Goal: Task Accomplishment & Management: Complete application form

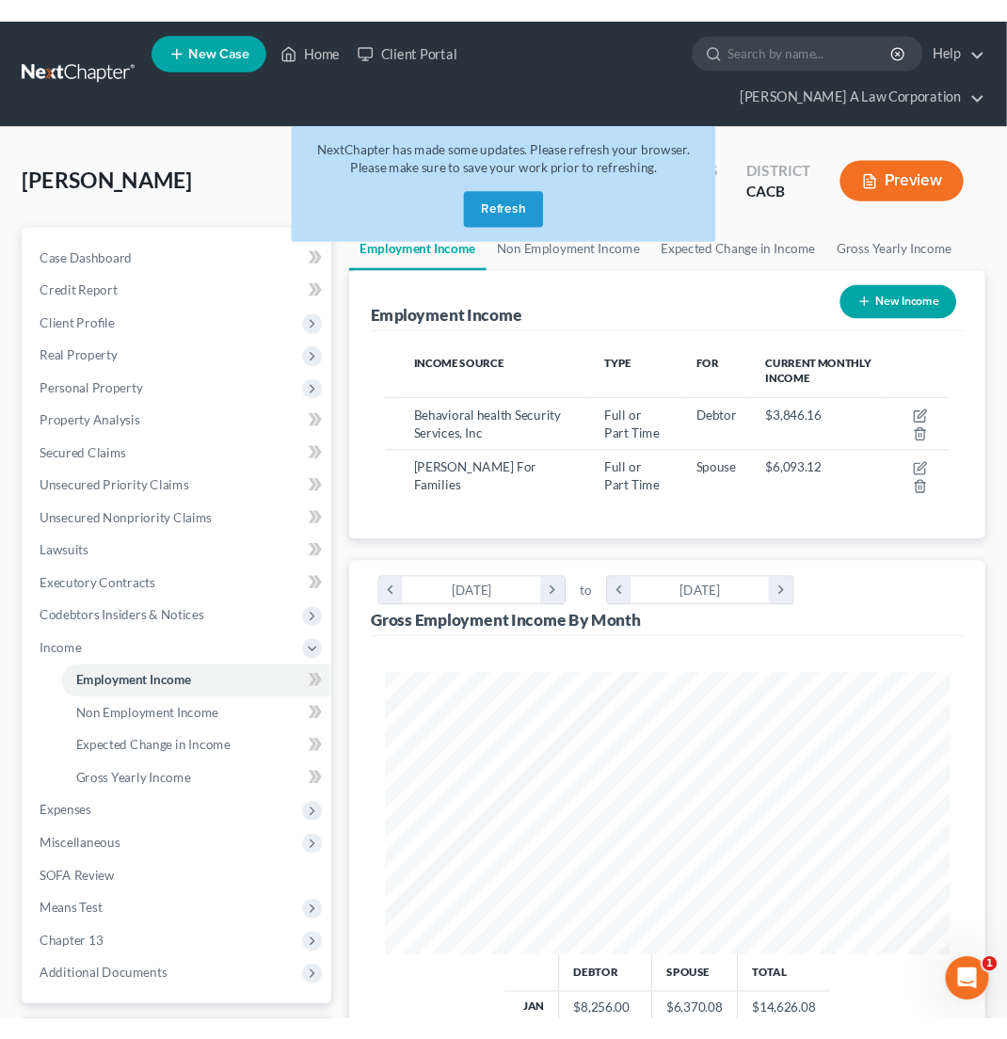
scroll to position [940801, 940484]
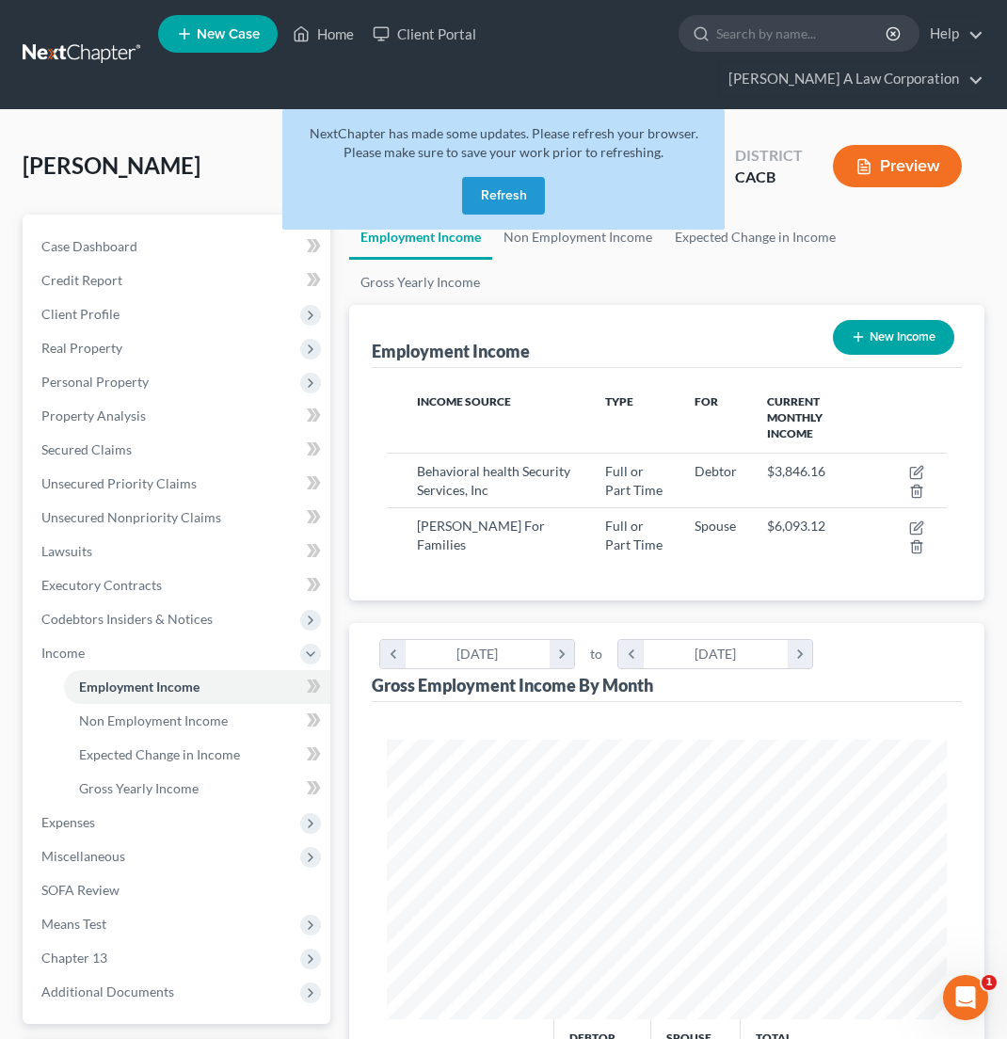
click at [496, 198] on button "Refresh" at bounding box center [503, 196] width 83 height 38
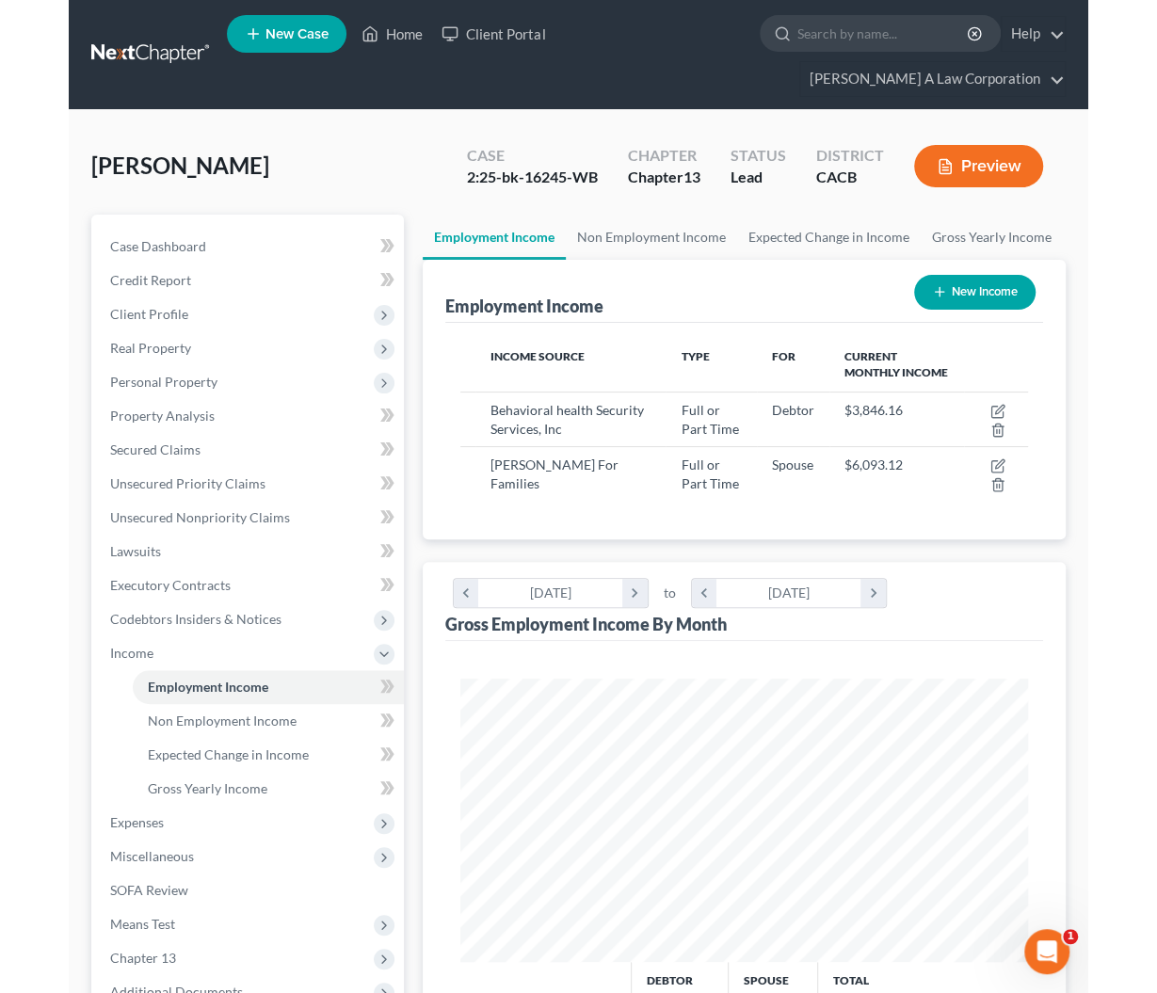
scroll to position [940798, 940476]
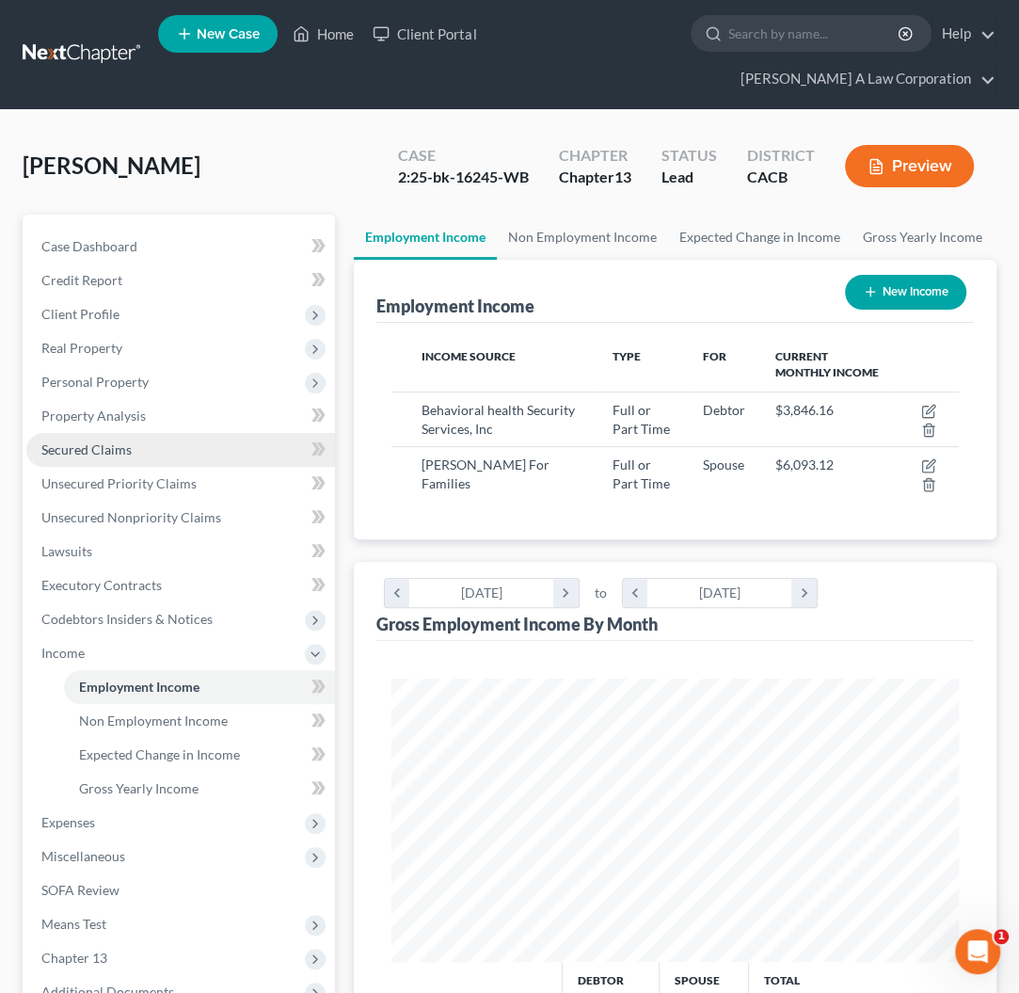
click at [72, 456] on link "Secured Claims" at bounding box center [180, 450] width 309 height 34
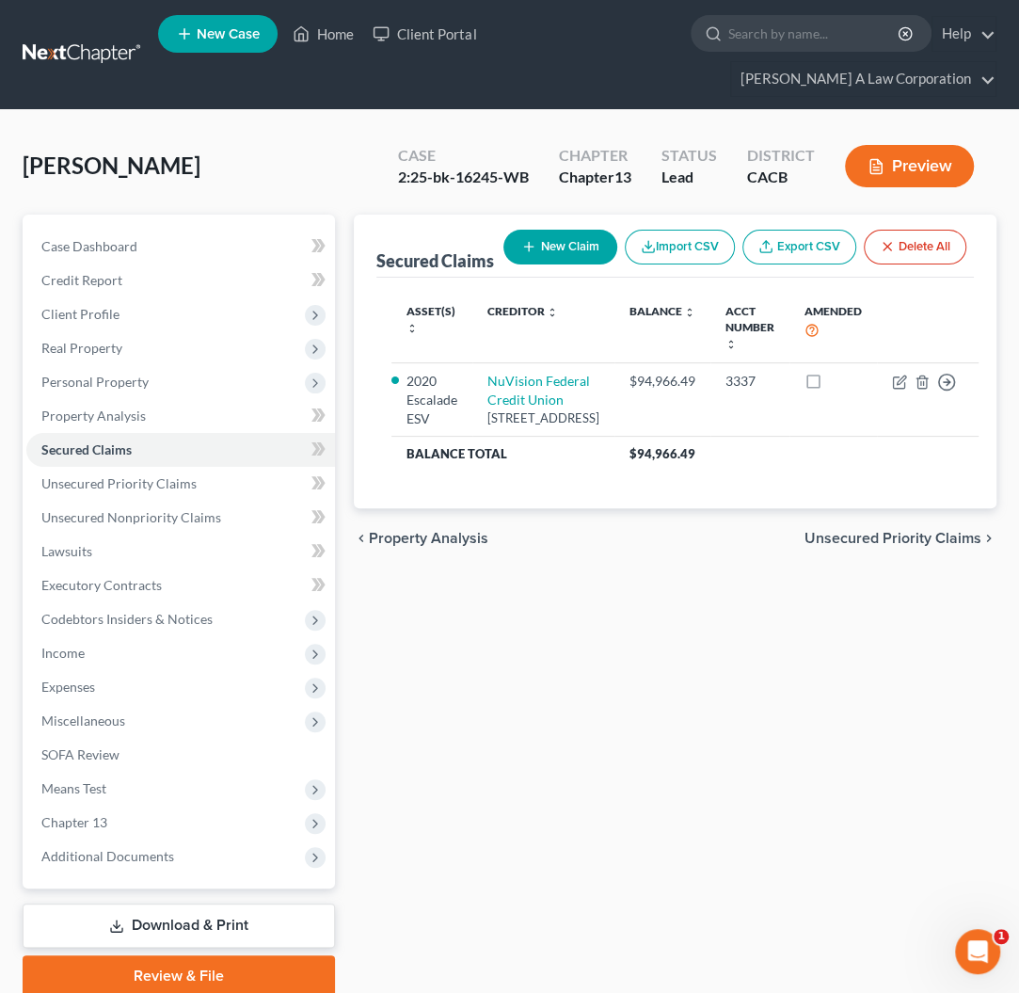
click at [1009, 212] on div "Tease-Howard, Kendra Upgraded Case 2:25-bk-16245-WB Chapter Chapter 13 Status L…" at bounding box center [509, 572] width 1019 height 924
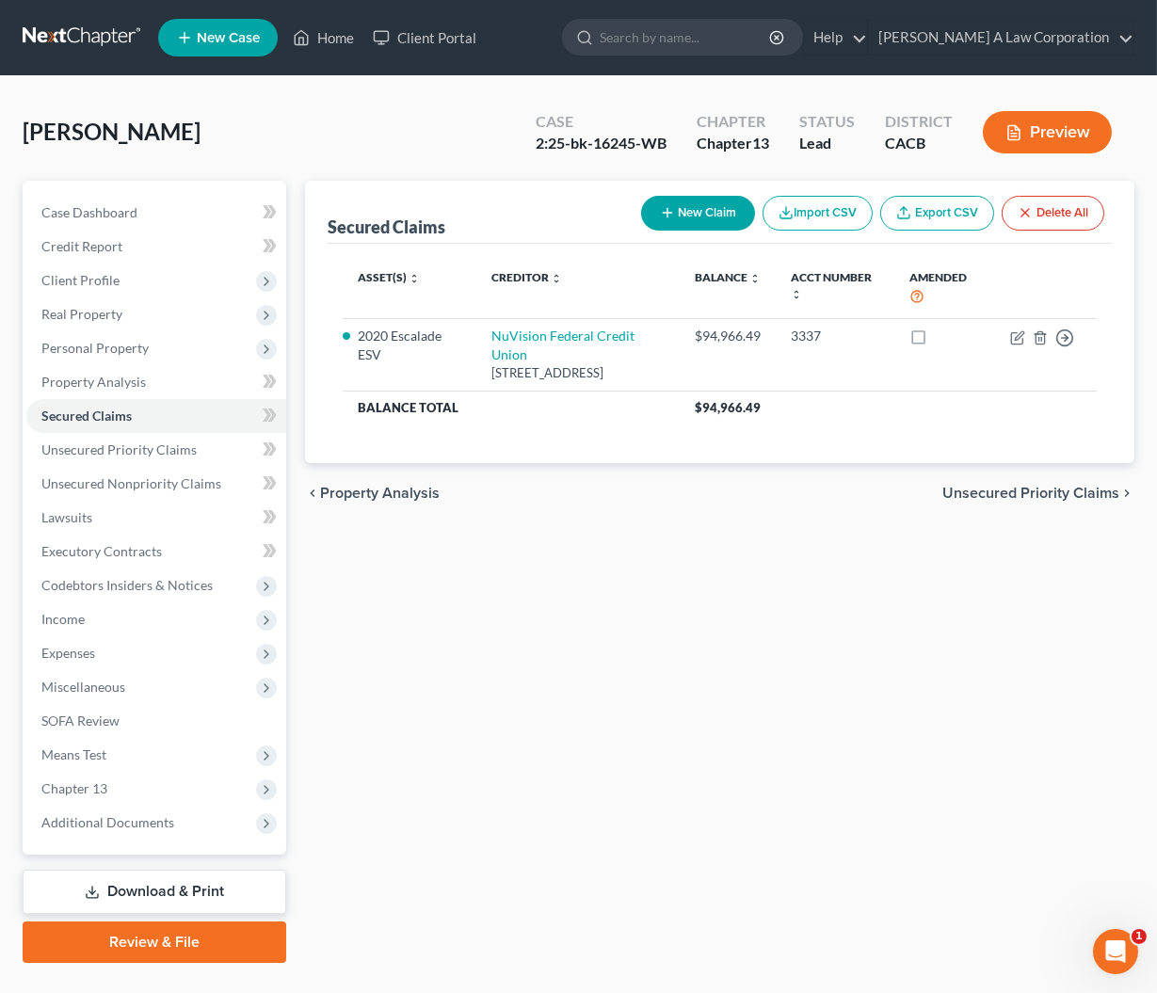
click at [79, 40] on link at bounding box center [83, 38] width 120 height 34
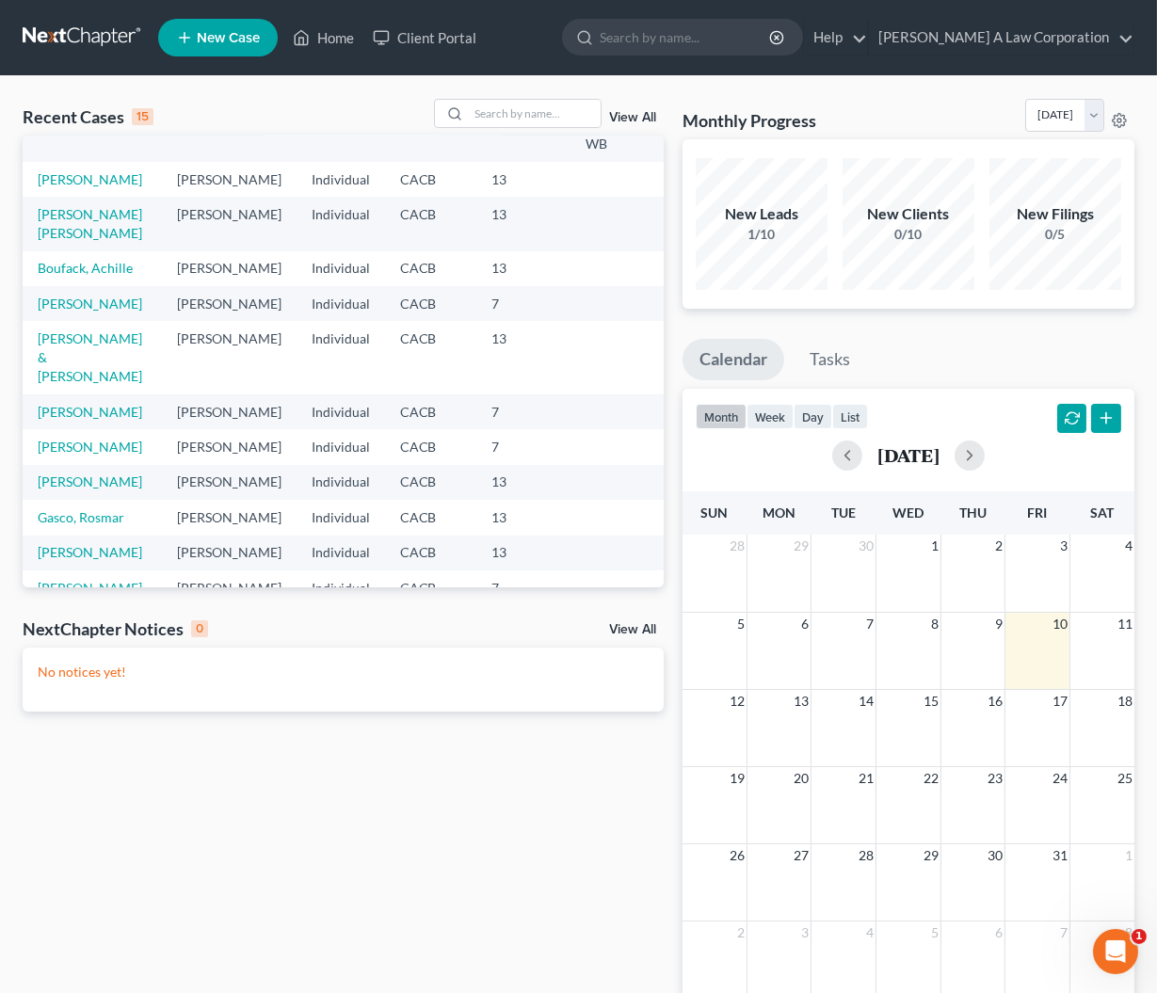
scroll to position [170, 0]
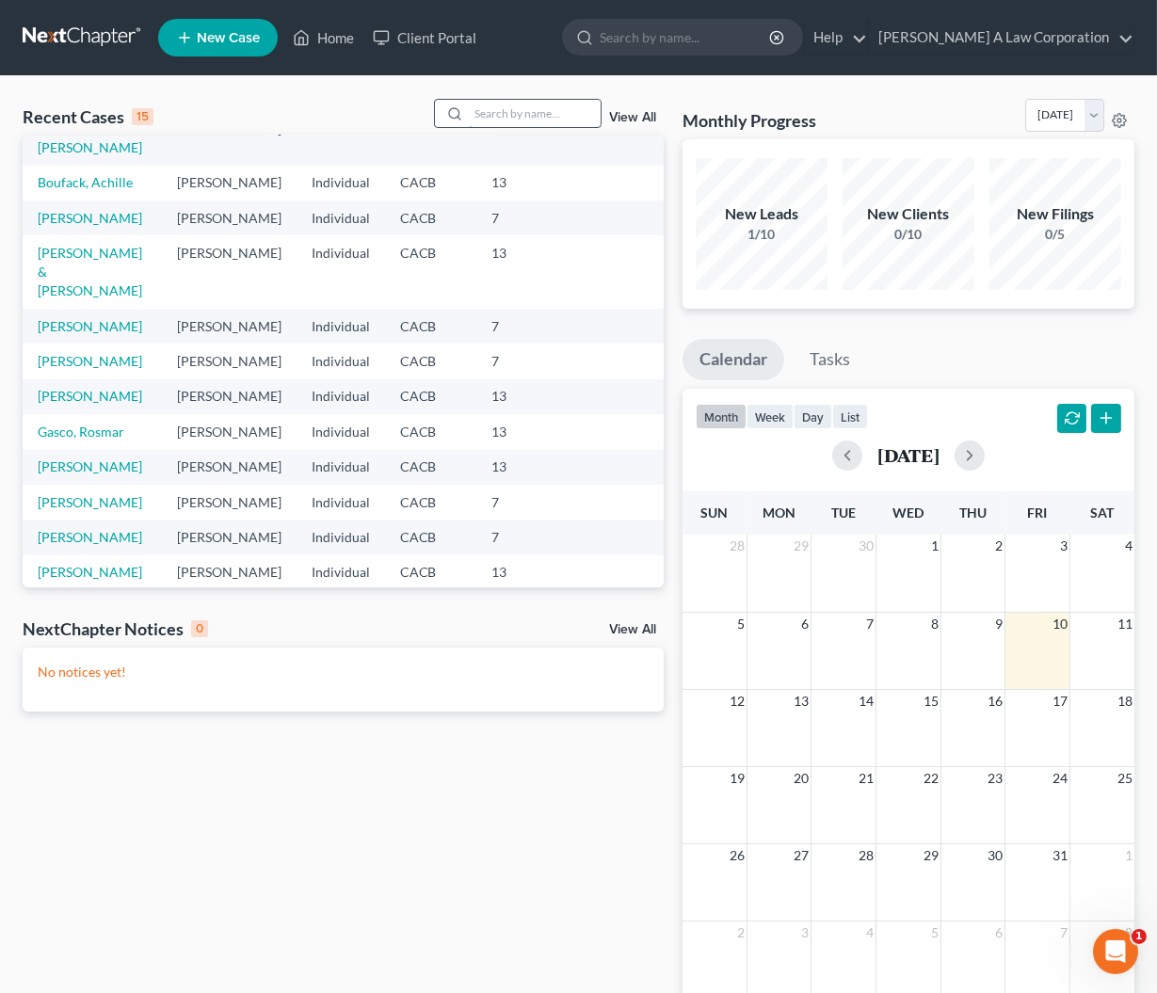
click at [483, 108] on input "search" at bounding box center [535, 113] width 132 height 27
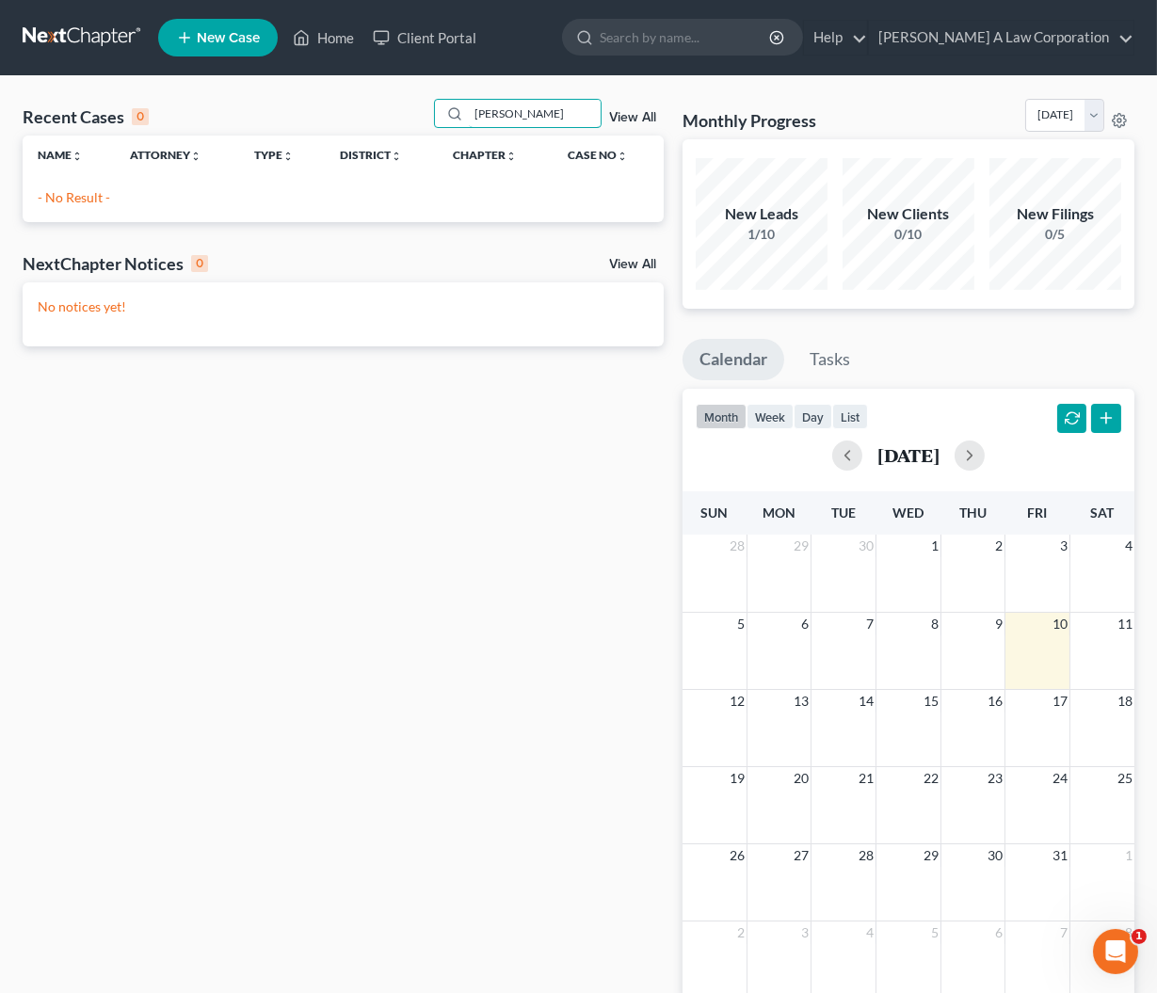
scroll to position [0, 0]
type input "gresham"
drag, startPoint x: 560, startPoint y: 113, endPoint x: 452, endPoint y: 110, distance: 108.3
click at [452, 110] on div "gresham" at bounding box center [518, 113] width 168 height 29
type input "alisa"
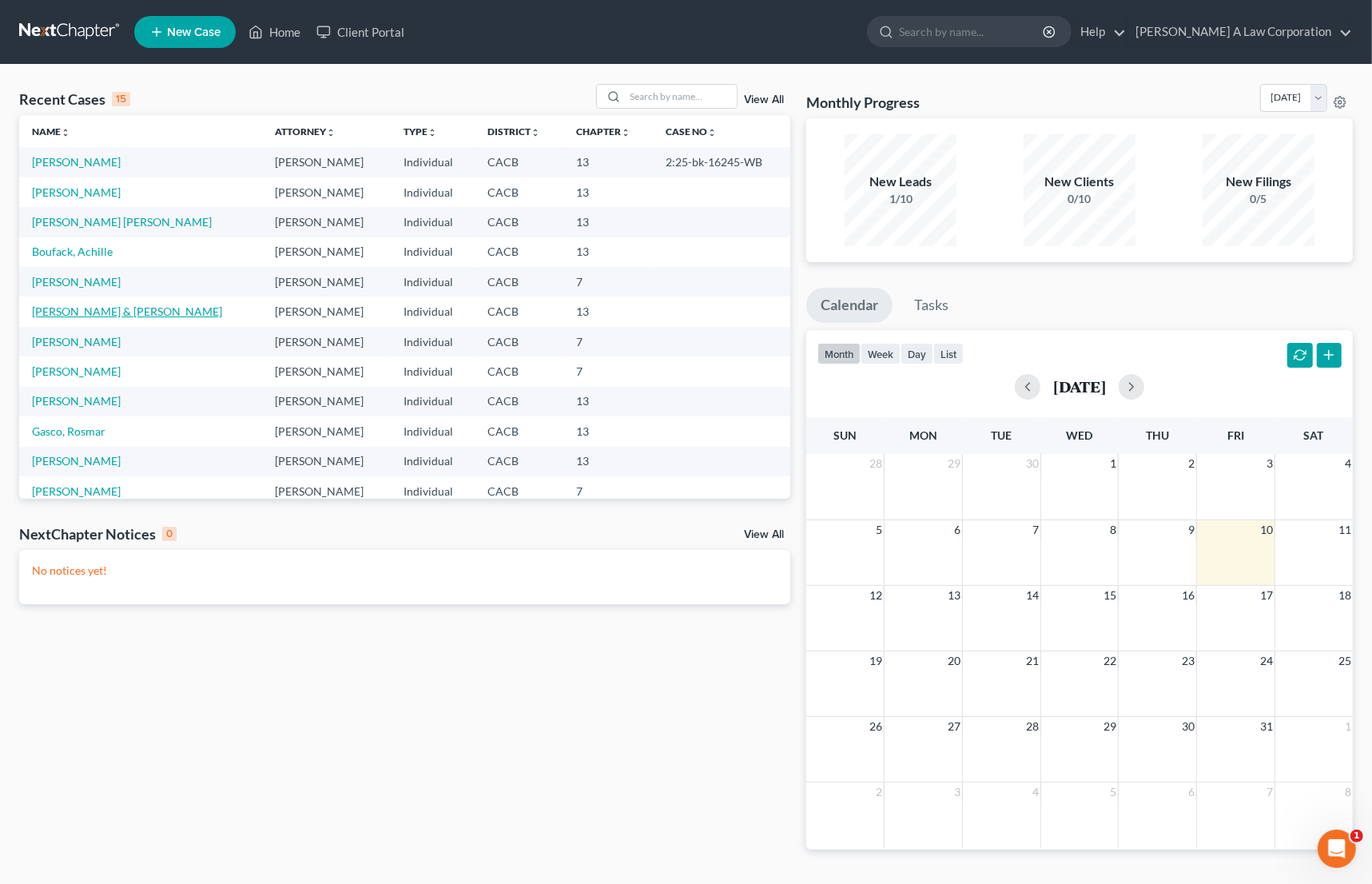
click at [100, 314] on link "[PERSON_NAME] & [PERSON_NAME]" at bounding box center [127, 312] width 190 height 14
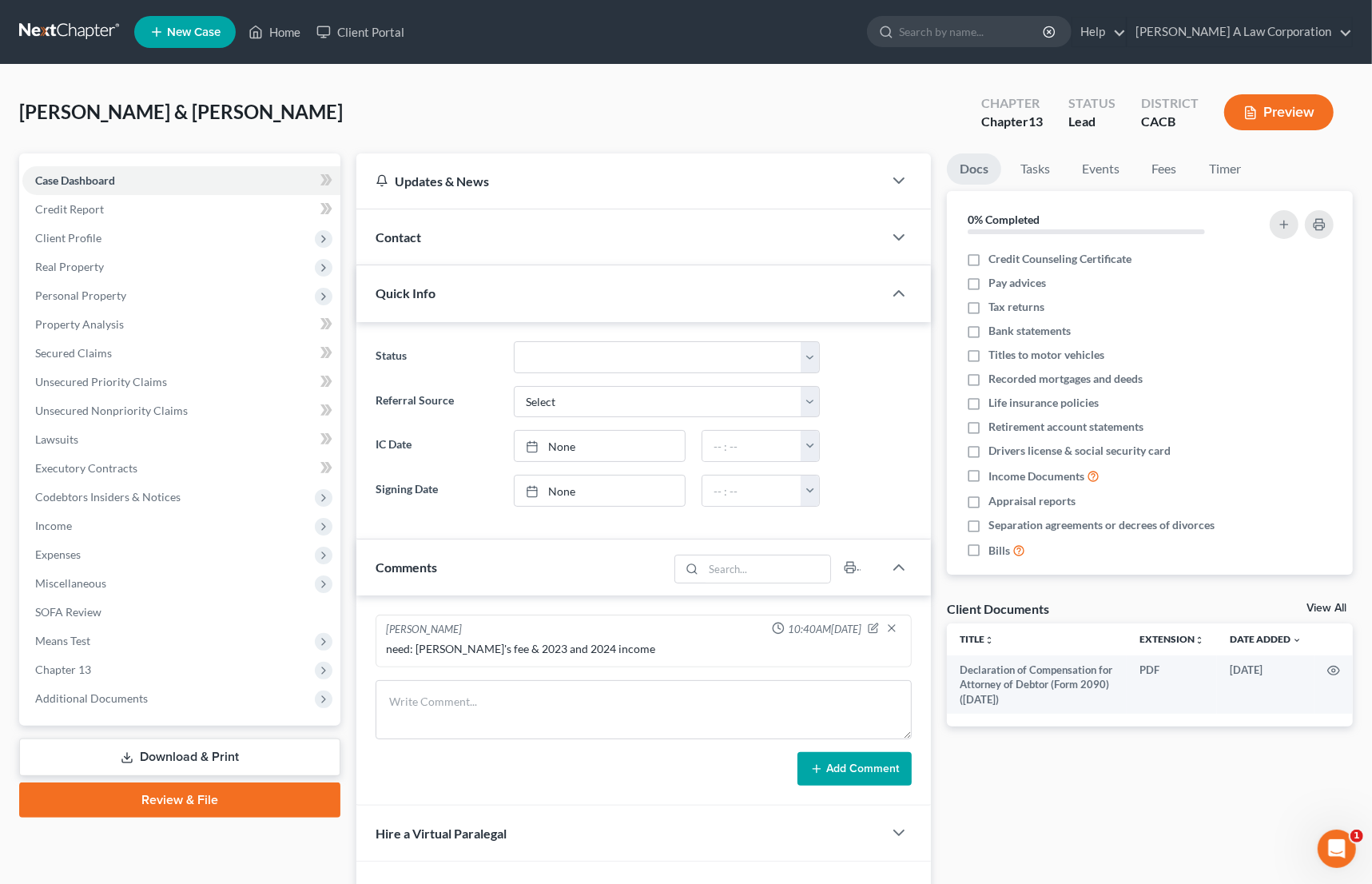
click at [172, 761] on link "Download & Print" at bounding box center [180, 757] width 321 height 37
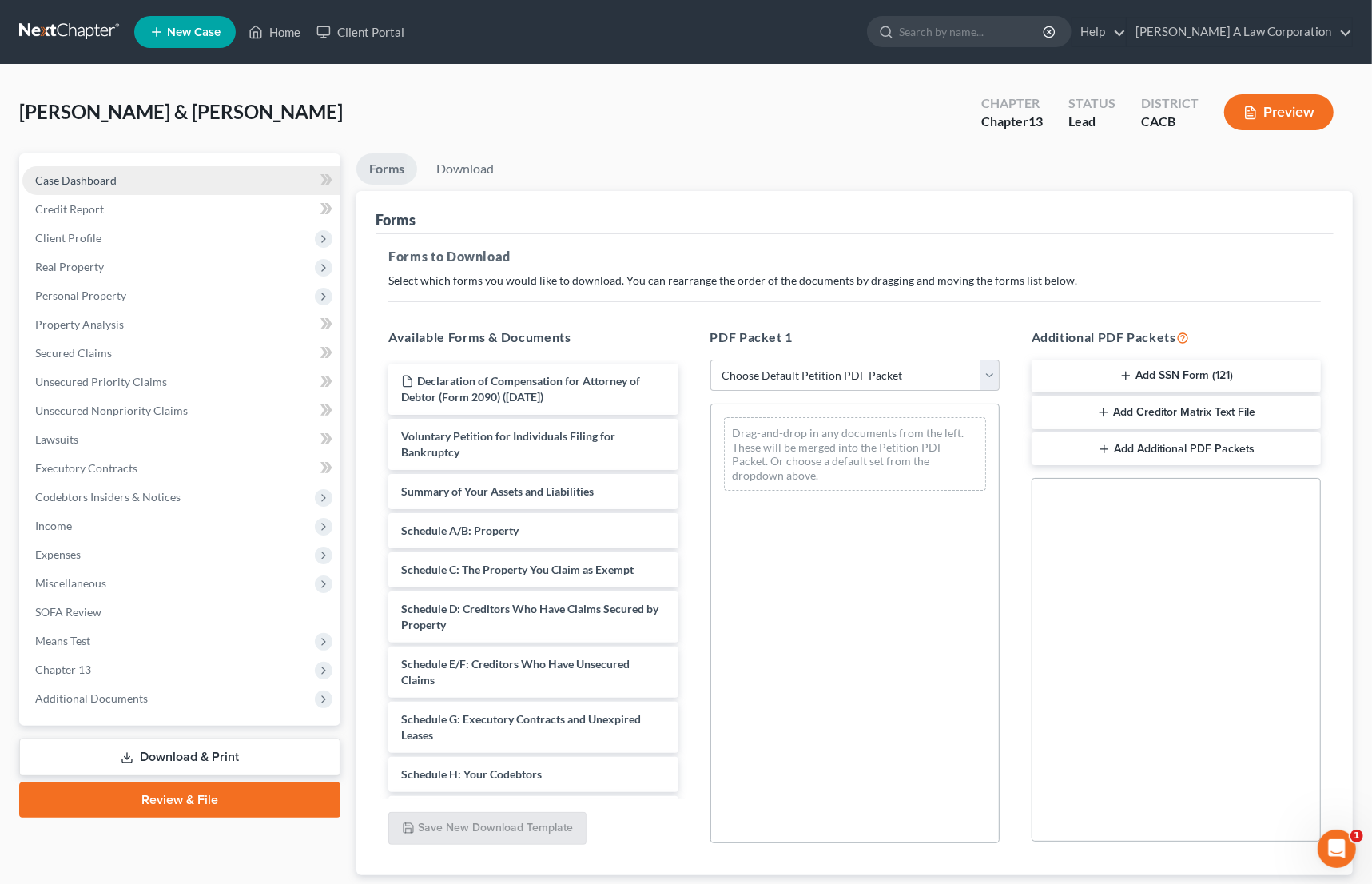
click at [56, 183] on span "Case Dashboard" at bounding box center [76, 180] width 82 height 14
select select "10"
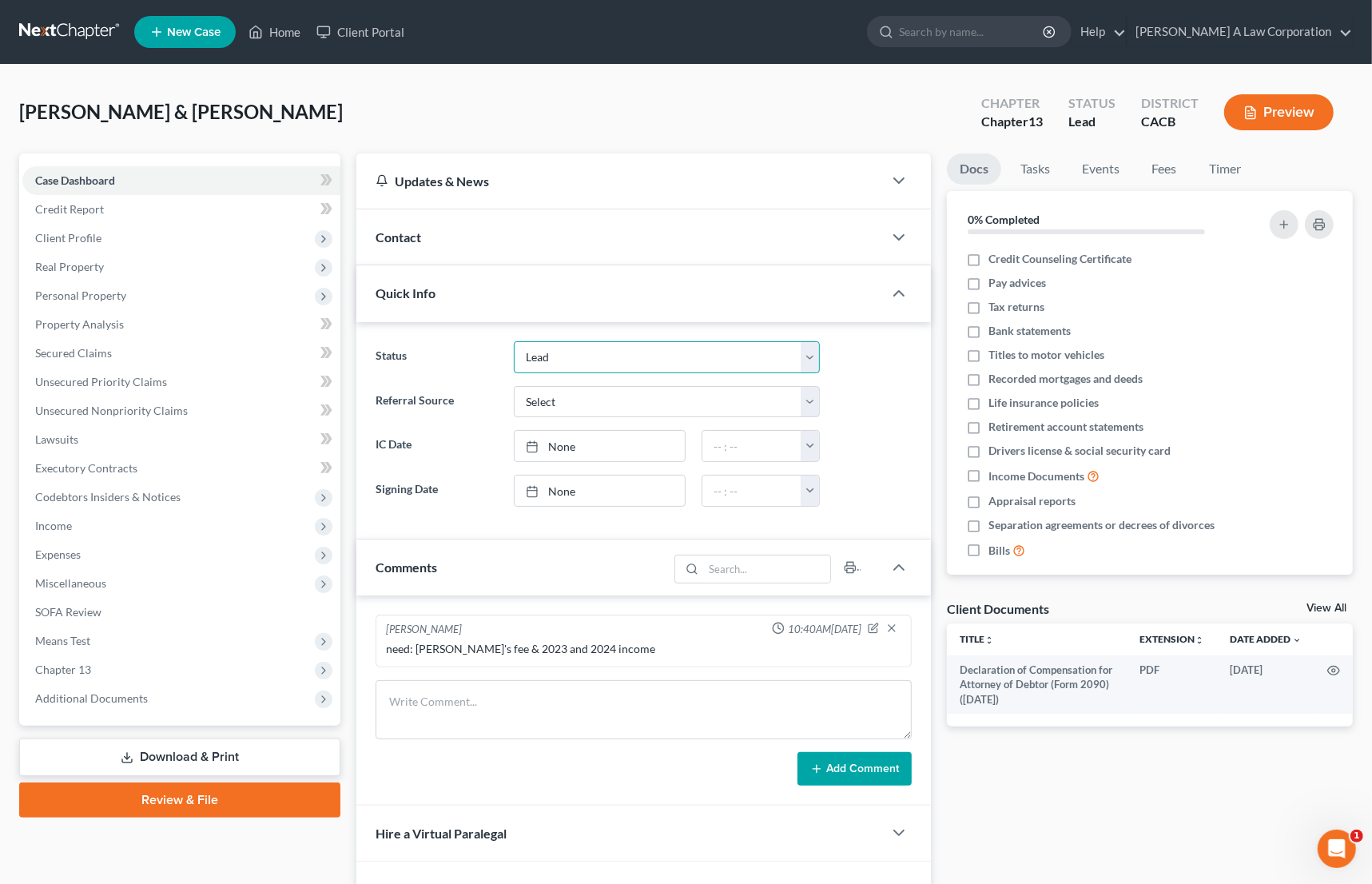
click at [544, 355] on select "Discharged Discharged & Reported Discharge Litigation Dismissal Notice Dismisse…" at bounding box center [666, 358] width 306 height 32
click at [447, 177] on div "Updates & News" at bounding box center [619, 181] width 488 height 17
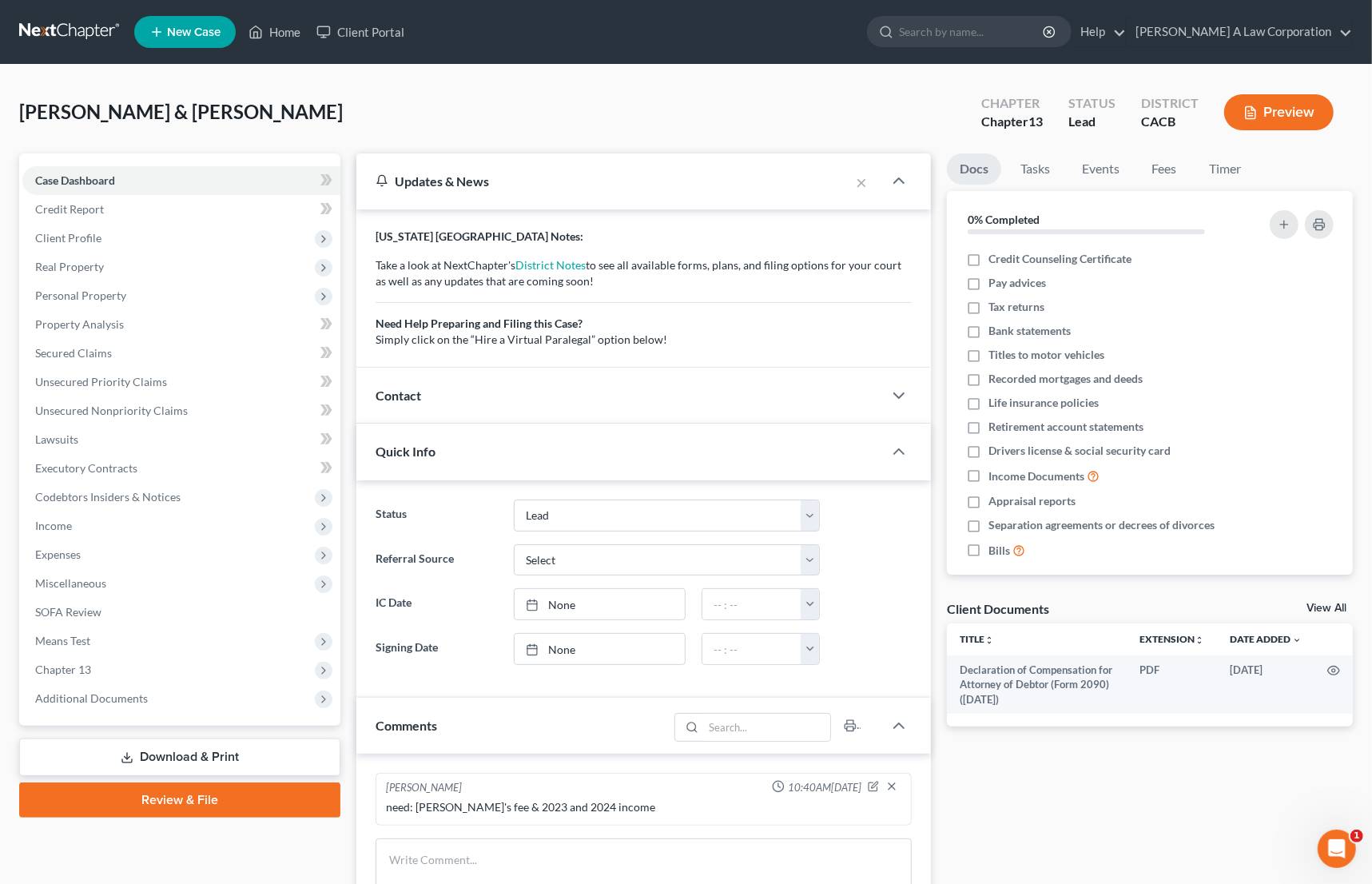
click at [407, 396] on span "Contact" at bounding box center [398, 395] width 46 height 15
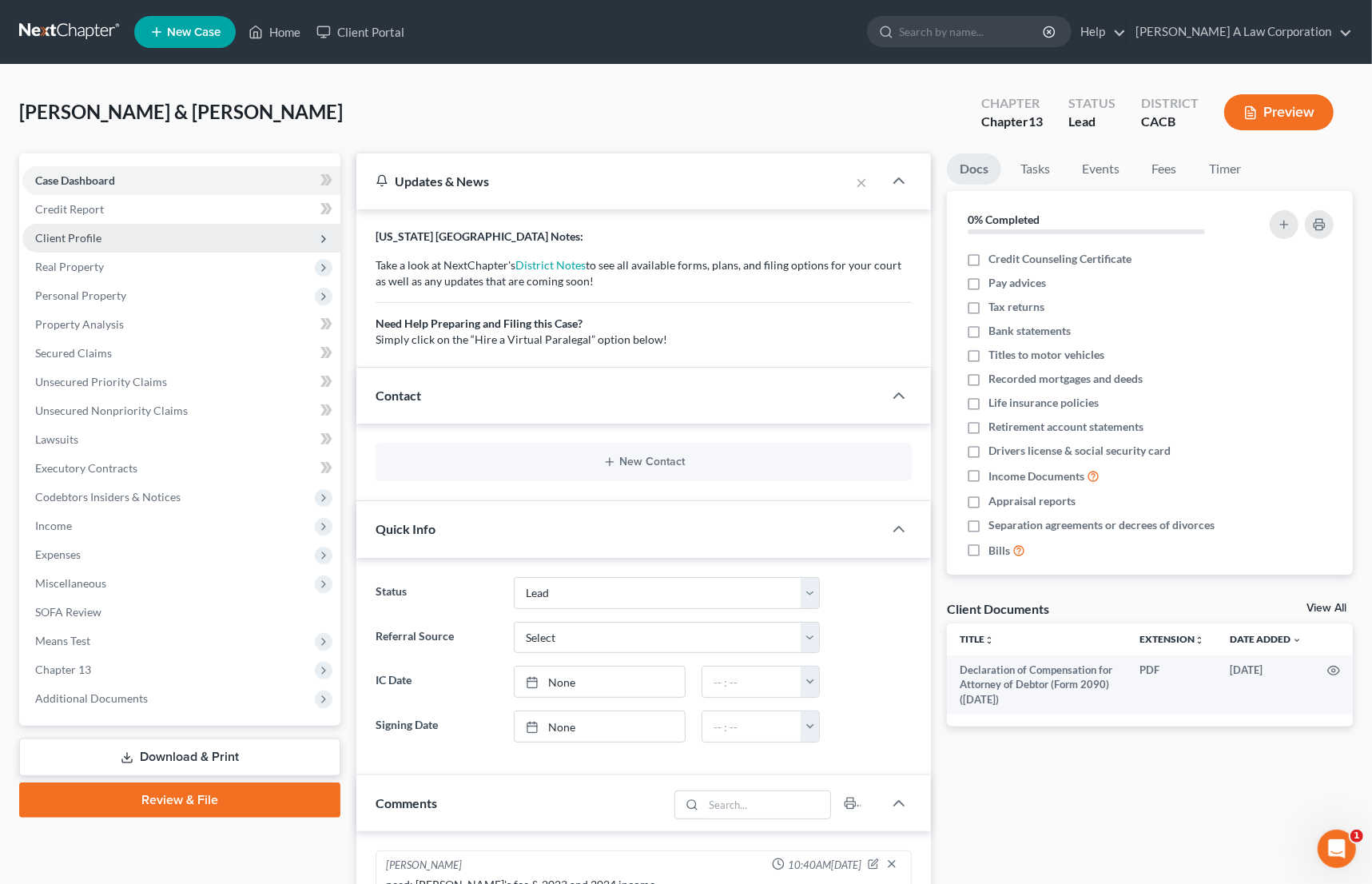
click at [48, 241] on span "Client Profile" at bounding box center [68, 238] width 66 height 14
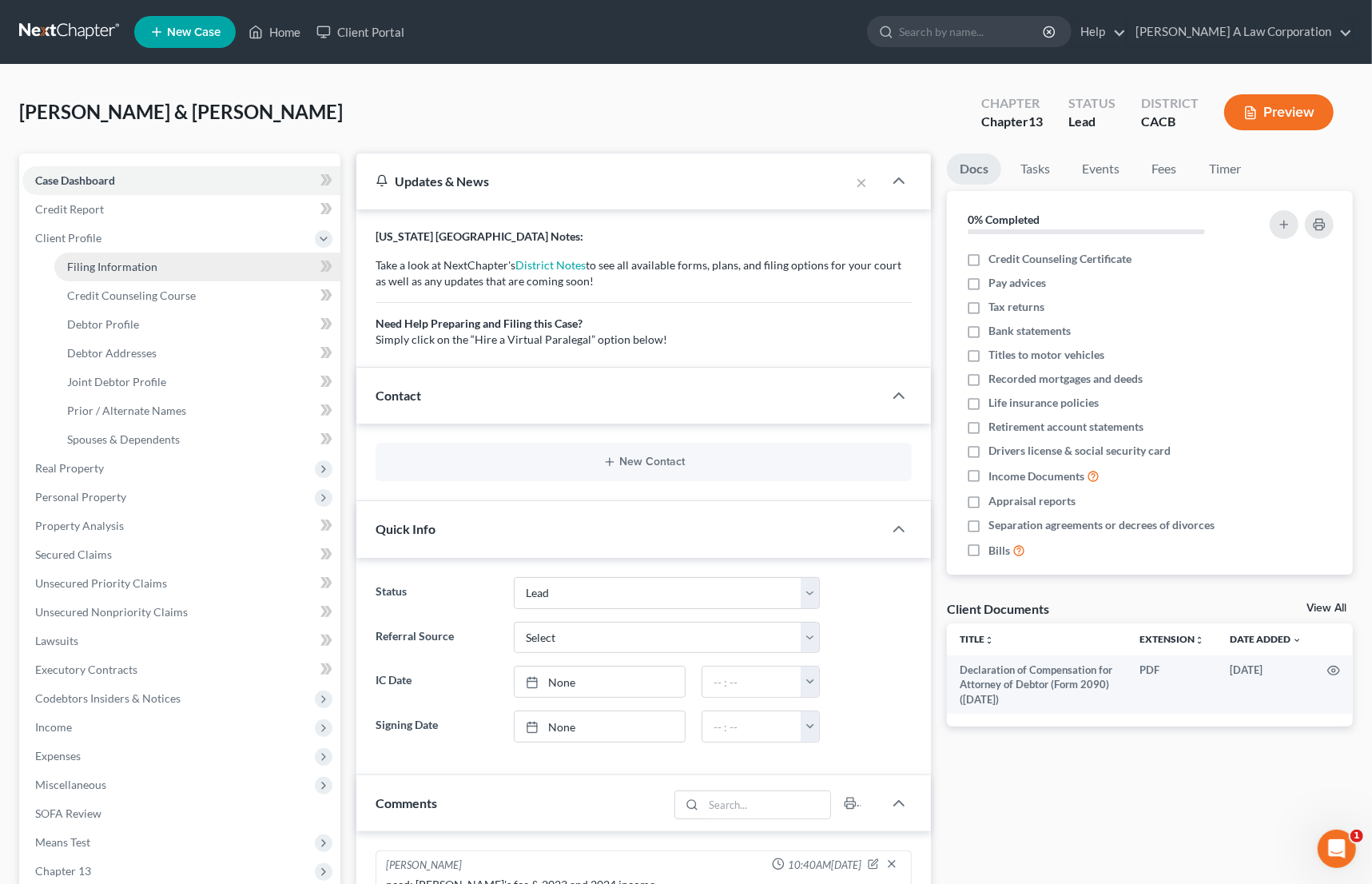
click at [116, 270] on span "Filing Information" at bounding box center [112, 267] width 90 height 14
select select "1"
select select "3"
select select "4"
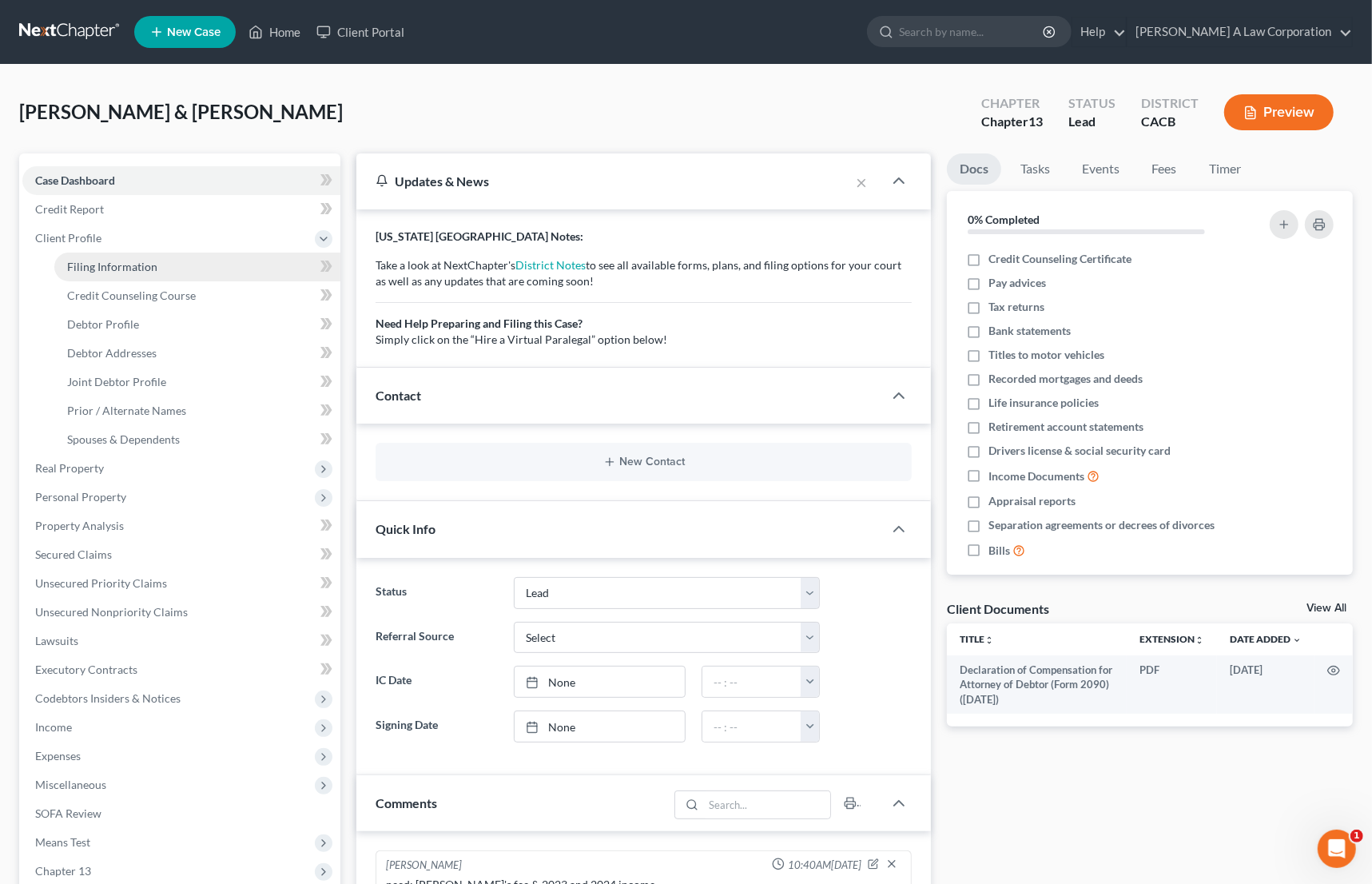
select select "1"
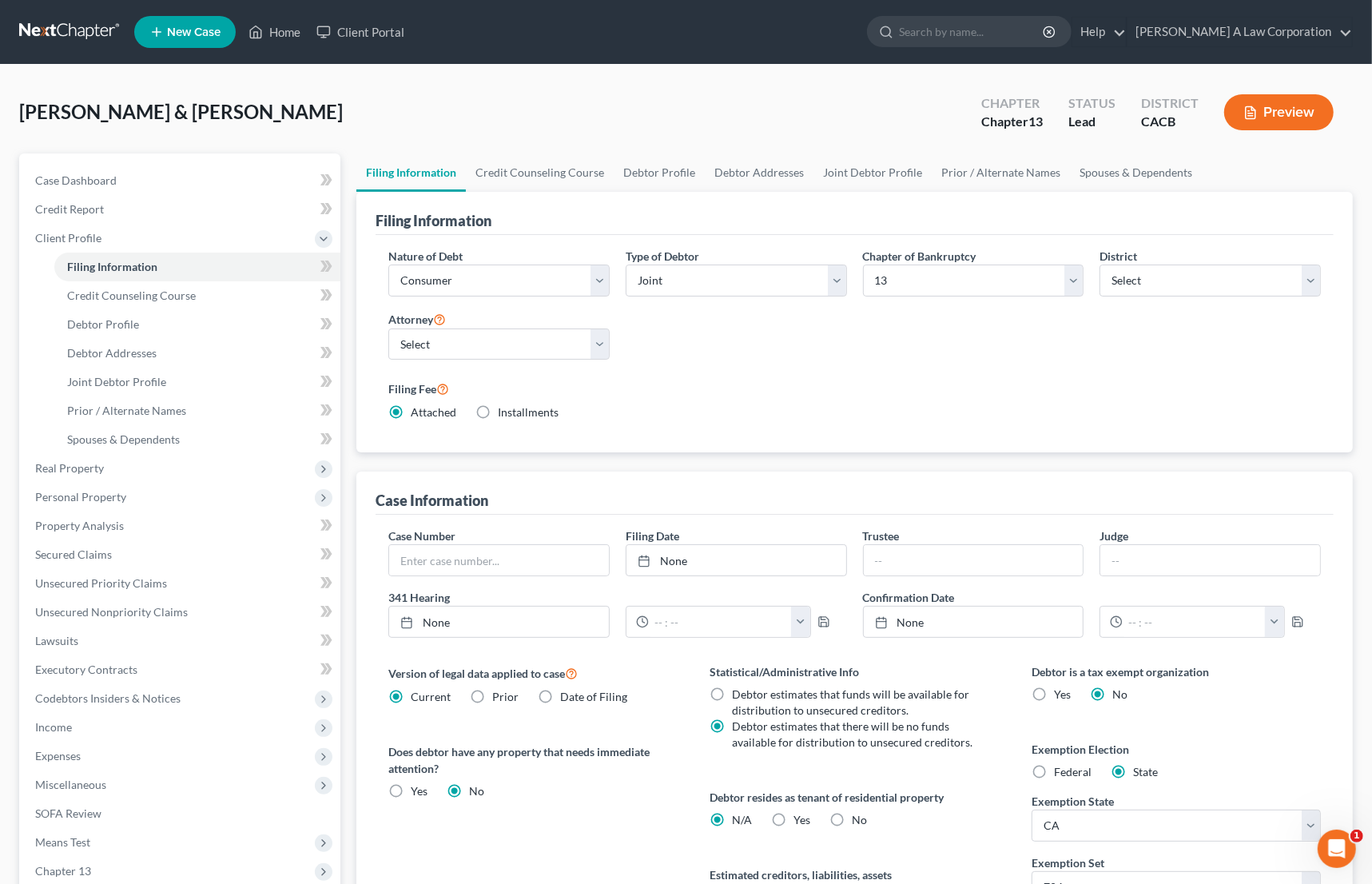
click at [685, 401] on div "Filing Fee Attached Installments Installments" at bounding box center [854, 399] width 932 height 42
click at [390, 551] on input "text" at bounding box center [498, 560] width 220 height 31
click at [399, 555] on input "text" at bounding box center [498, 560] width 220 height 31
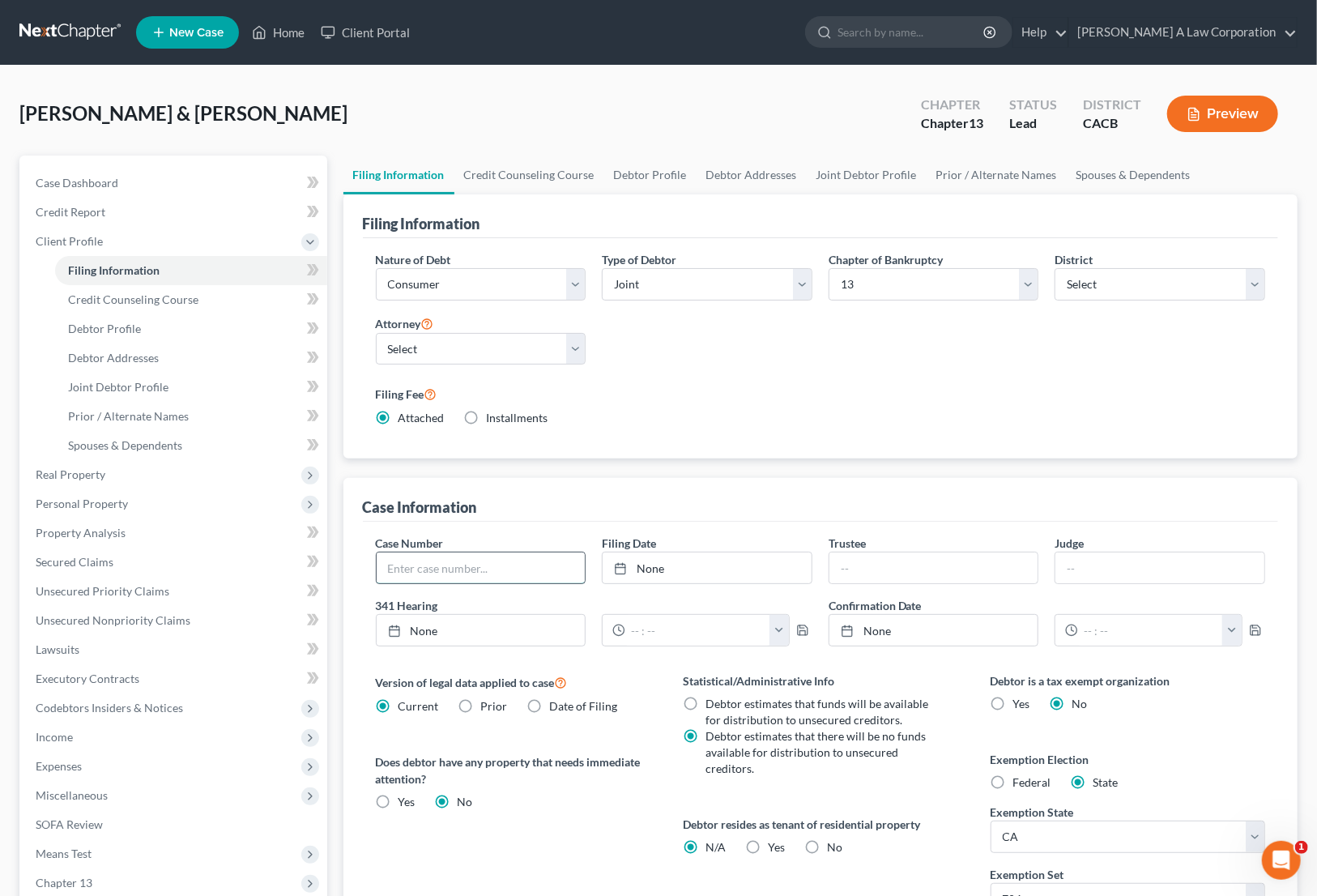
click at [430, 569] on input "text" at bounding box center [481, 568] width 209 height 31
type input "1:25-bk-11805-VK"
click at [793, 393] on label "Filing Fee" at bounding box center [821, 393] width 890 height 20
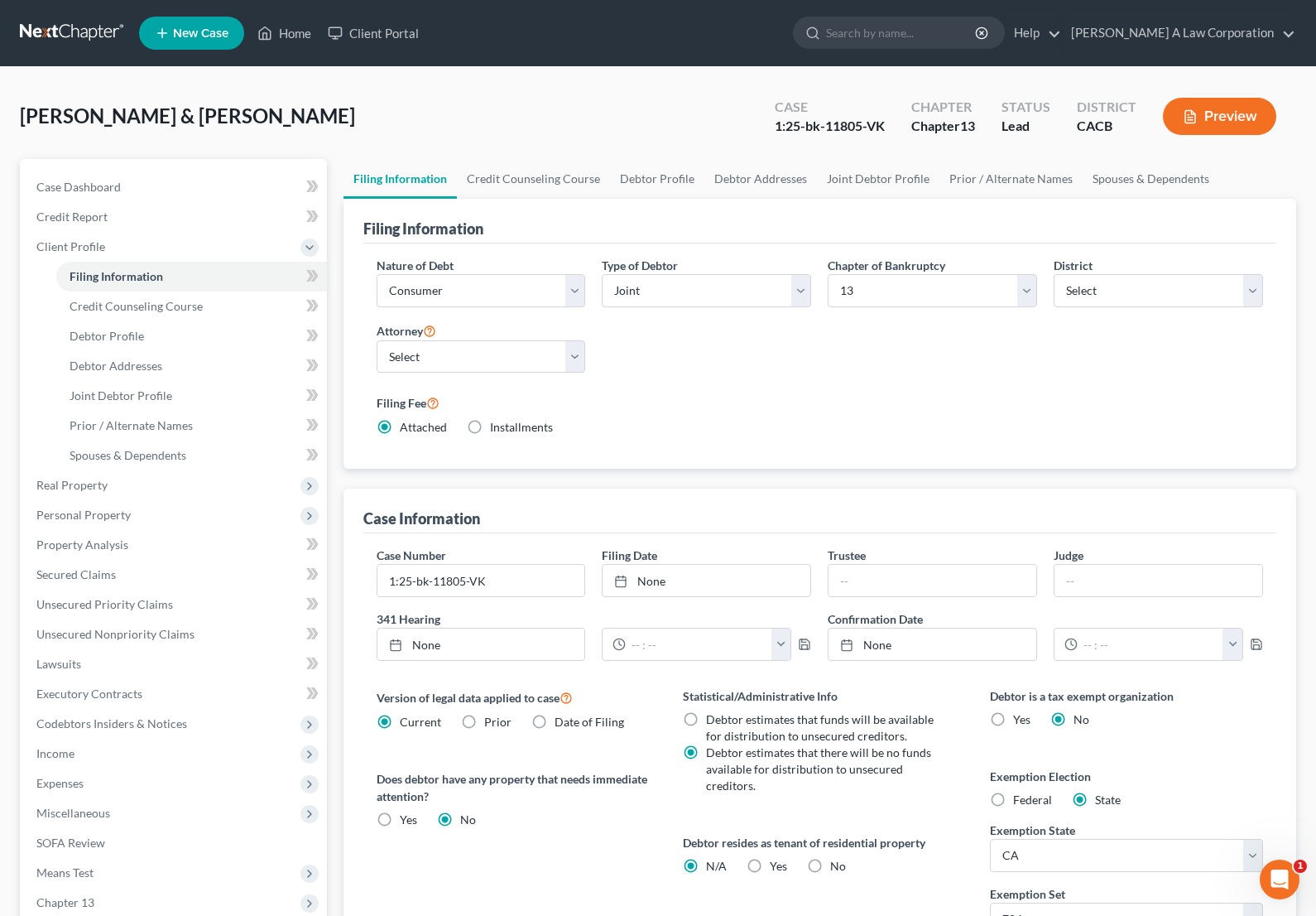
click at [766, 426] on div "Filing Fee Attached Installments Installments" at bounding box center [820, 414] width 888 height 43
click at [689, 361] on div "Nature of Debt Select Business Consumer Other Nature of Business Select Clearin…" at bounding box center [821, 353] width 904 height 193
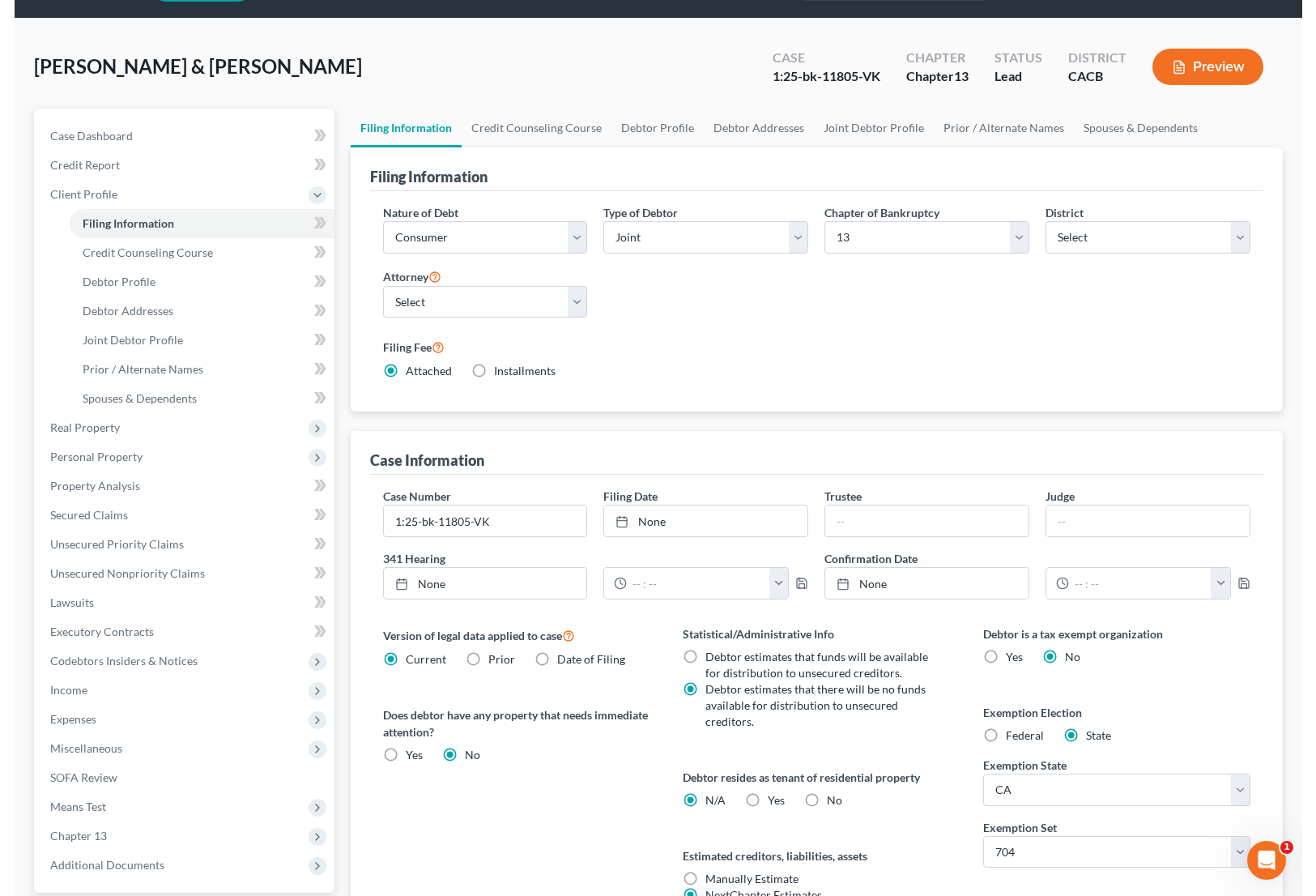
scroll to position [73, 0]
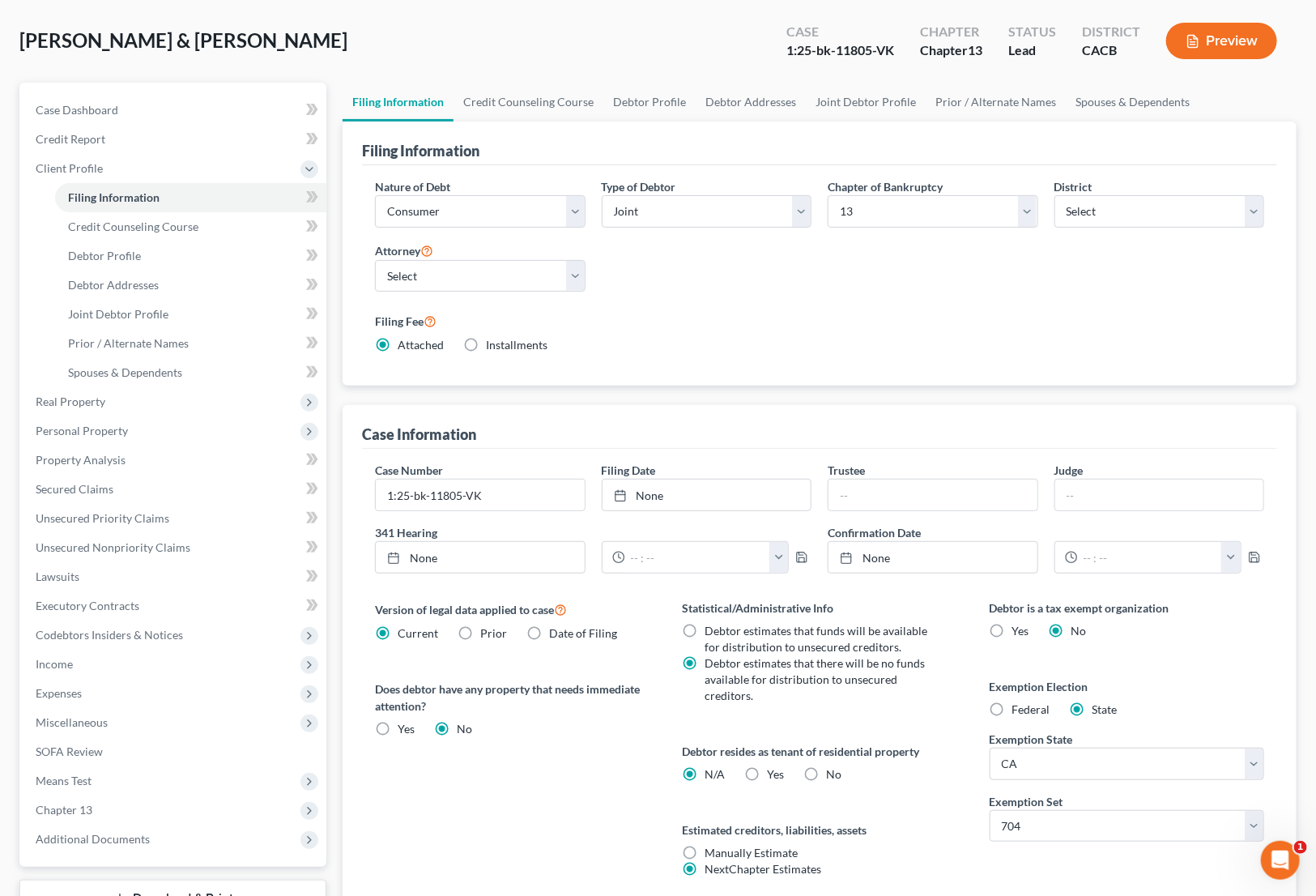
click at [693, 339] on div "Filing Fee Attached Installments Installments" at bounding box center [819, 331] width 889 height 42
type input "[DATE]"
click at [695, 497] on link "[DATE]" at bounding box center [707, 495] width 208 height 31
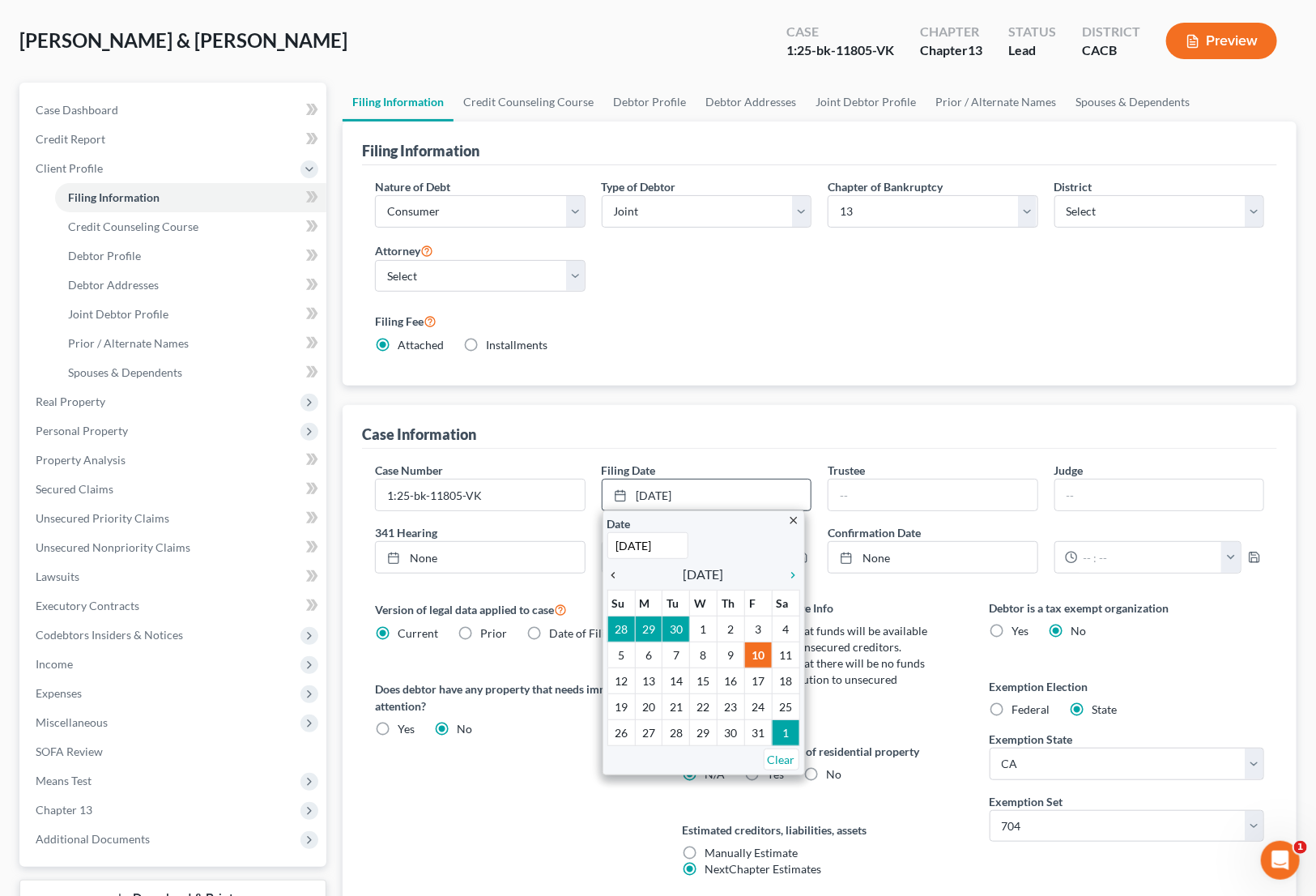
click at [612, 572] on icon "chevron_left" at bounding box center [618, 575] width 21 height 13
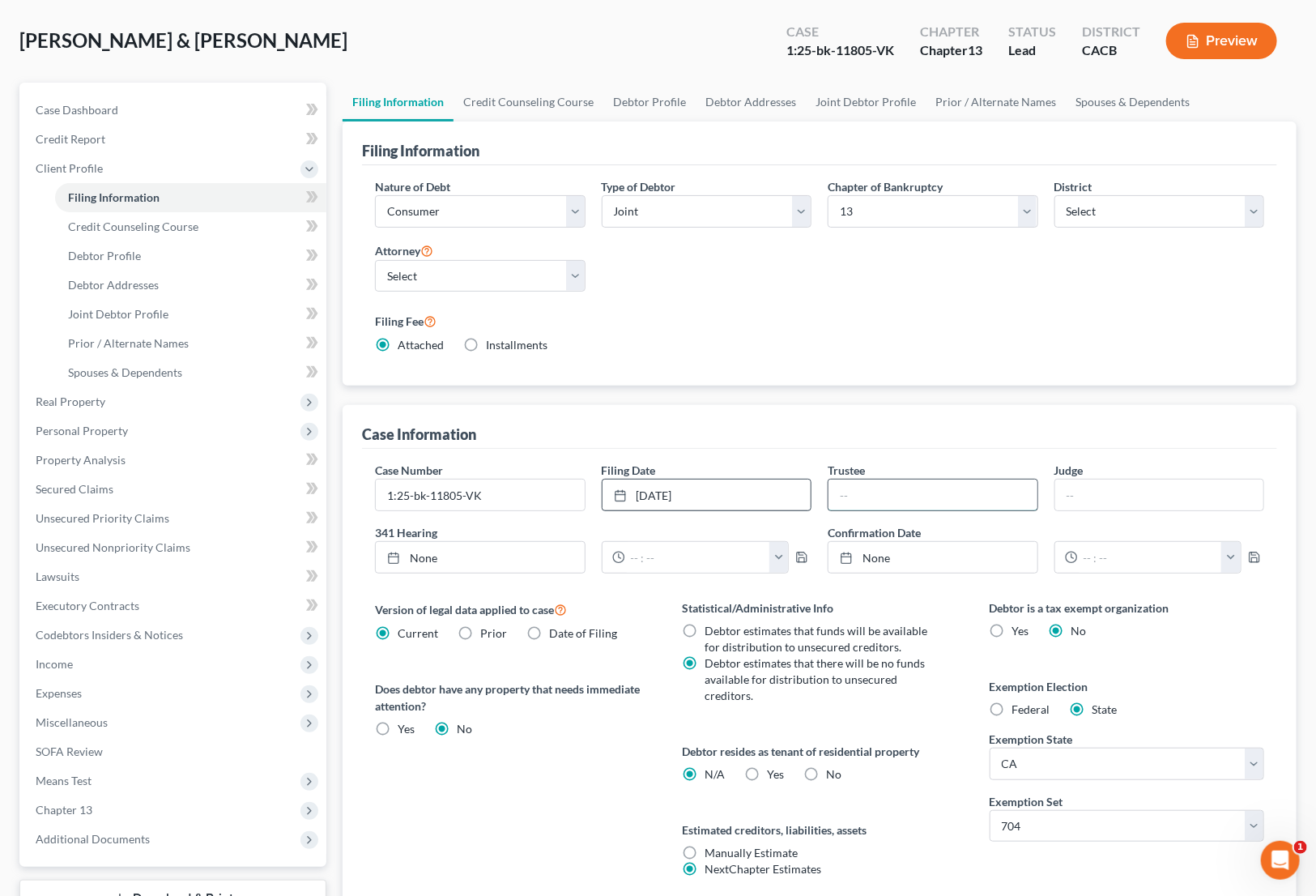
click at [874, 482] on input "text" at bounding box center [933, 495] width 208 height 31
type input "[PERSON_NAME]"
click at [473, 590] on div "Case Number 1:25-bk-11805-VK Filing Date [DATE] close Date [DATE] Time 12:00 AM…" at bounding box center [819, 682] width 915 height 467
click at [650, 418] on div "Case Information" at bounding box center [819, 427] width 915 height 44
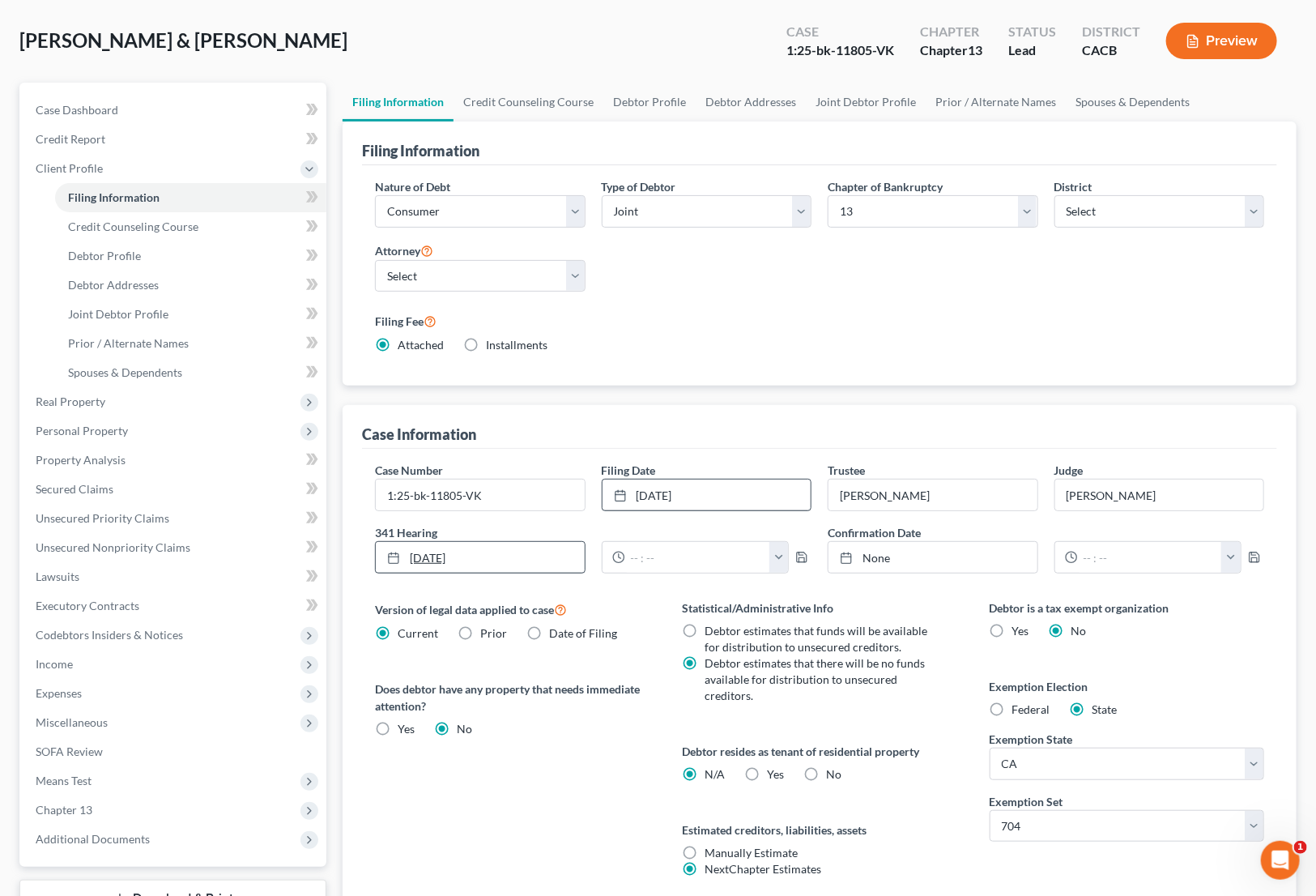
click at [492, 557] on link "[DATE]" at bounding box center [480, 558] width 208 height 31
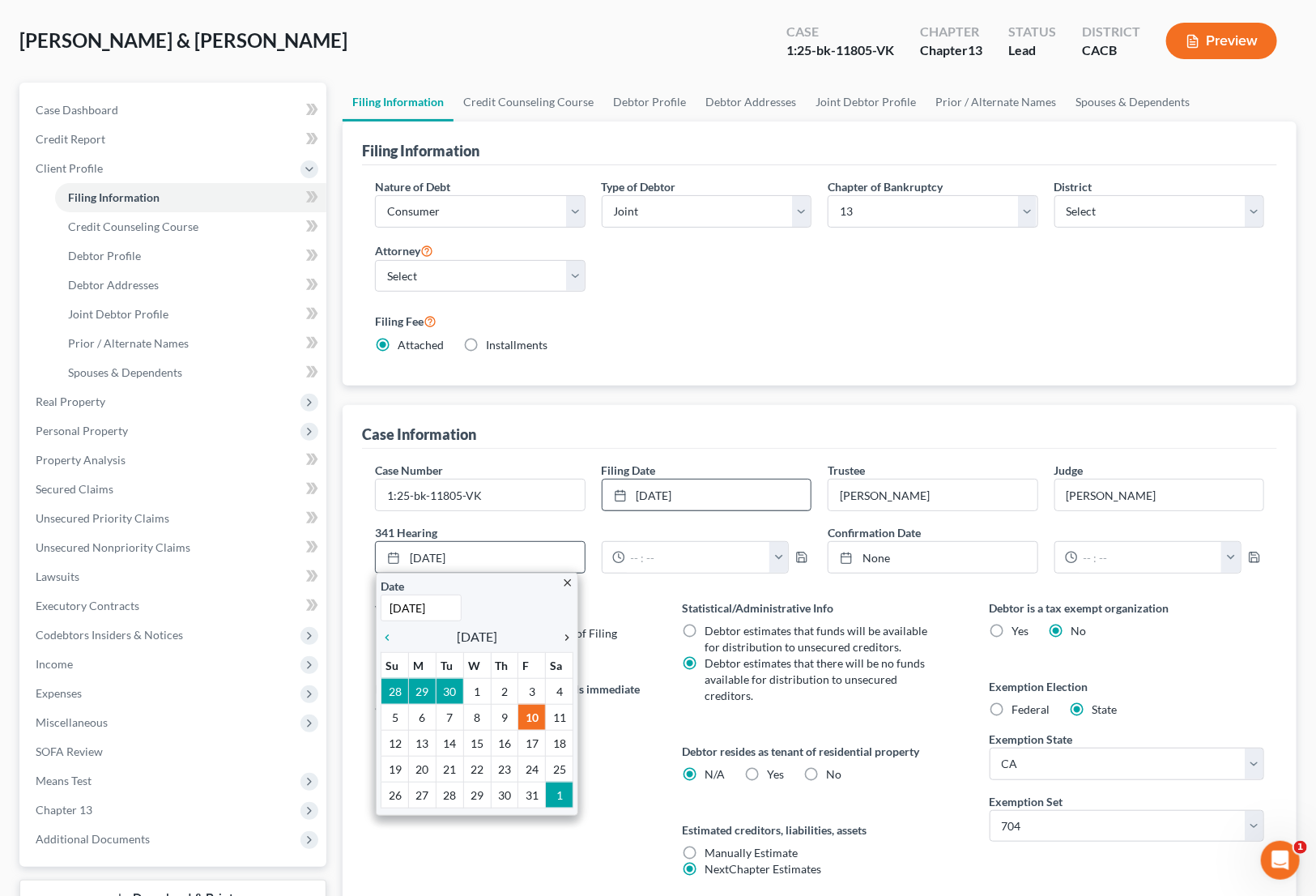
click at [565, 635] on icon "chevron_right" at bounding box center [563, 637] width 21 height 13
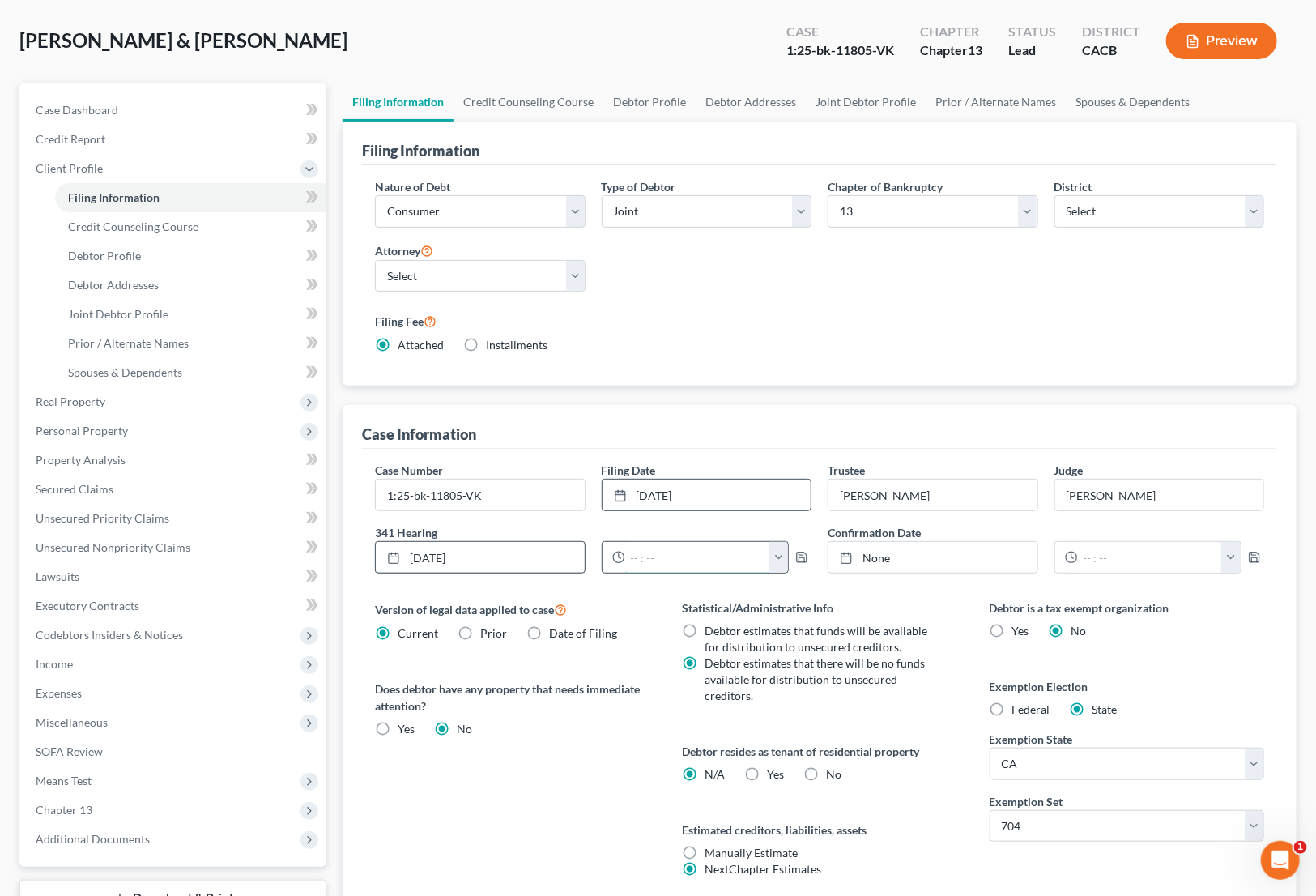
click at [644, 551] on input "text" at bounding box center [698, 558] width 145 height 31
type input "10:00 am"
click at [883, 551] on link "None" at bounding box center [933, 558] width 208 height 31
type input "[DATE]"
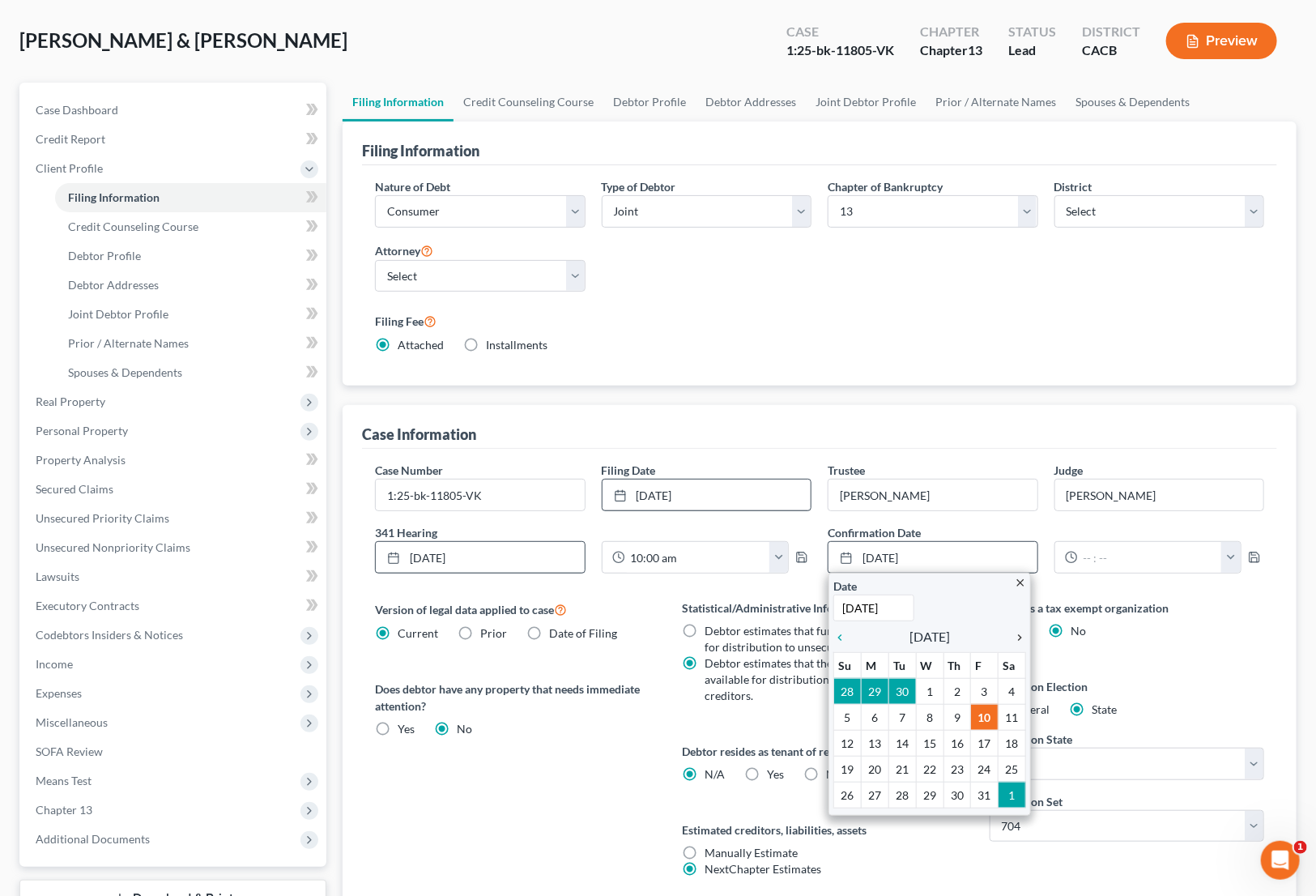
click at [1023, 635] on icon "chevron_right" at bounding box center [1016, 637] width 21 height 13
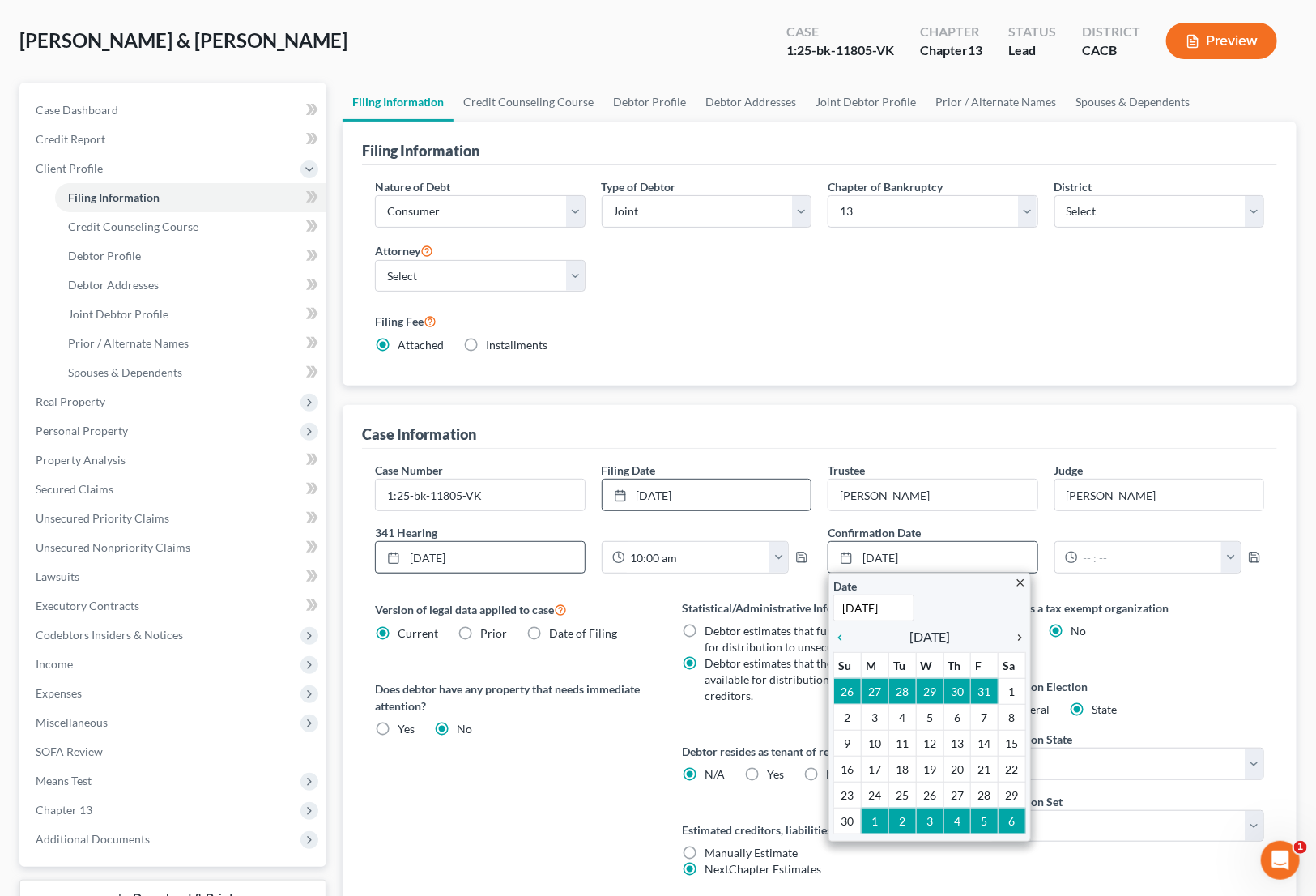
click at [1023, 635] on icon "chevron_right" at bounding box center [1016, 637] width 21 height 13
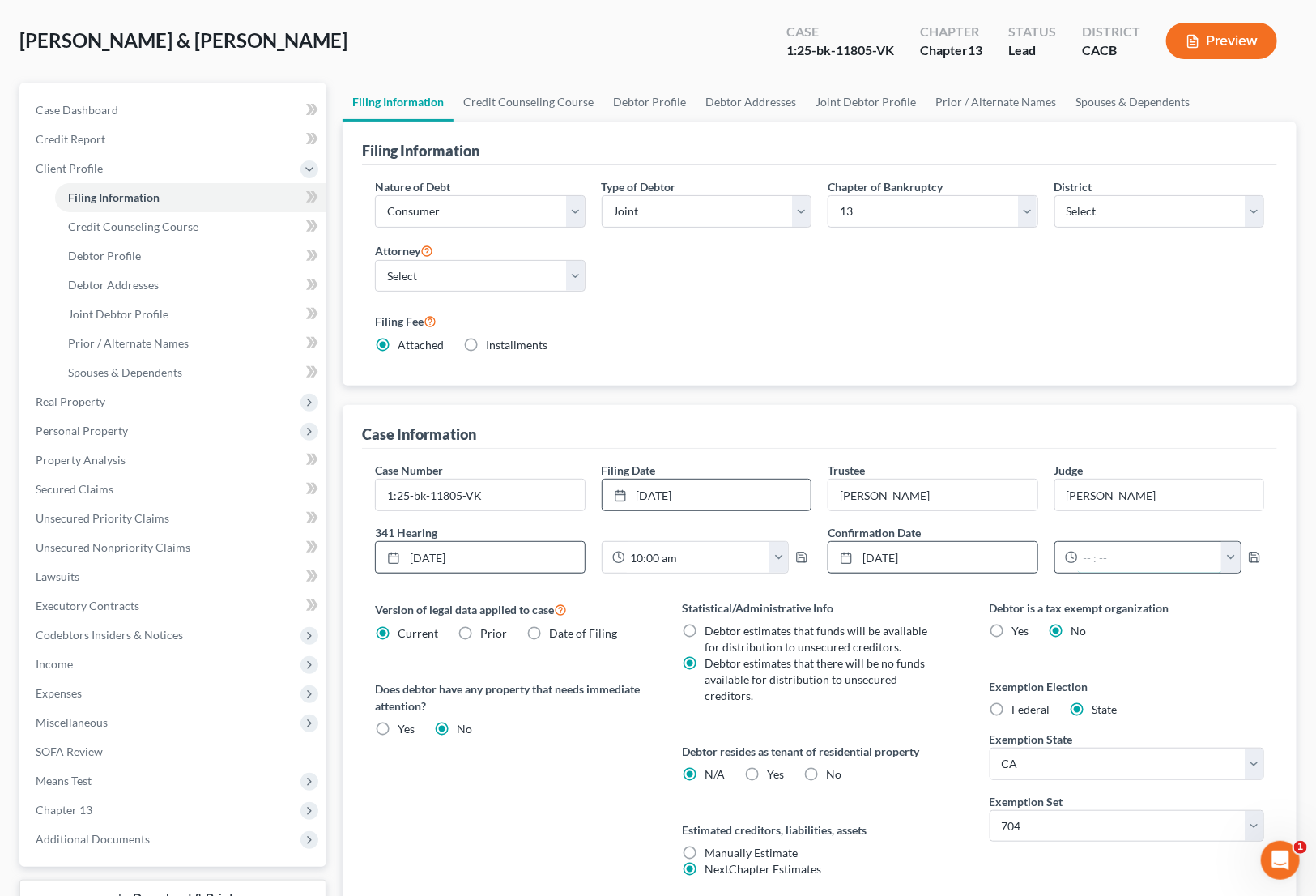
click at [1086, 557] on input "text" at bounding box center [1151, 558] width 145 height 31
type input "9:30 am"
click at [607, 736] on div "Version of legal data applied to case Current Prior Date of Filing Legal data v…" at bounding box center [512, 757] width 307 height 317
click at [1155, 611] on label "Debtor is a tax exempt organization" at bounding box center [1127, 608] width 275 height 17
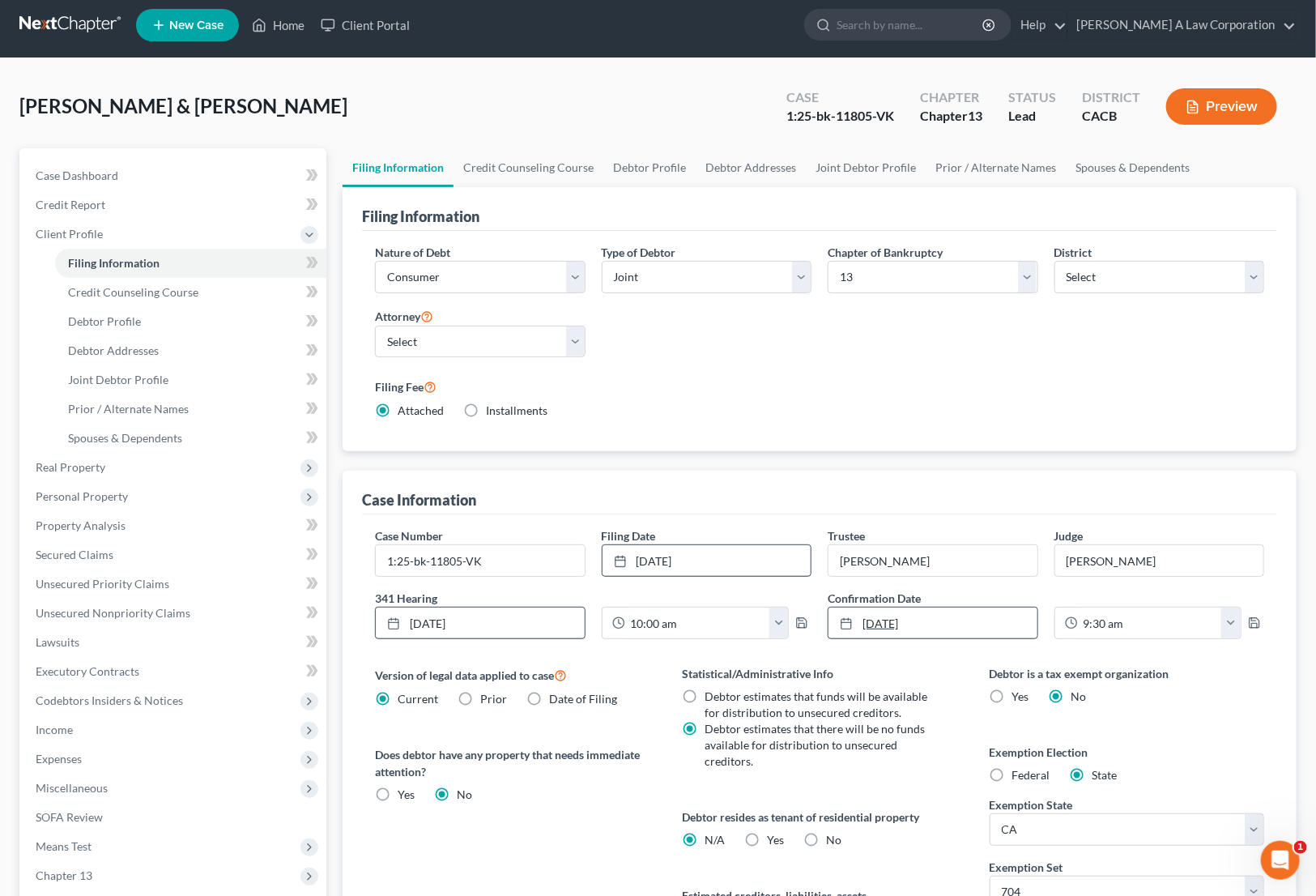
scroll to position [0, 0]
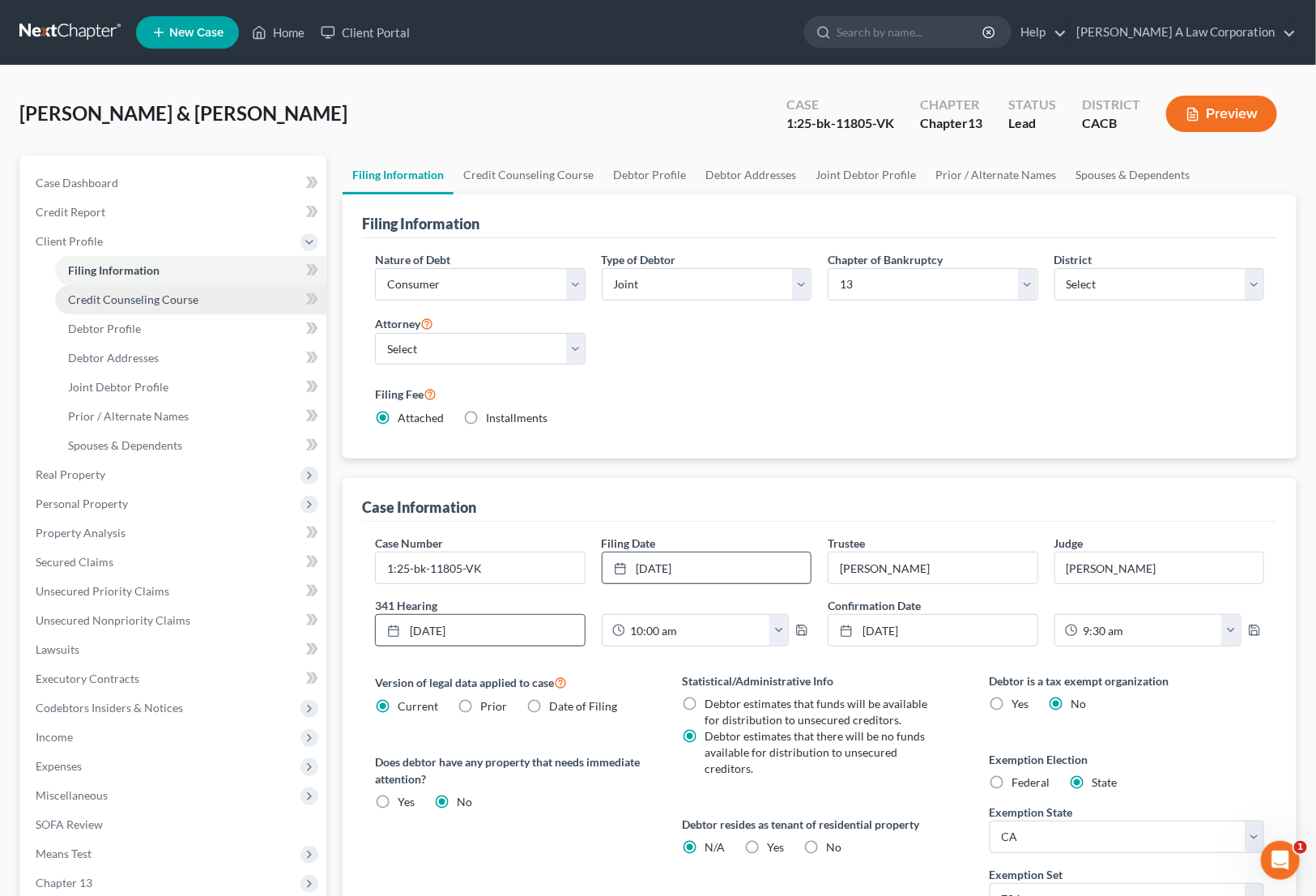
click at [82, 297] on span "Credit Counseling Course" at bounding box center [133, 300] width 131 height 14
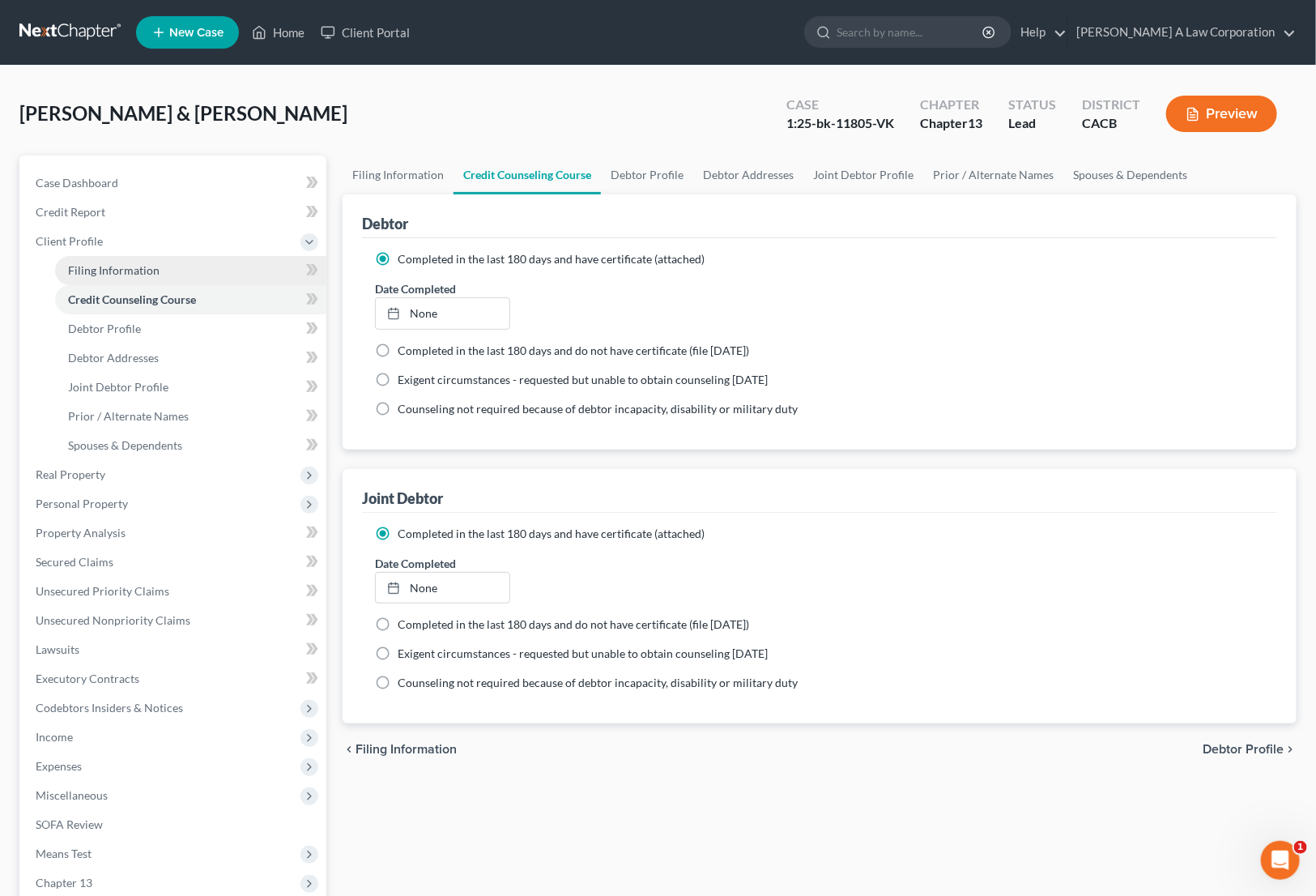
click at [74, 269] on span "Filing Information" at bounding box center [114, 270] width 91 height 14
select select "1"
select select "3"
select select "7"
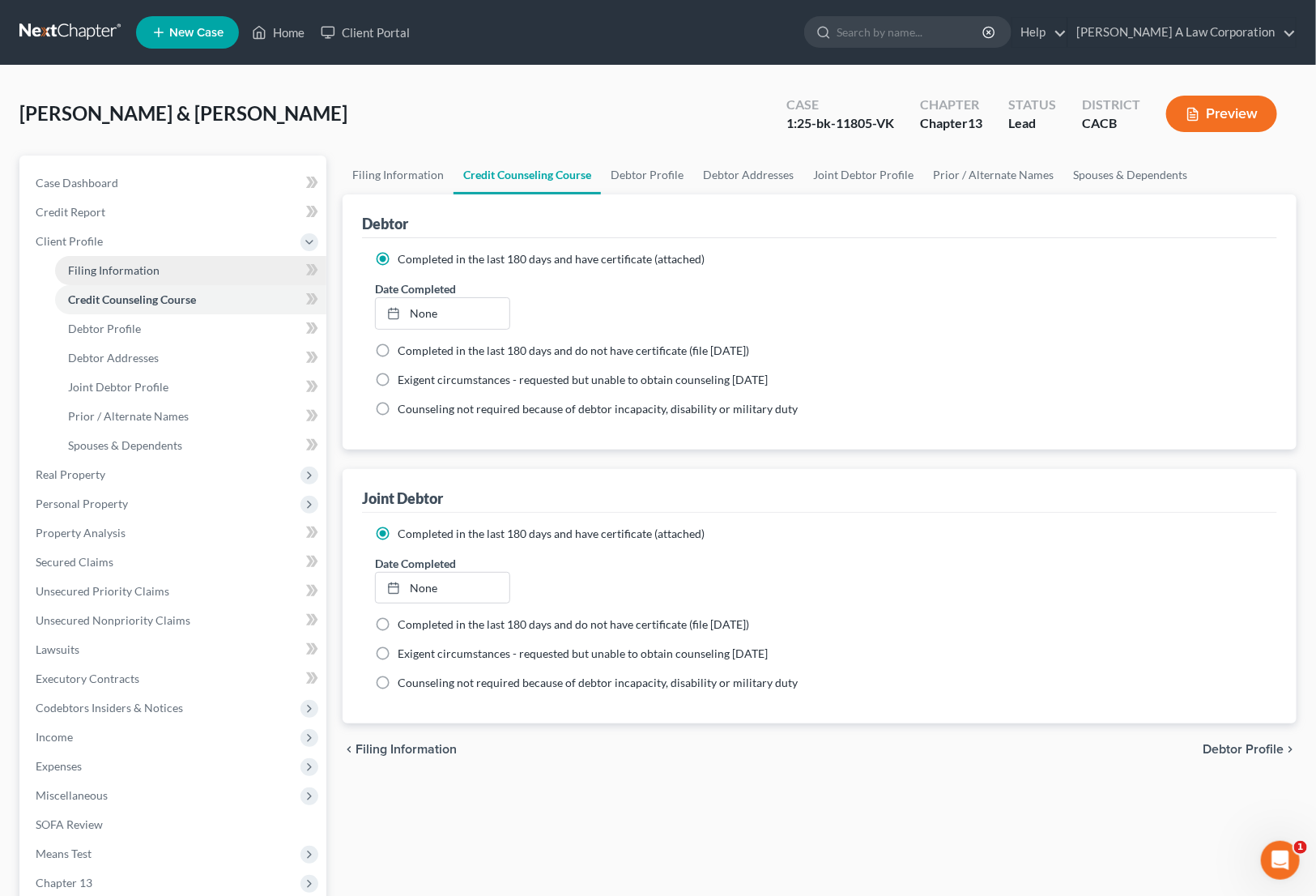
select select "0"
select select "4"
select select "1"
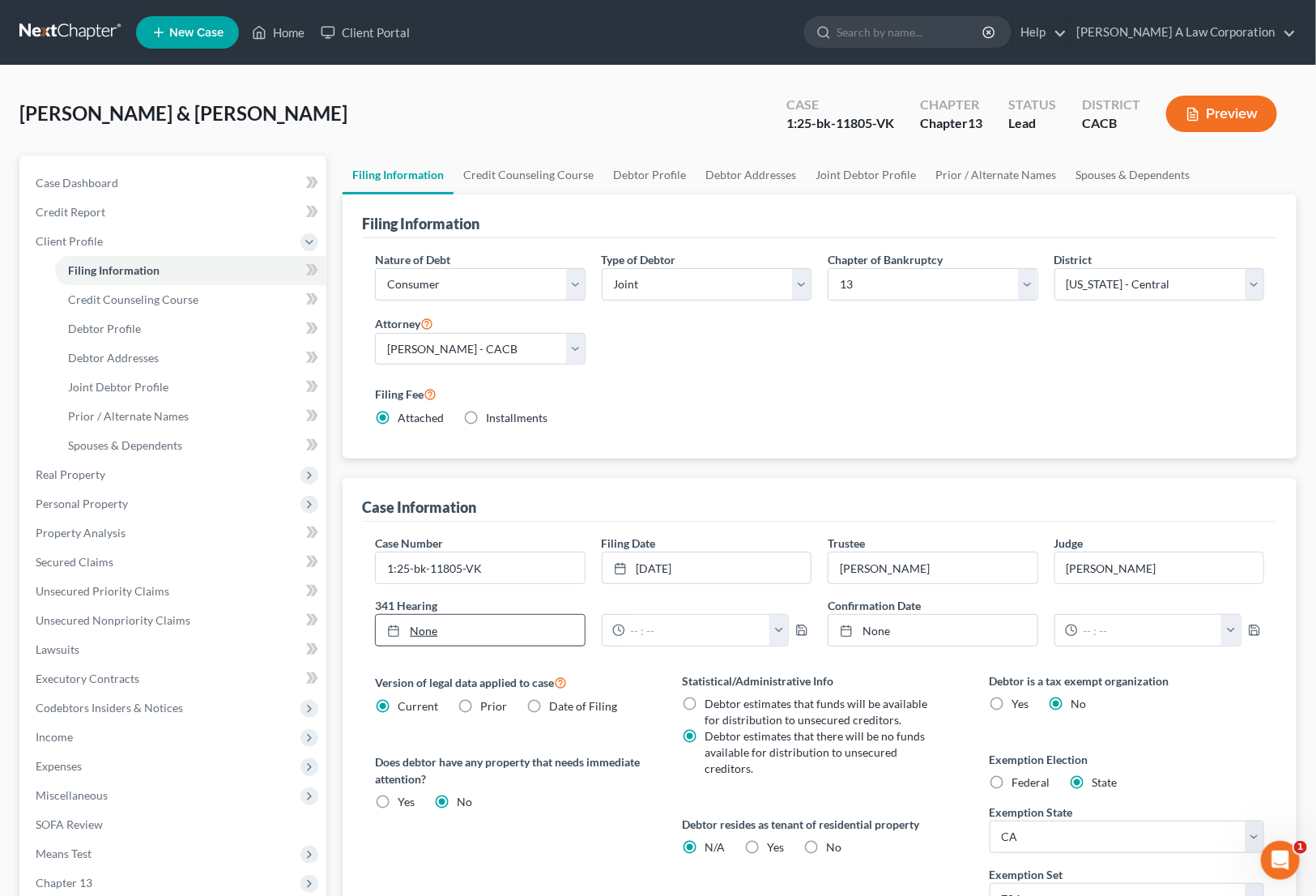
type input "[DATE]"
click at [487, 632] on link "[DATE]" at bounding box center [480, 630] width 208 height 31
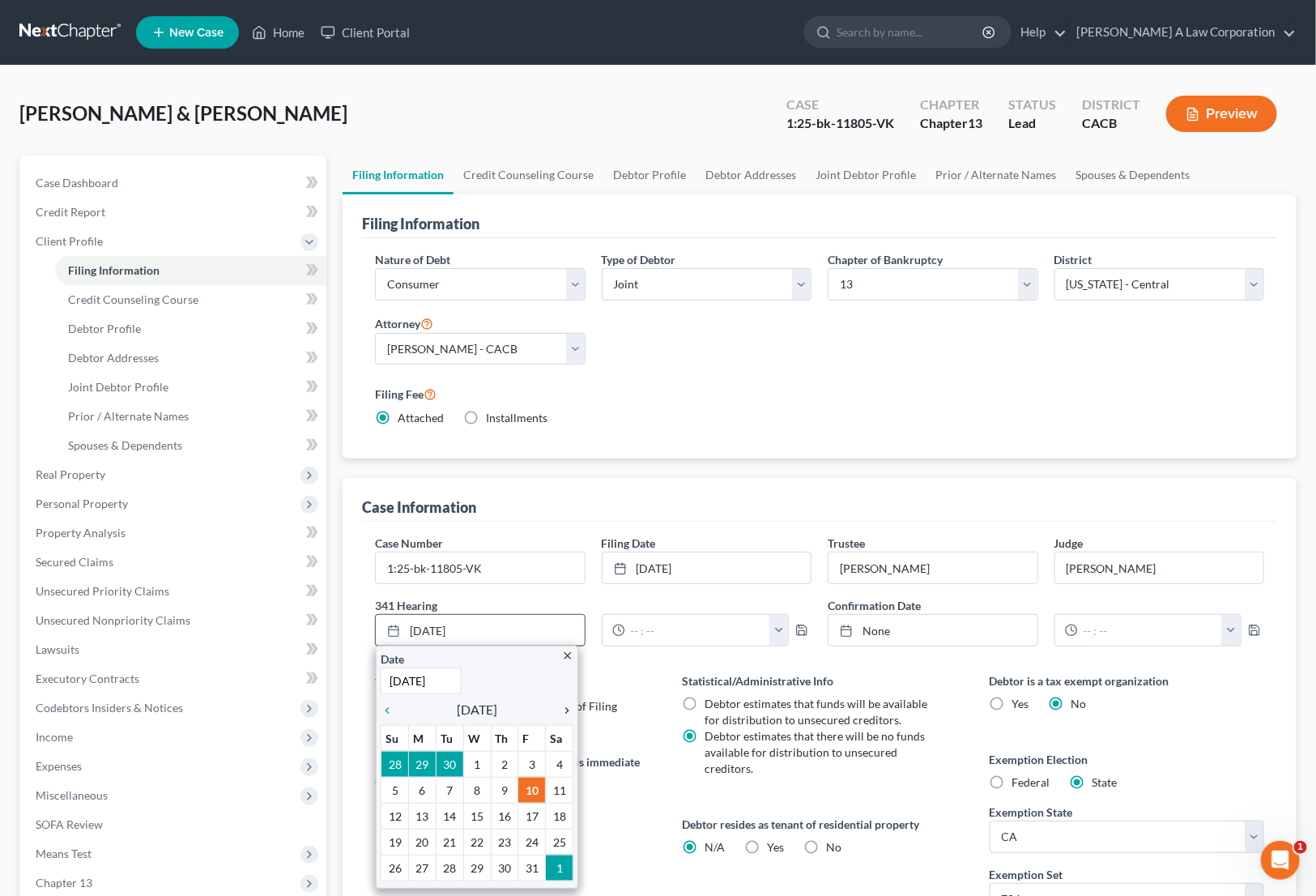
click at [565, 708] on icon "chevron_right" at bounding box center [563, 710] width 21 height 13
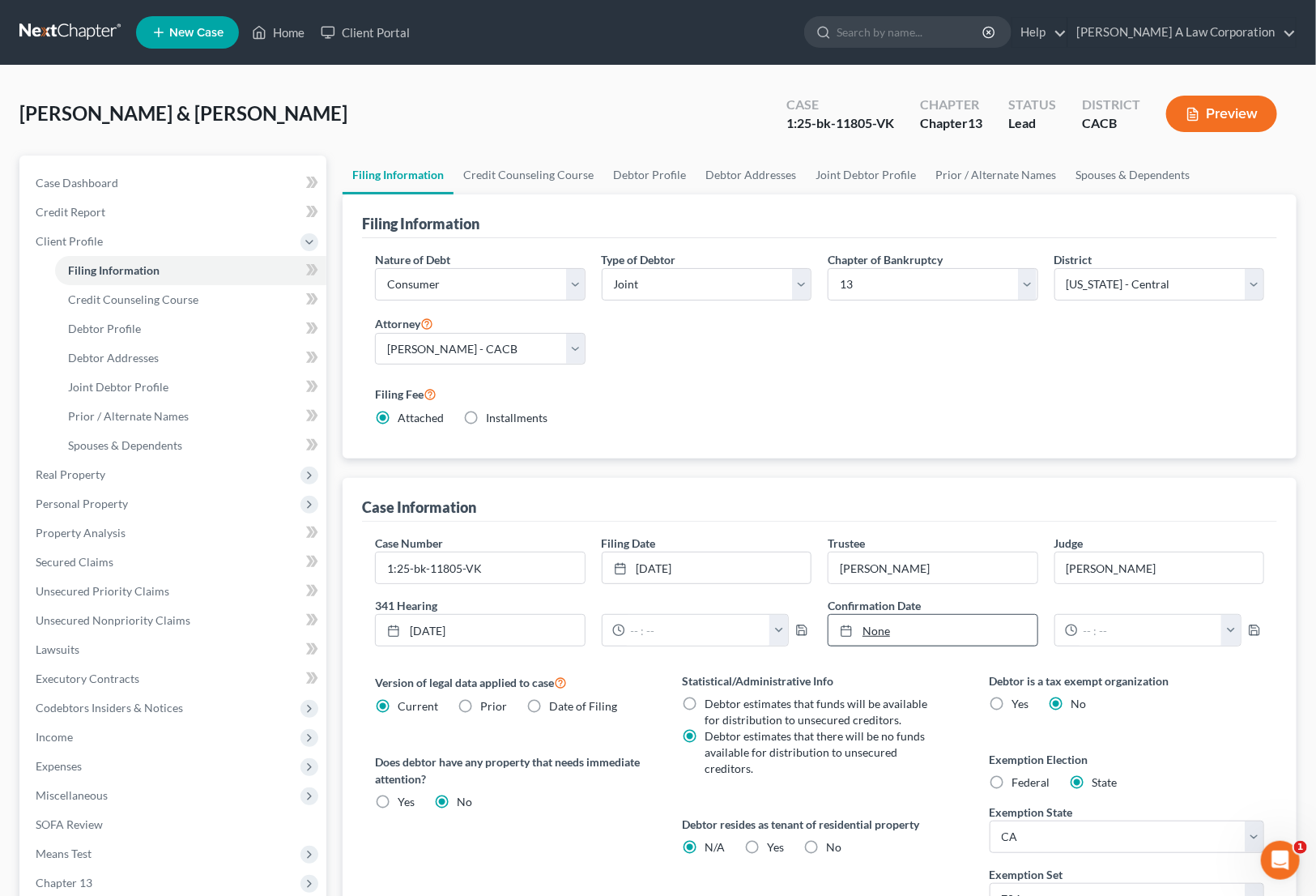
type input "[DATE]"
click at [907, 626] on link "[DATE]" at bounding box center [933, 630] width 208 height 31
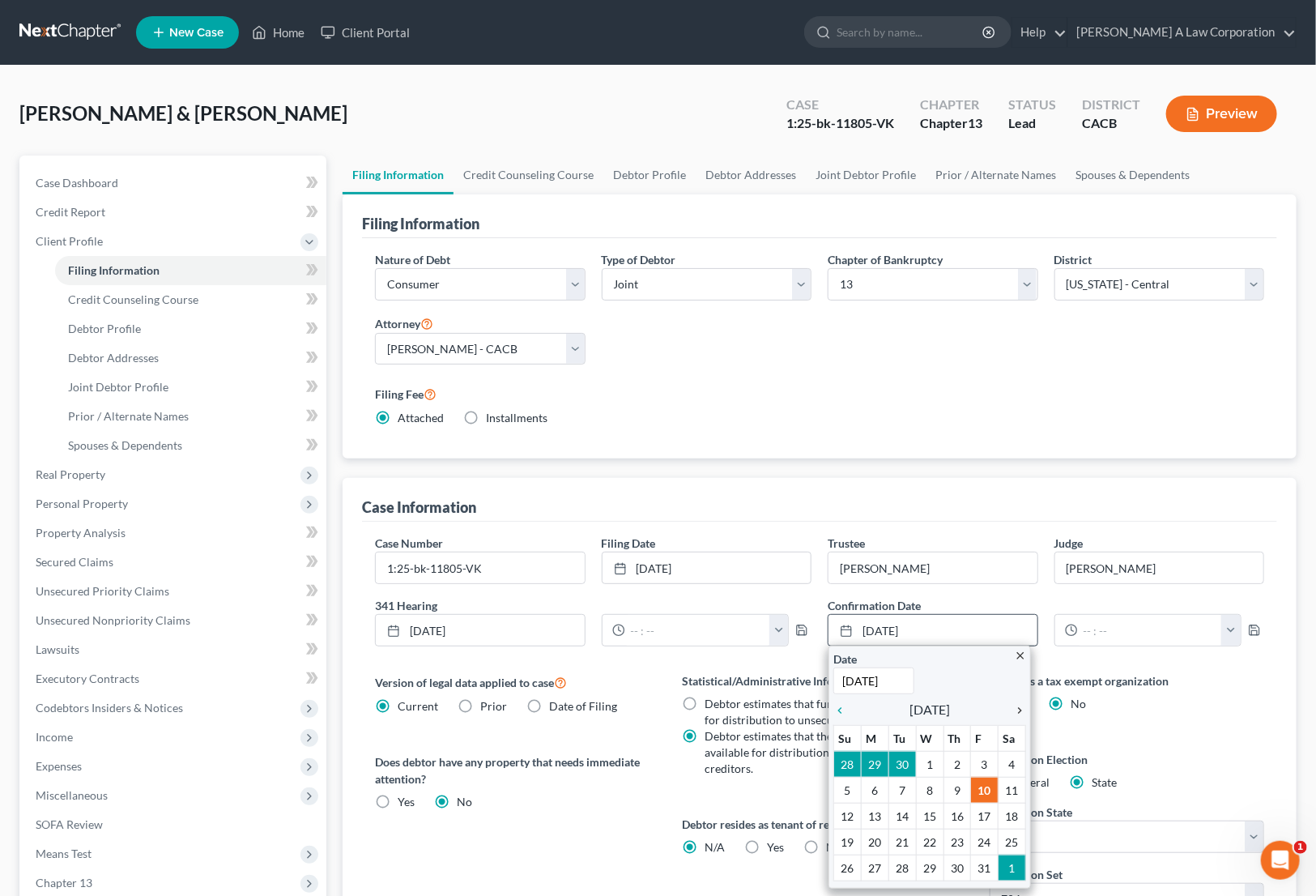
click at [1021, 708] on icon "chevron_right" at bounding box center [1016, 710] width 21 height 13
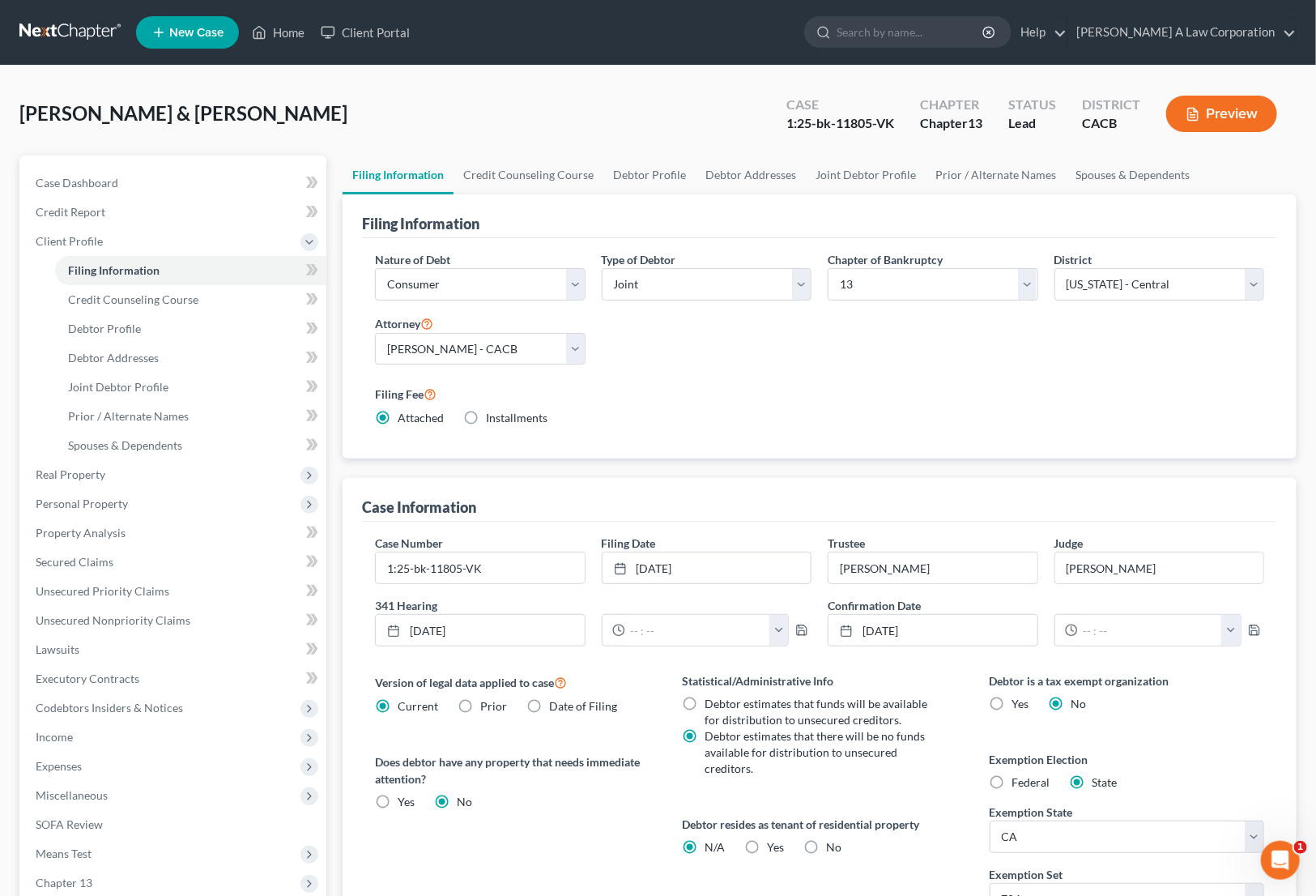
click at [951, 683] on label "Statistical/Administrative Info" at bounding box center [819, 681] width 275 height 17
click at [771, 481] on div "Case Information" at bounding box center [819, 499] width 915 height 44
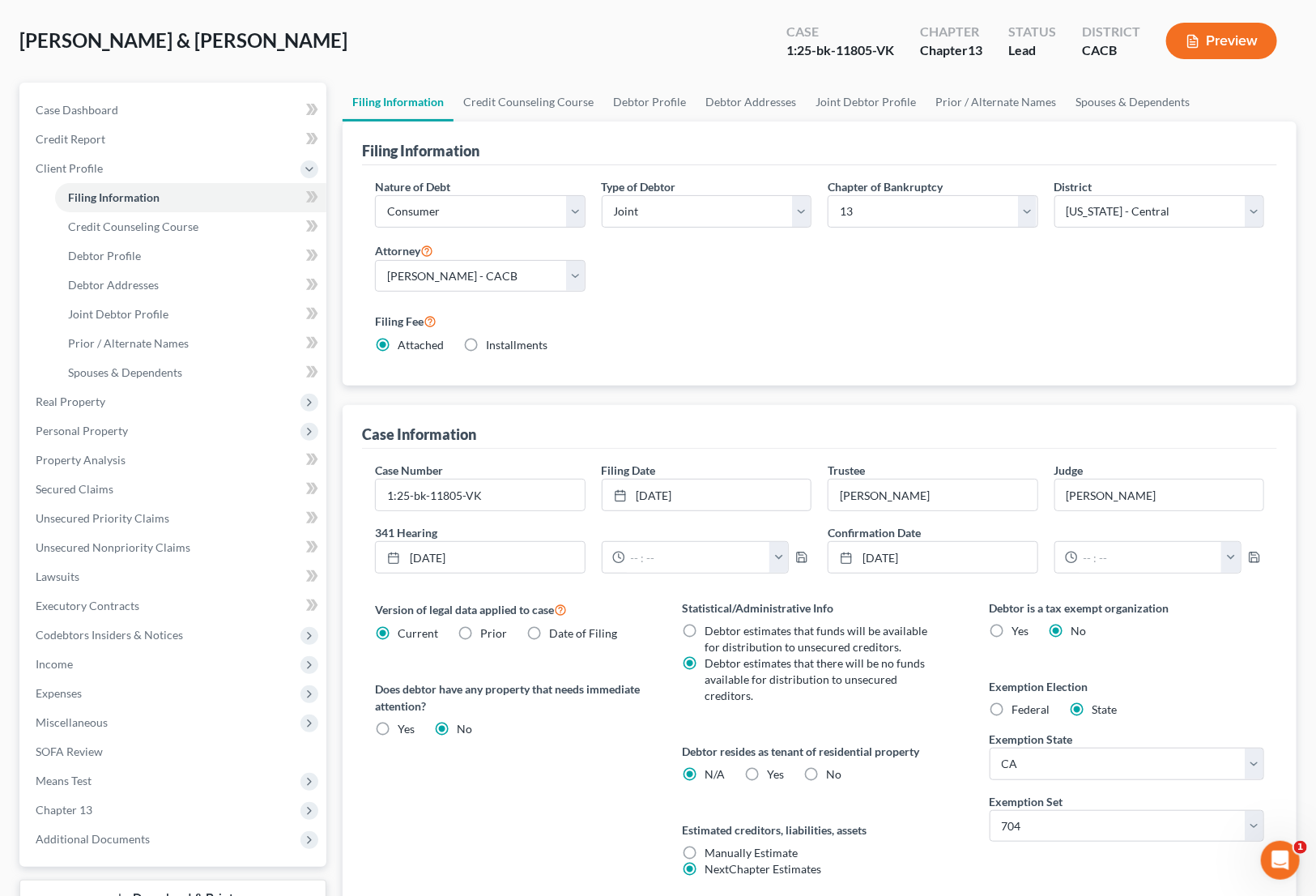
scroll to position [73, 0]
click at [1103, 560] on input "text" at bounding box center [1151, 558] width 145 height 31
type input "9:30 AM"
click at [688, 555] on input "text" at bounding box center [698, 558] width 145 height 31
type input "10:00 AM"
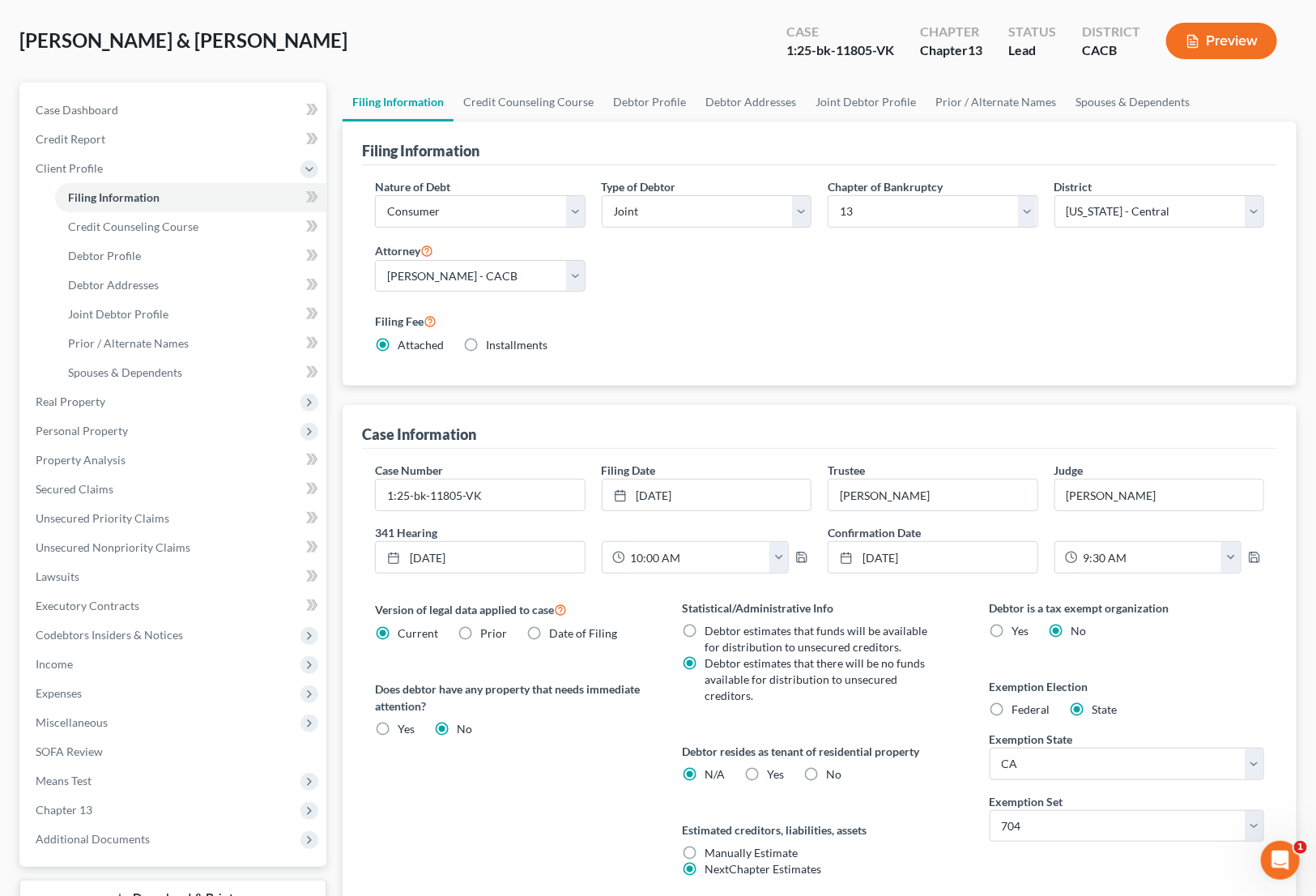
click at [876, 405] on div "Case Information" at bounding box center [819, 427] width 915 height 44
click at [1287, 528] on div "Case Information Case Number 1:25-bk-11805-VK Filing Date [DATE] close Date [DA…" at bounding box center [819, 661] width 955 height 511
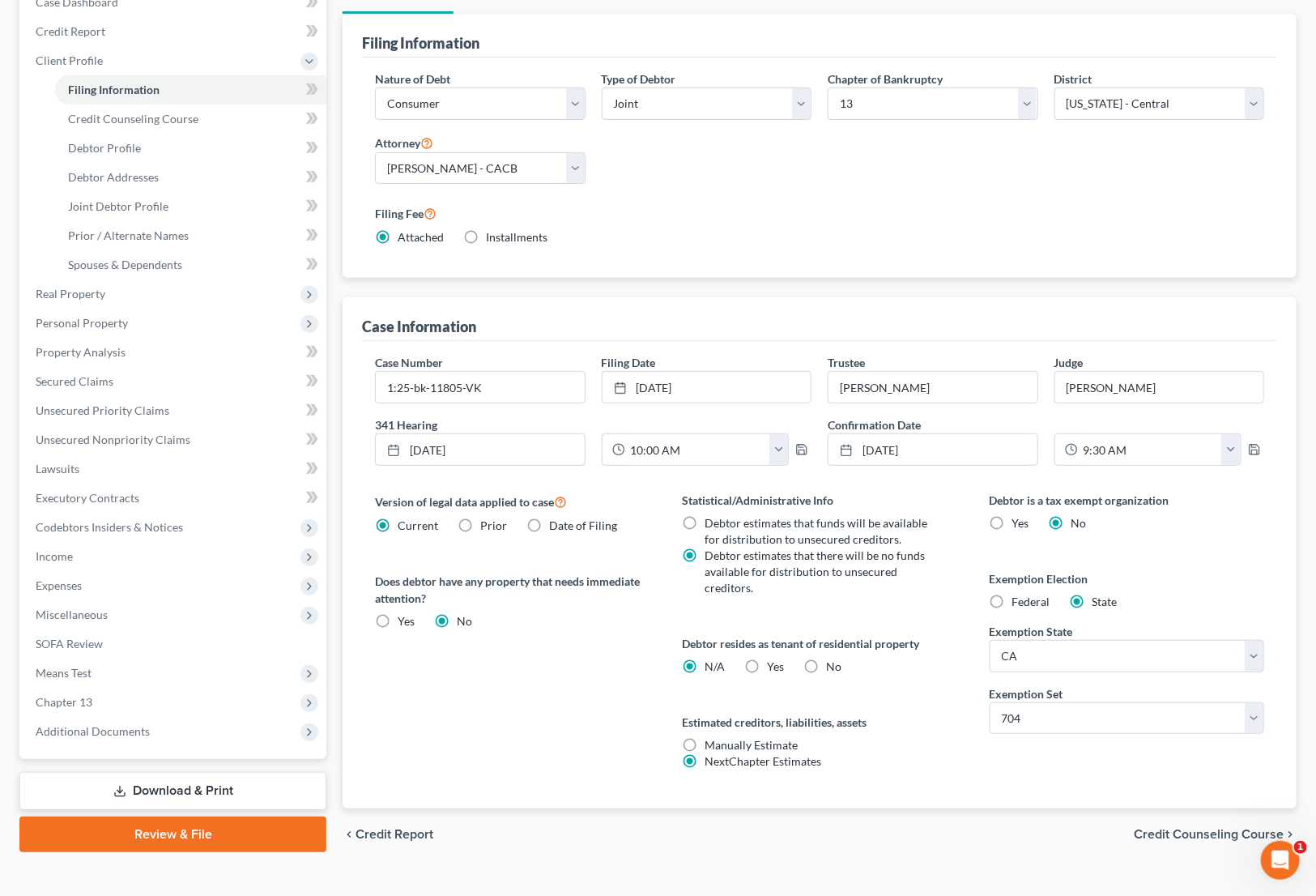
scroll to position [203, 0]
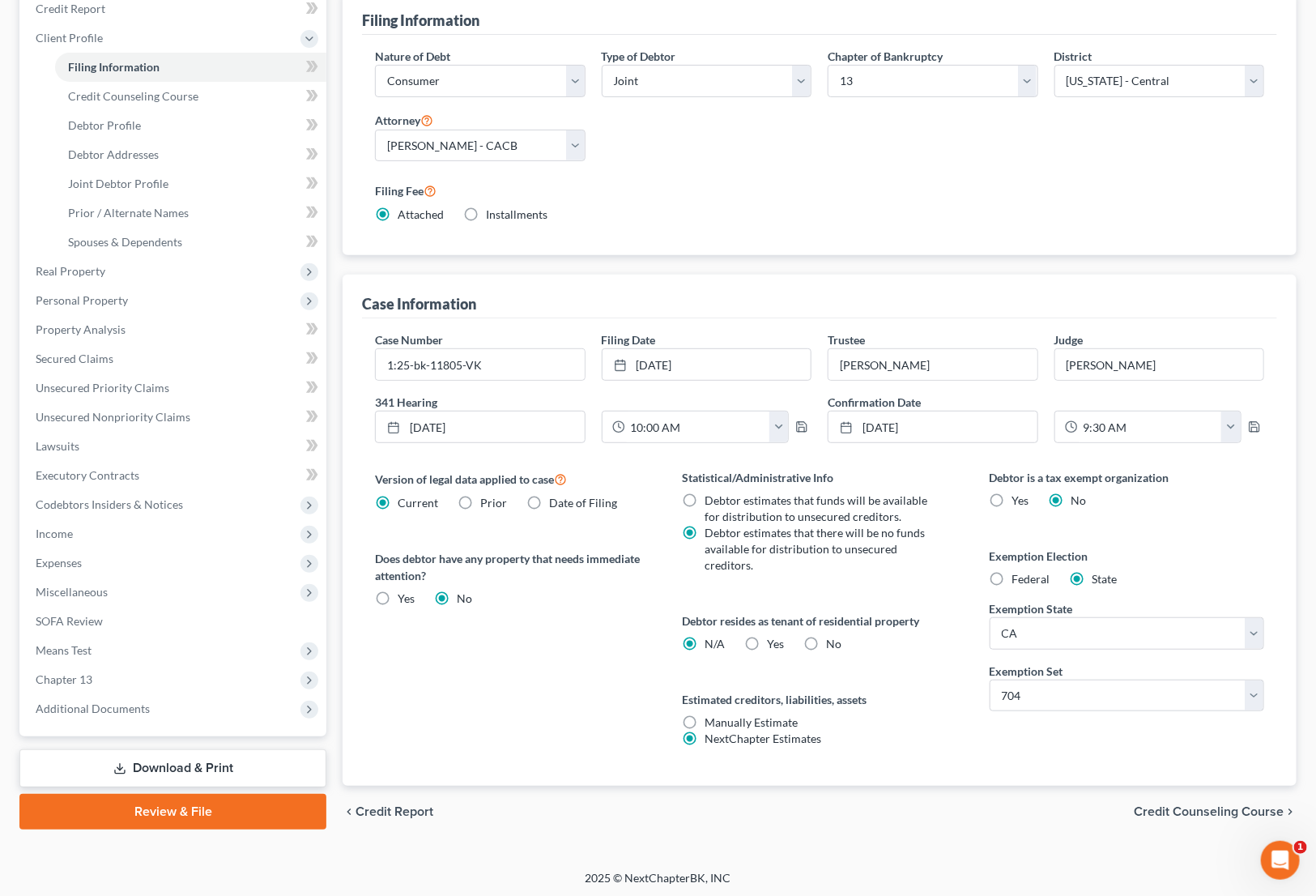
click at [608, 726] on div "Version of legal data applied to case Current Prior Date of Filing Legal data v…" at bounding box center [512, 627] width 307 height 317
click at [135, 756] on link "Download & Print" at bounding box center [173, 769] width 307 height 38
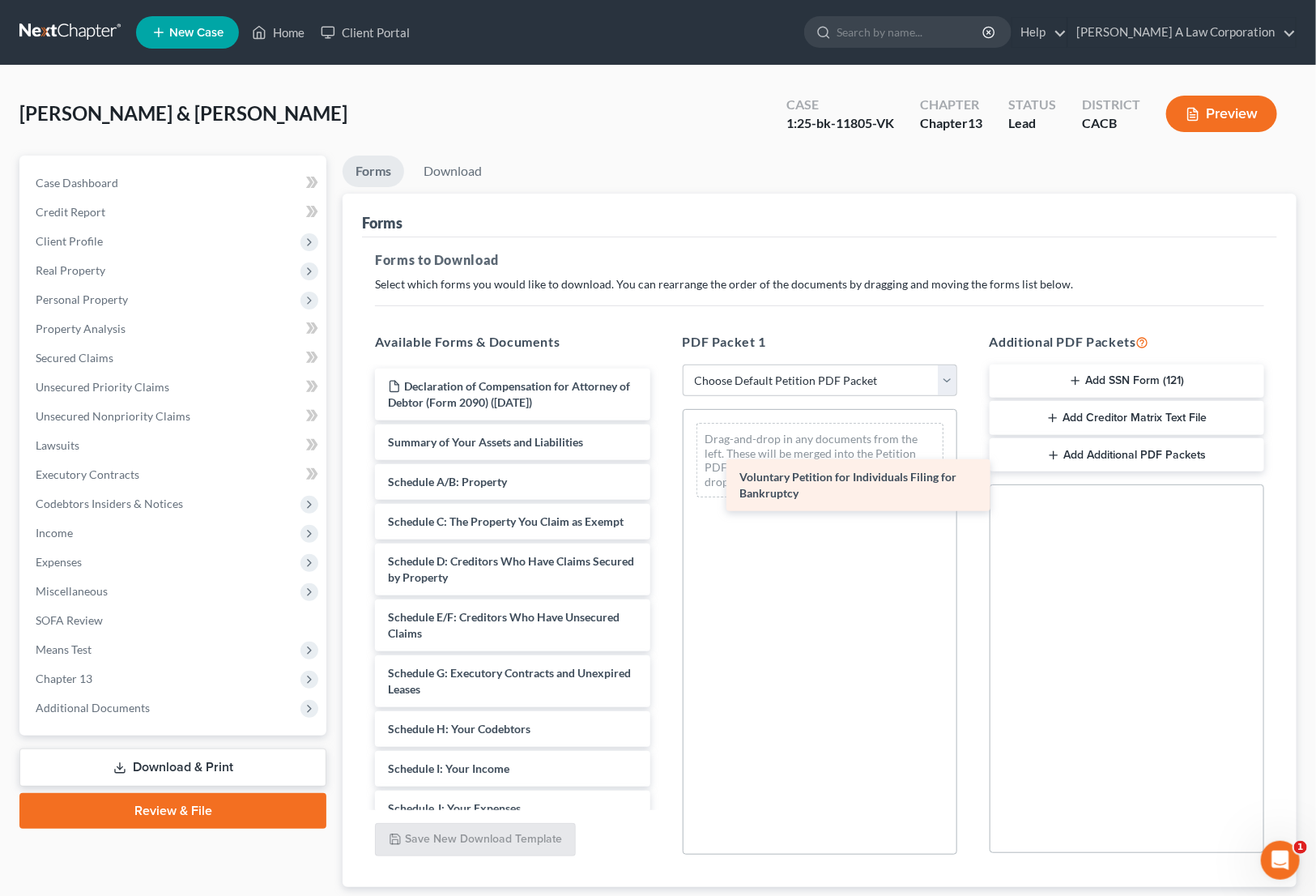
drag, startPoint x: 423, startPoint y: 437, endPoint x: 776, endPoint y: 473, distance: 354.8
click at [663, 473] on div "Voluntary Petition for Individuals Filing for Bankruptcy Declaration of Compens…" at bounding box center [512, 796] width 300 height 856
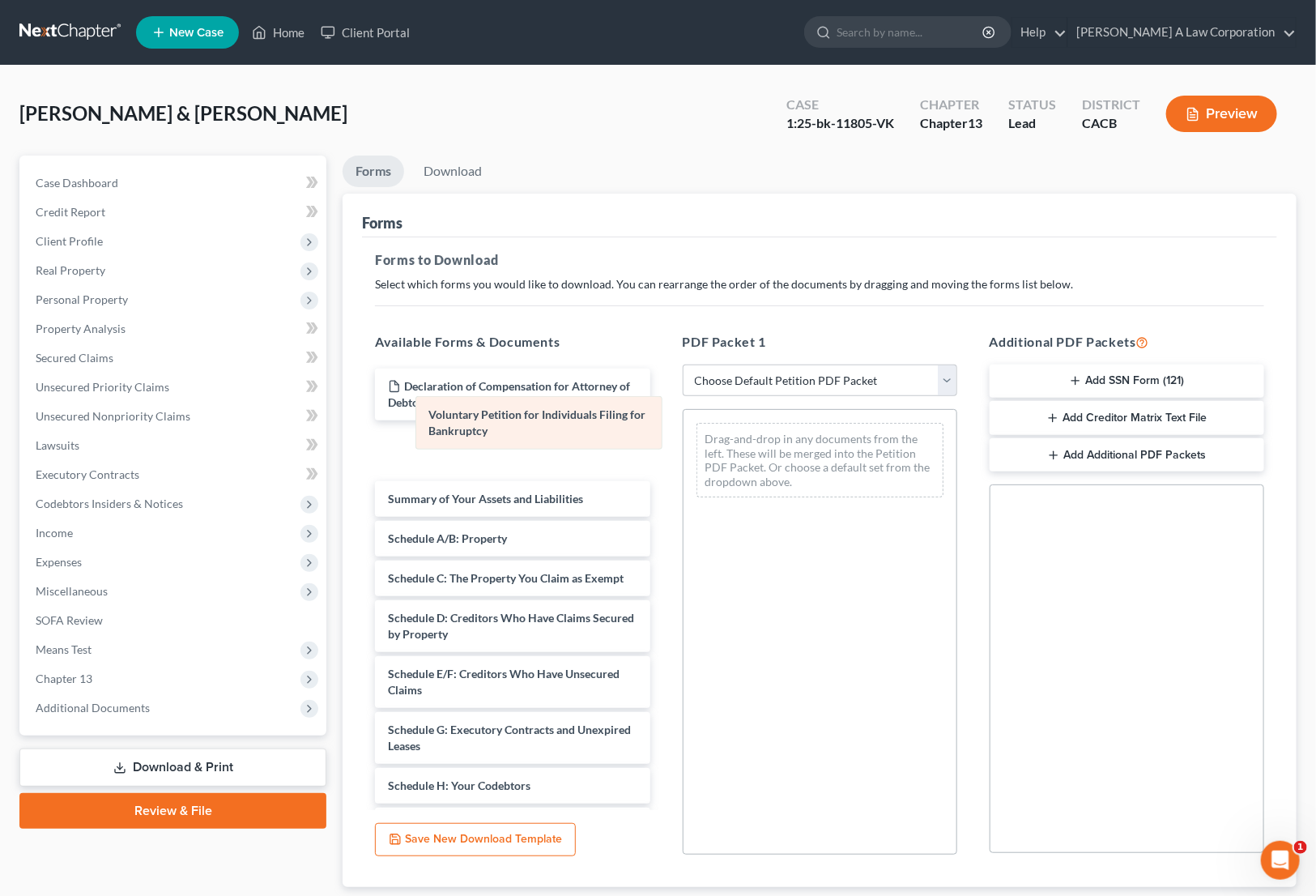
drag, startPoint x: 769, startPoint y: 449, endPoint x: 488, endPoint y: 424, distance: 282.1
click at [683, 424] on div "Voluntary Petition for Individuals Filing for Bankruptcy Voluntary Petition for…" at bounding box center [819, 460] width 273 height 101
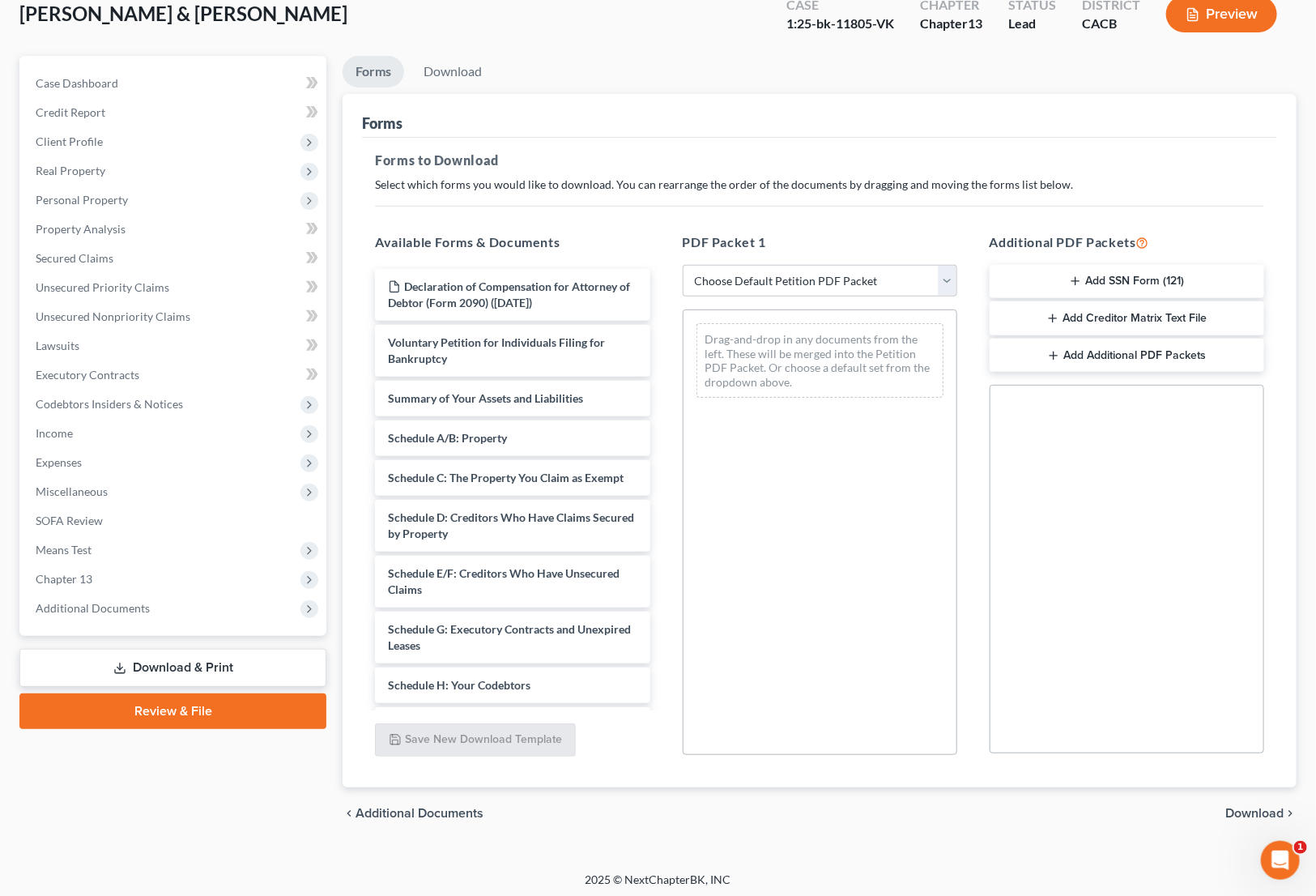
scroll to position [103, 0]
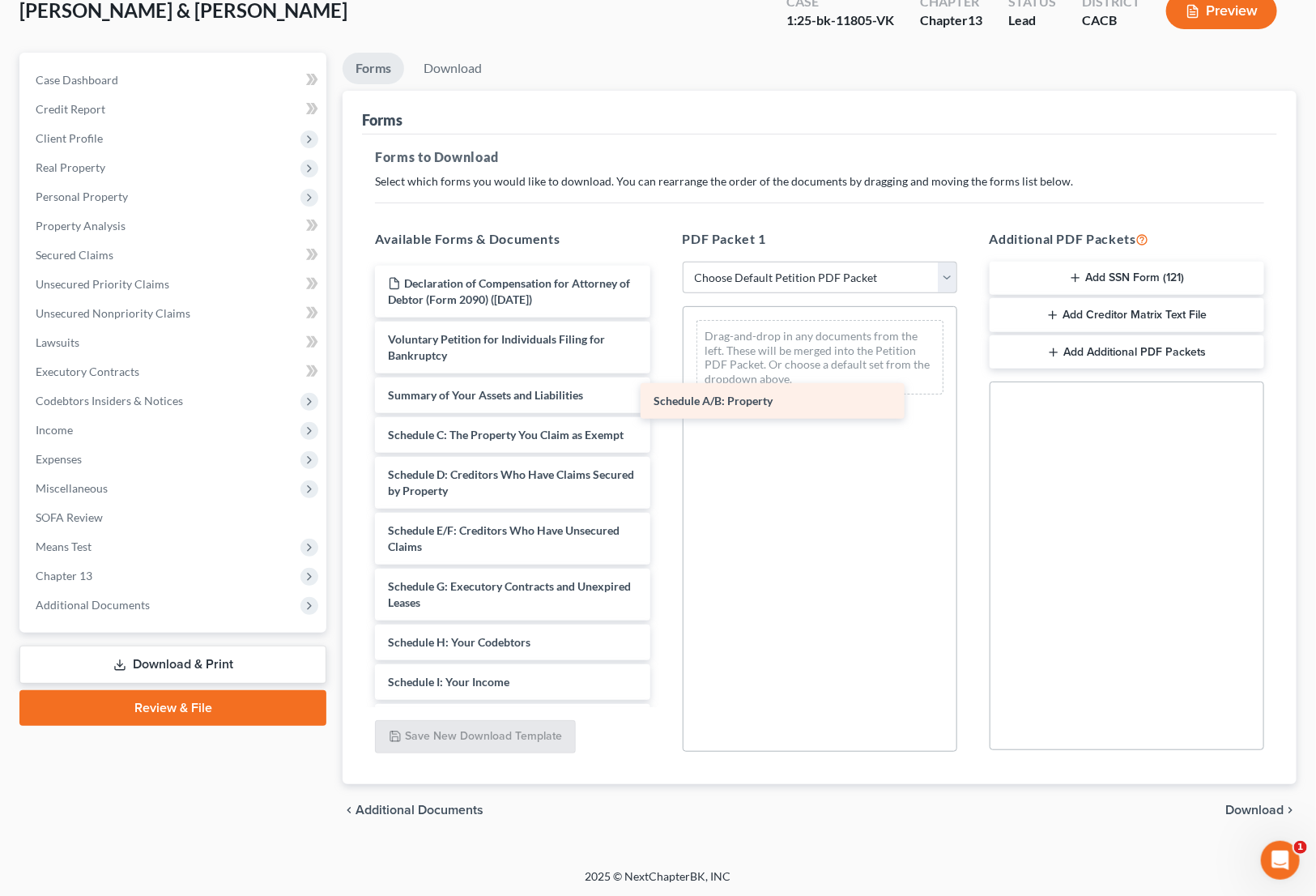
drag, startPoint x: 504, startPoint y: 422, endPoint x: 771, endPoint y: 390, distance: 268.9
click at [663, 390] on div "Schedule A/B: Property Declaration of Compensation for Attorney of Debtor (Form…" at bounding box center [512, 702] width 300 height 873
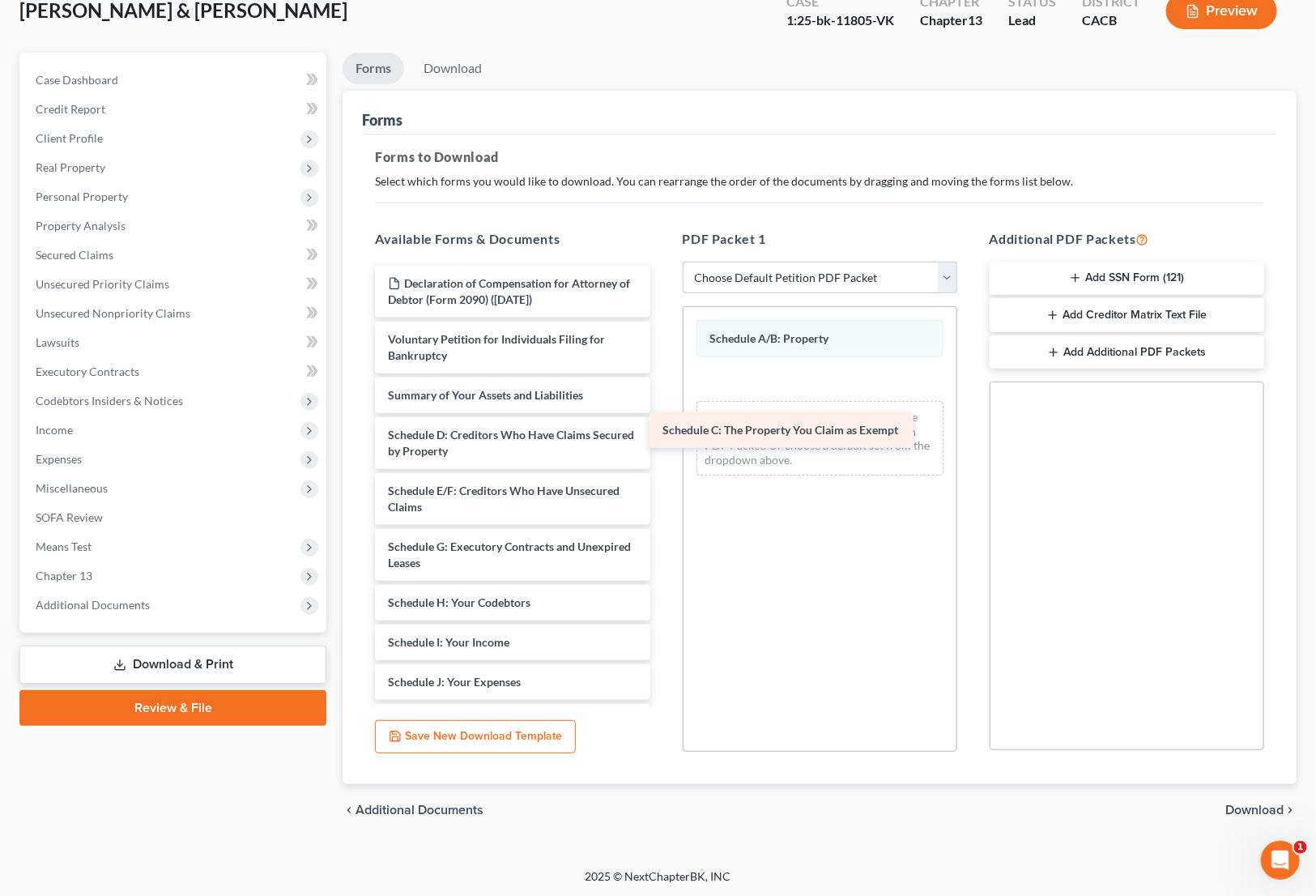
drag, startPoint x: 506, startPoint y: 426, endPoint x: 801, endPoint y: 418, distance: 295.1
click at [663, 418] on div "Schedule C: The Property You Claim as Exempt Declaration of Compensation for At…" at bounding box center [512, 682] width 300 height 832
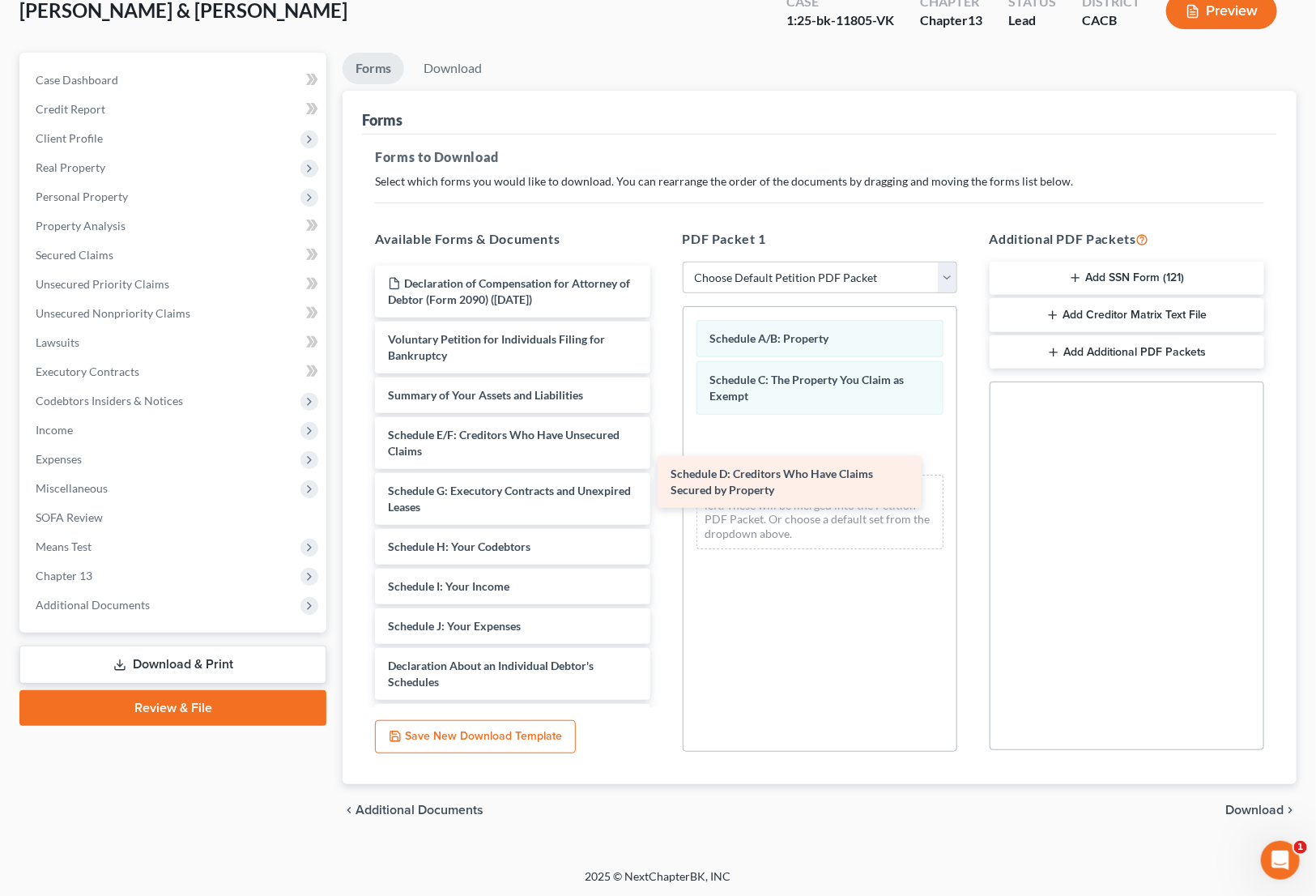
drag, startPoint x: 538, startPoint y: 448, endPoint x: 801, endPoint y: 480, distance: 264.9
click at [663, 480] on div "Schedule D: Creditors Who Have Claims Secured by Property Declaration of Compen…" at bounding box center [512, 654] width 300 height 776
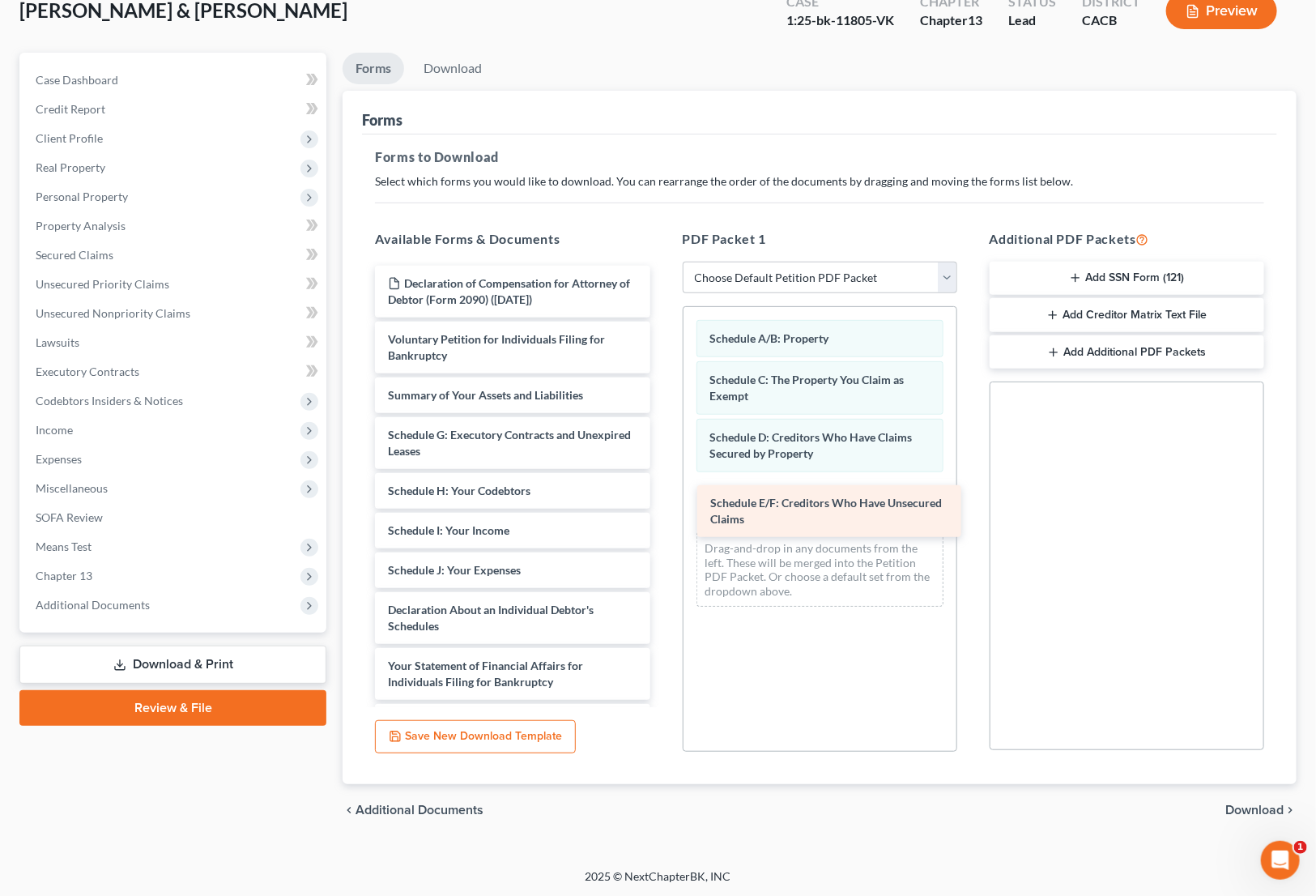
drag, startPoint x: 462, startPoint y: 447, endPoint x: 785, endPoint y: 516, distance: 330.3
click at [663, 516] on div "Schedule E/F: Creditors Who Have Unsecured Claims Declaration of Compensation f…" at bounding box center [512, 627] width 300 height 721
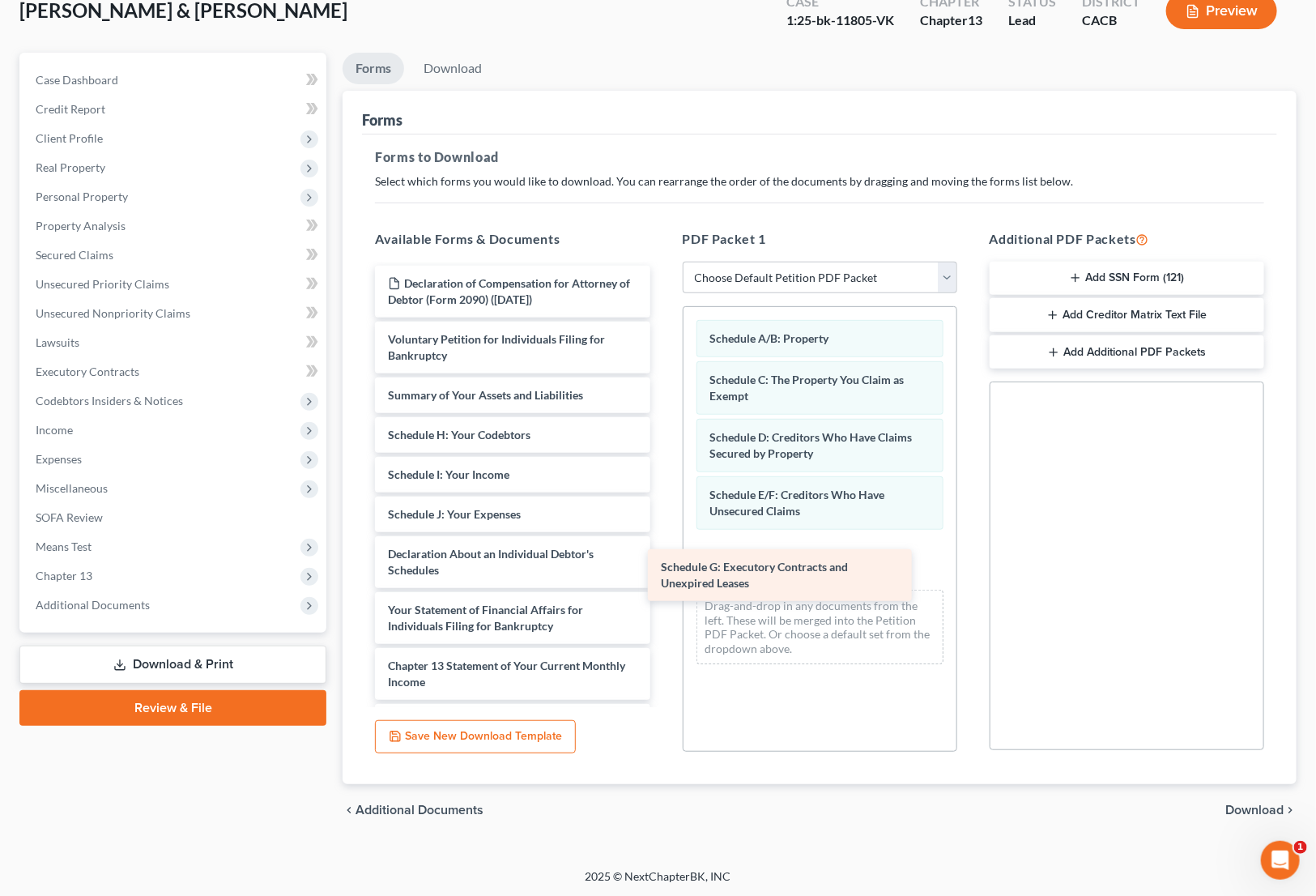
drag, startPoint x: 537, startPoint y: 439, endPoint x: 812, endPoint y: 572, distance: 305.5
click at [663, 572] on div "Schedule G: Executory Contracts and Unexpired Leases Declaration of Compensatio…" at bounding box center [512, 598] width 300 height 665
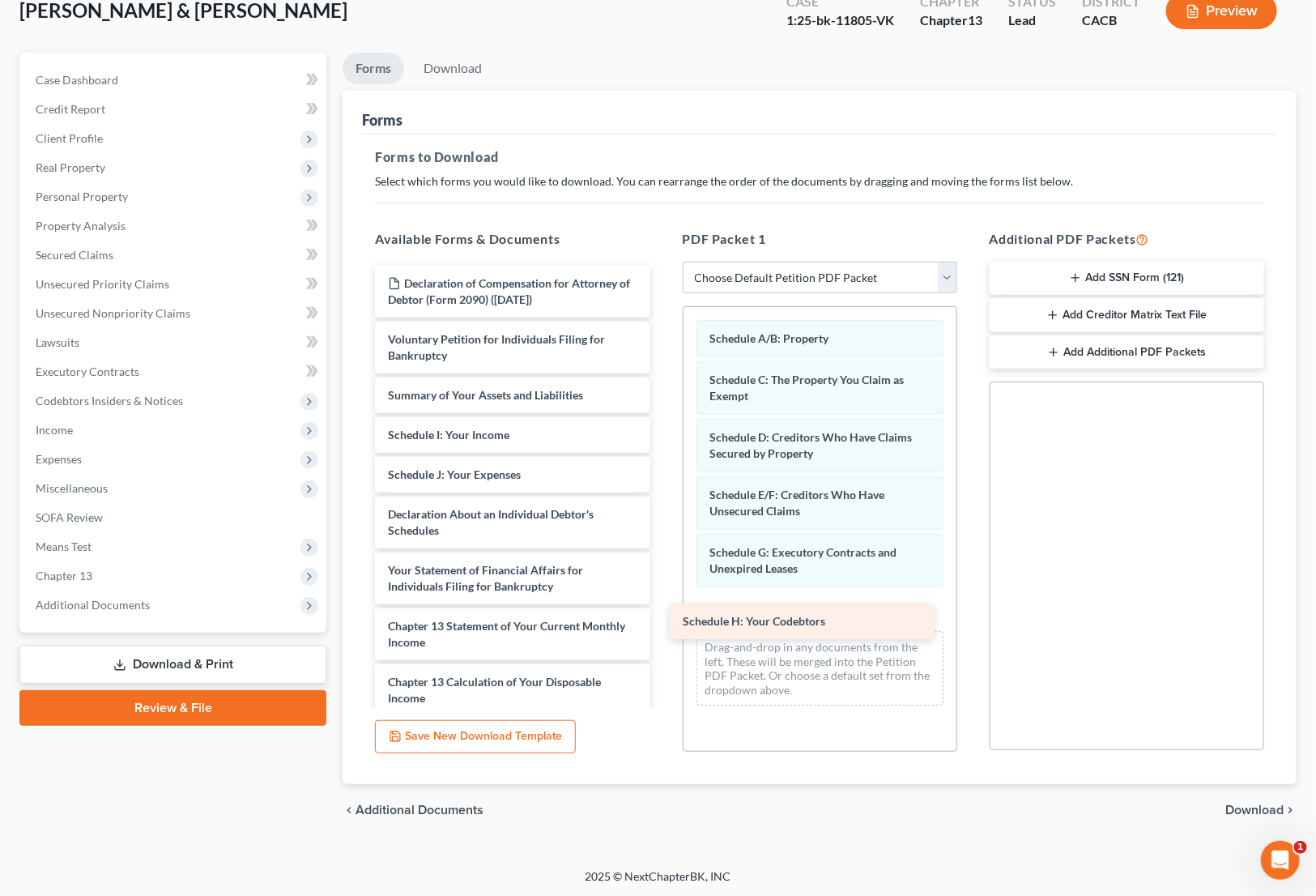
drag, startPoint x: 519, startPoint y: 441, endPoint x: 796, endPoint y: 602, distance: 320.4
click at [663, 626] on div "Schedule H: Your Codebtors Declaration of Compensation for Attorney of Debtor (…" at bounding box center [512, 578] width 300 height 626
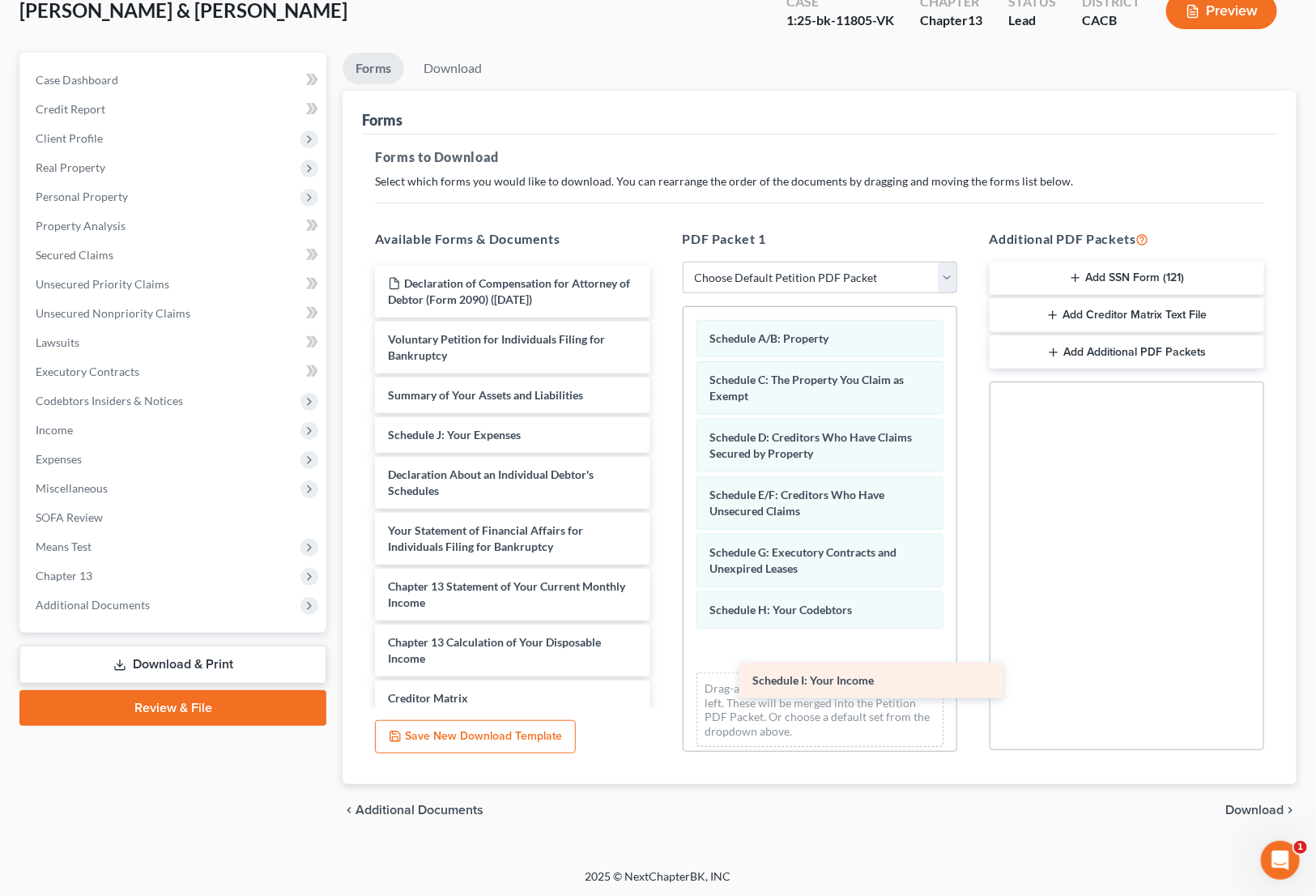
drag, startPoint x: 486, startPoint y: 431, endPoint x: 836, endPoint y: 663, distance: 419.9
click at [663, 677] on div "Schedule I: Your Income Declaration of Compensation for Attorney of Debtor (For…" at bounding box center [512, 559] width 300 height 585
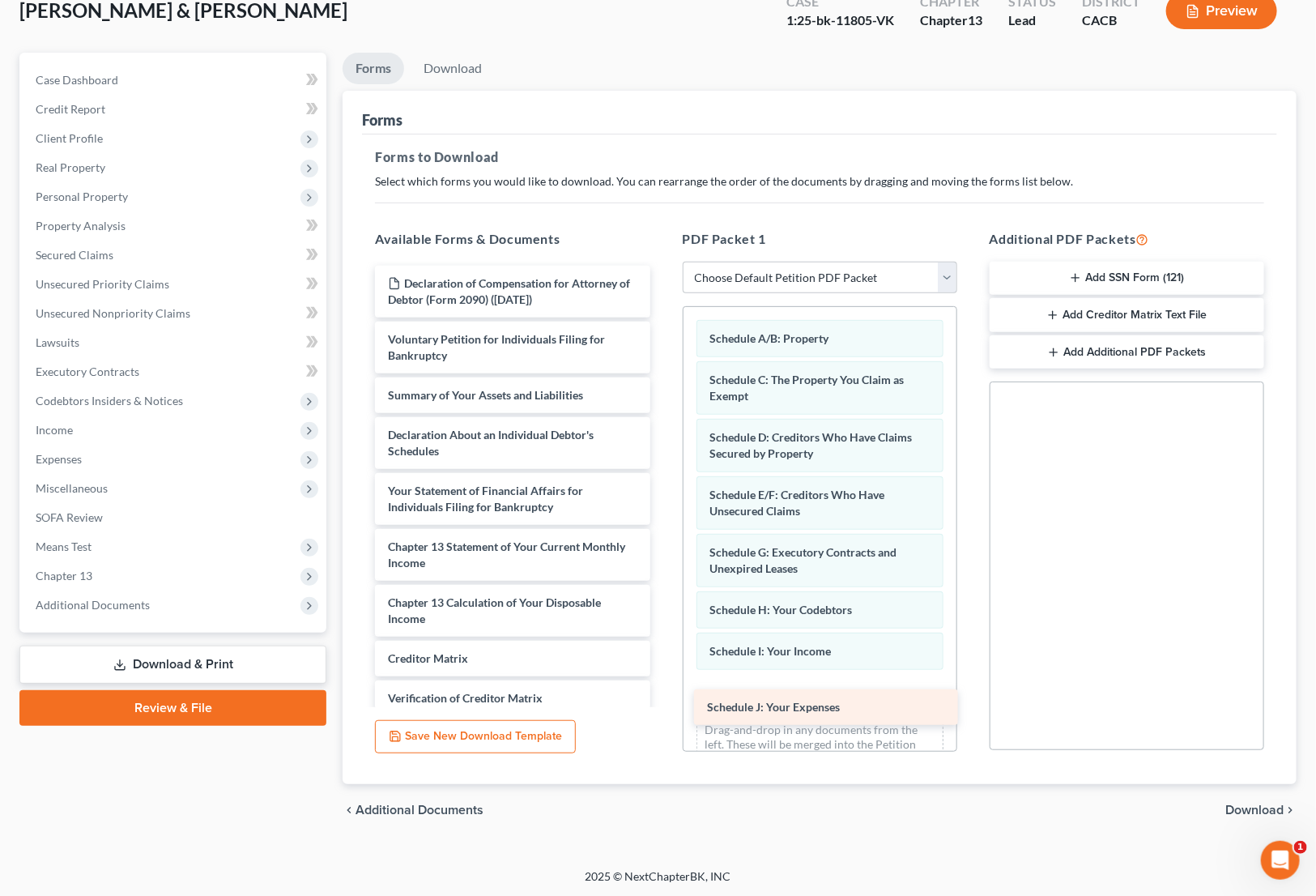
drag, startPoint x: 498, startPoint y: 423, endPoint x: 818, endPoint y: 696, distance: 420.6
click at [663, 696] on div "Schedule J: Your Expenses Declaration of Compensation for Attorney of Debtor (F…" at bounding box center [512, 539] width 300 height 546
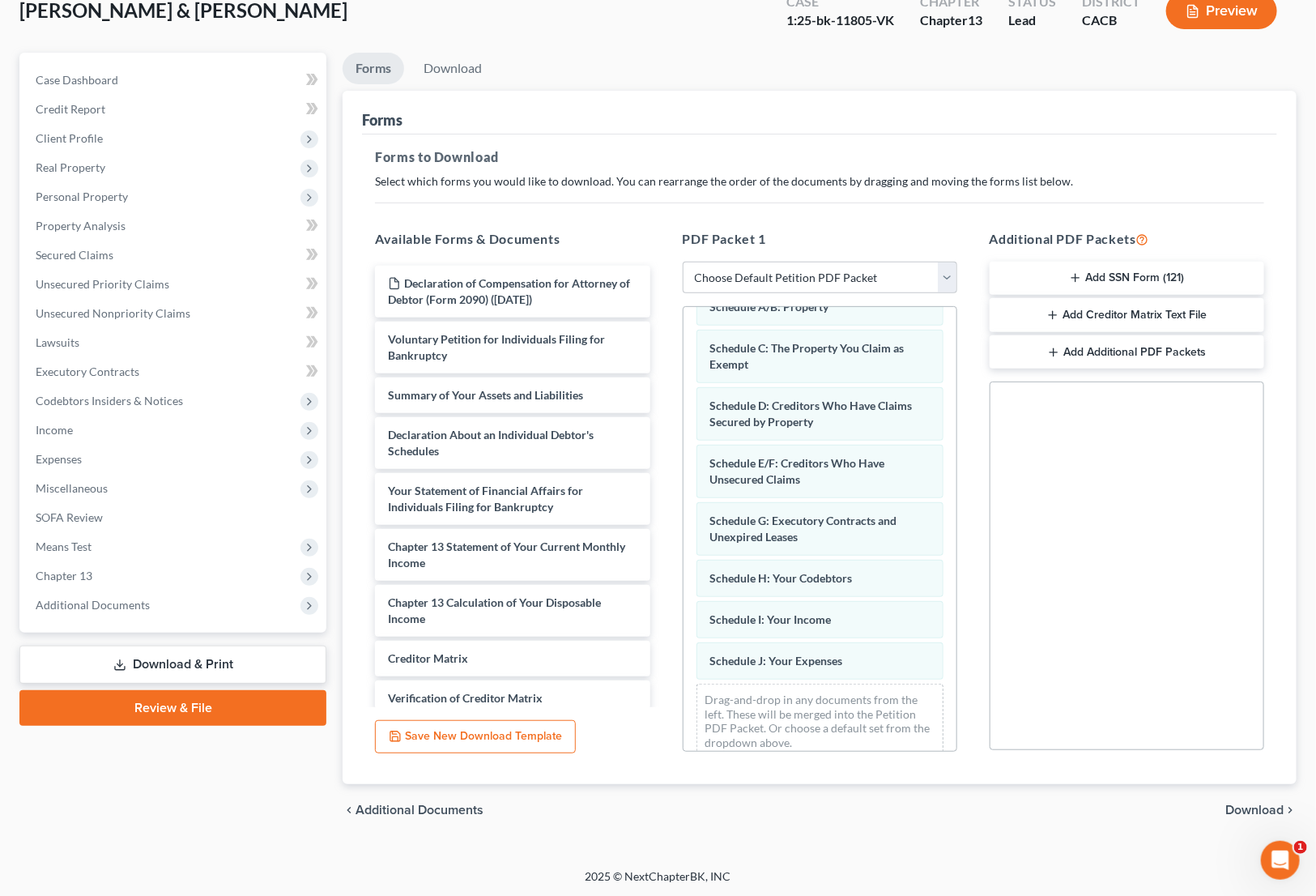
scroll to position [49, 0]
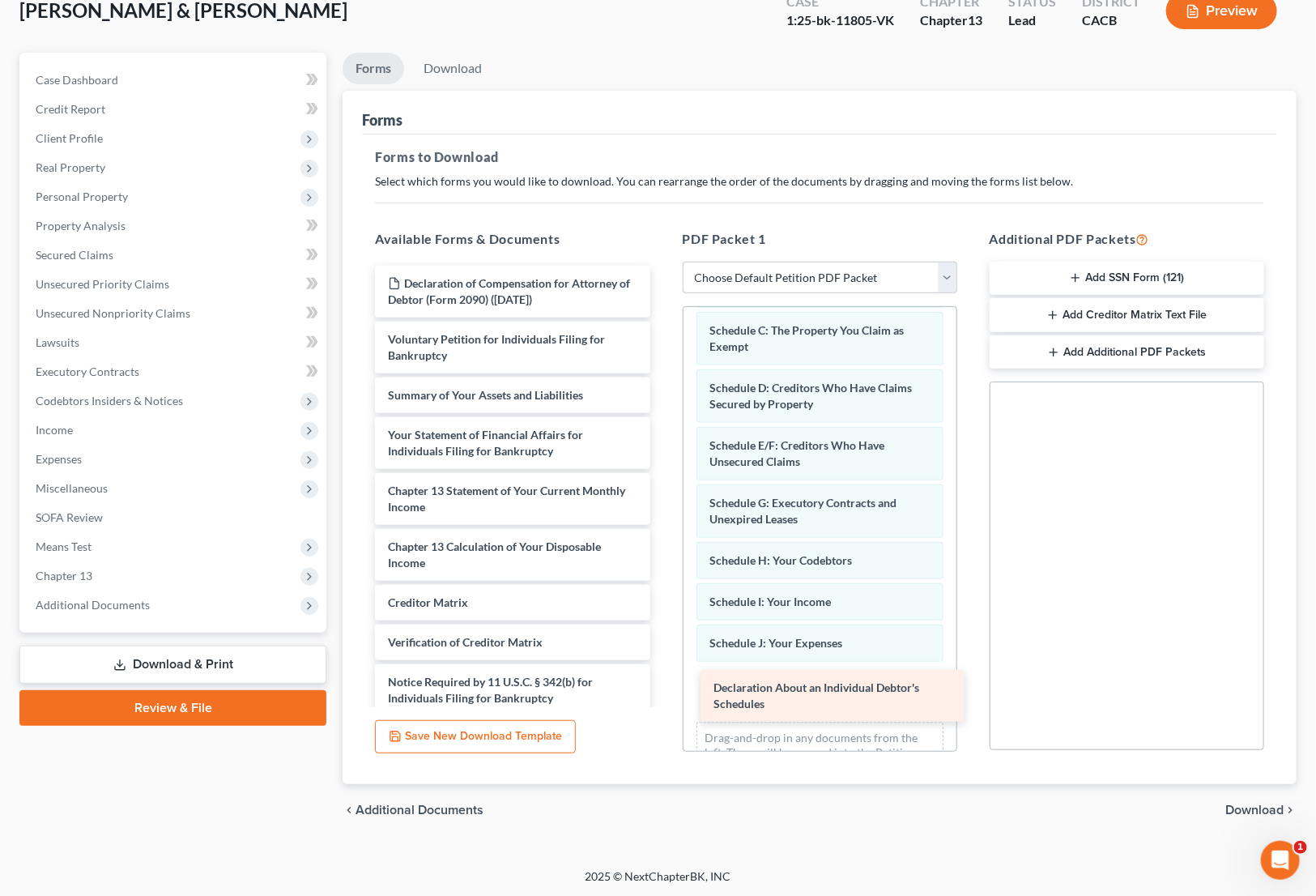
drag, startPoint x: 442, startPoint y: 429, endPoint x: 768, endPoint y: 683, distance: 413.3
click at [663, 683] on div "Declaration About an Individual Debtor's Schedules Declaration of Compensation …" at bounding box center [512, 510] width 300 height 490
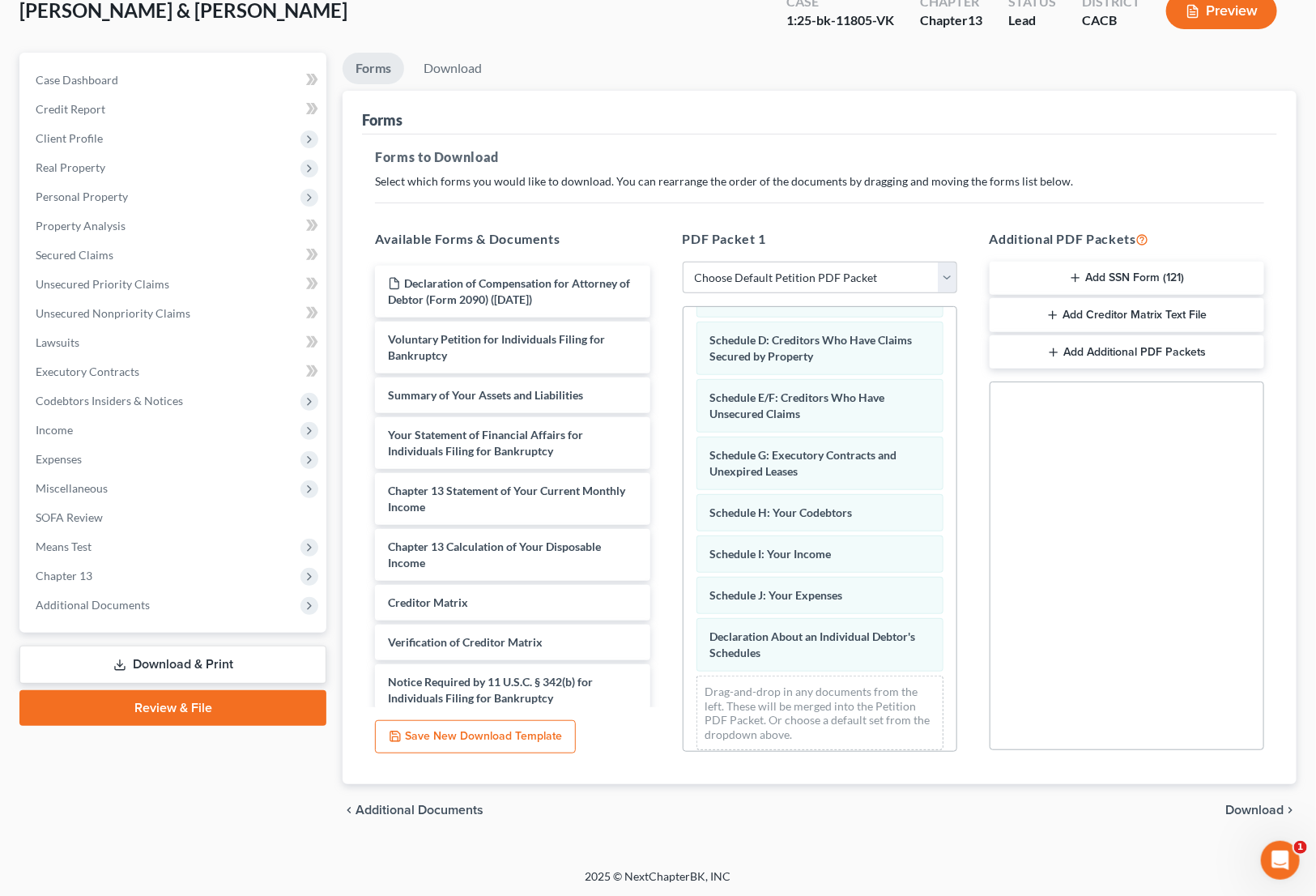
scroll to position [107, 0]
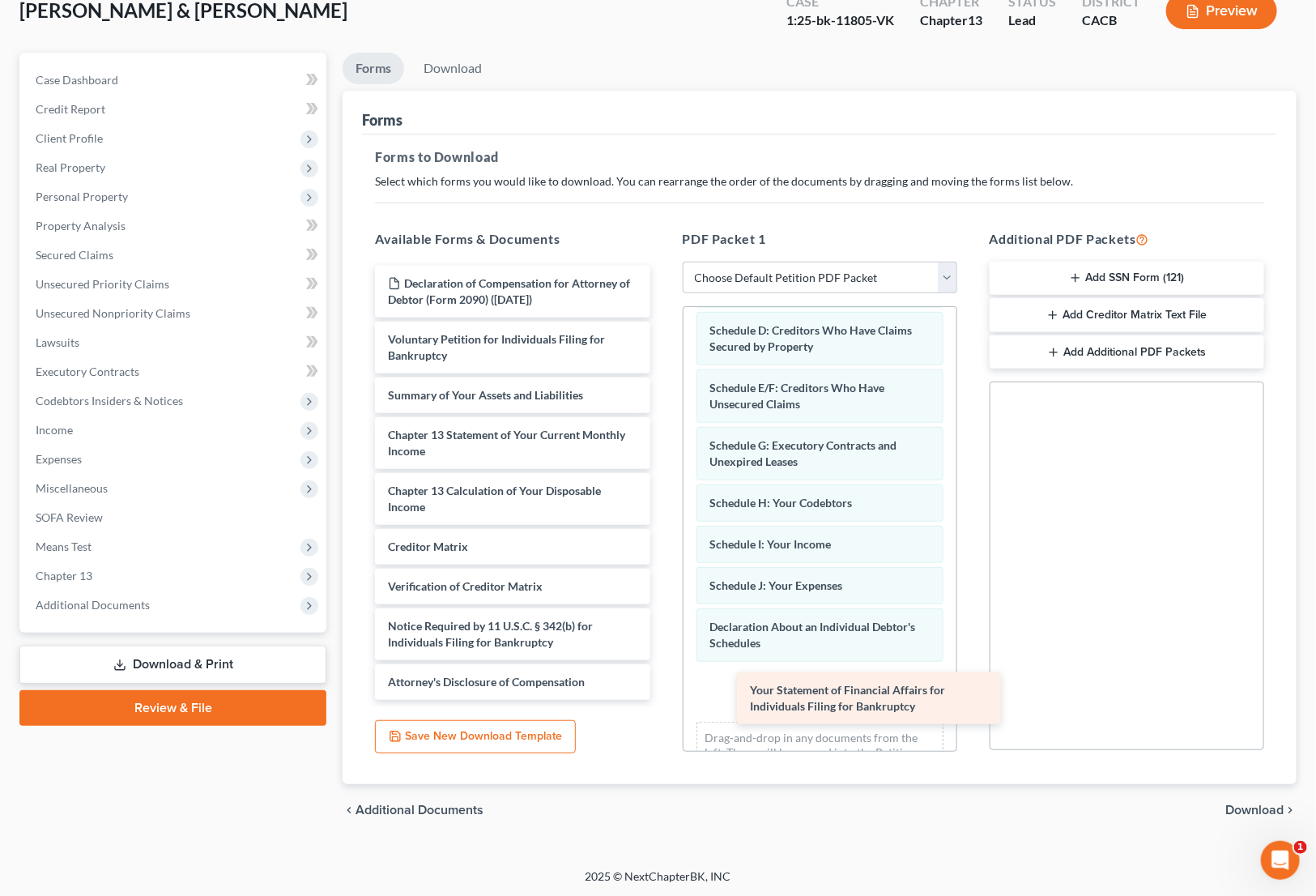
drag, startPoint x: 427, startPoint y: 429, endPoint x: 789, endPoint y: 686, distance: 444.0
click at [663, 686] on div "Your Statement of Financial Affairs for Individuals Filing for Bankruptcy Decla…" at bounding box center [512, 483] width 300 height 434
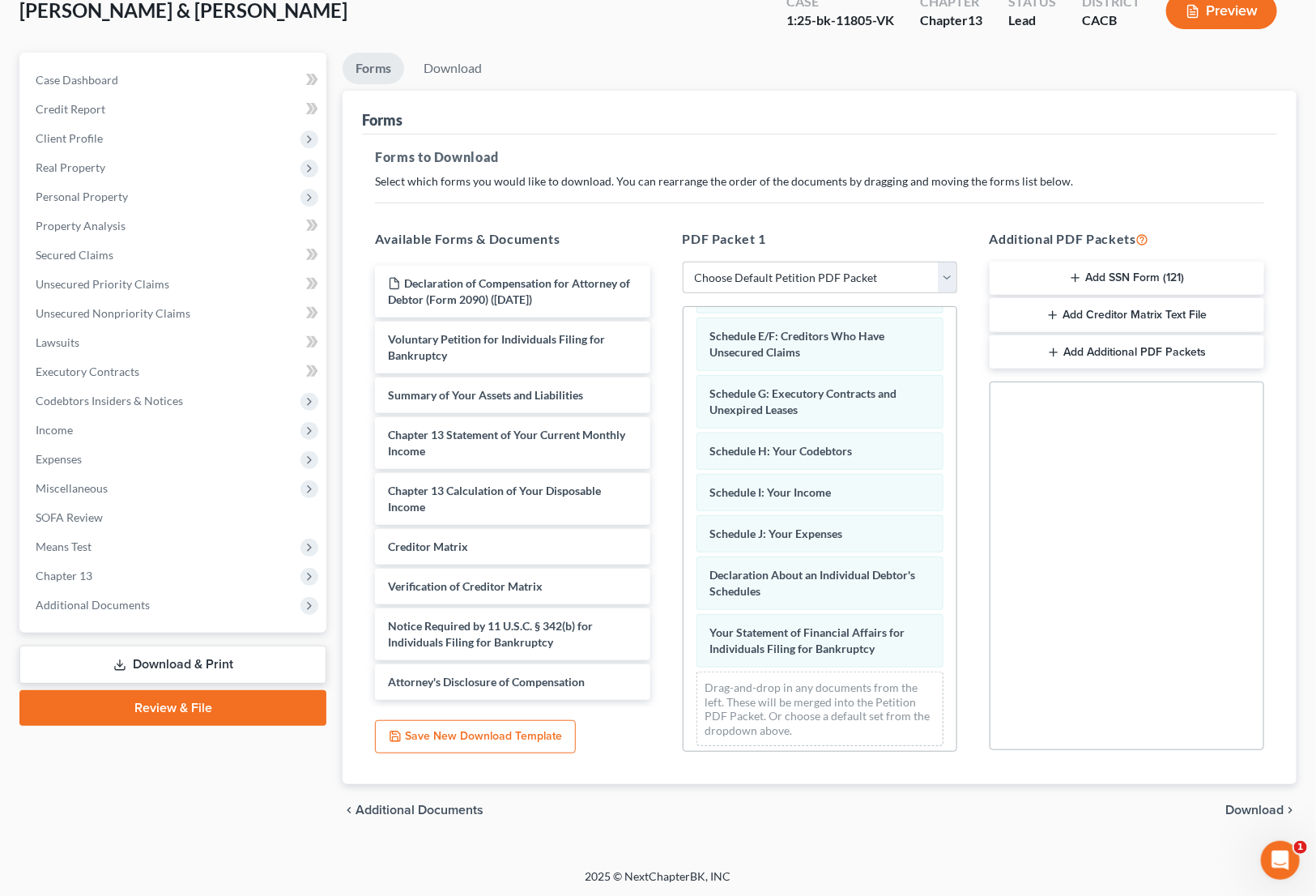
scroll to position [164, 0]
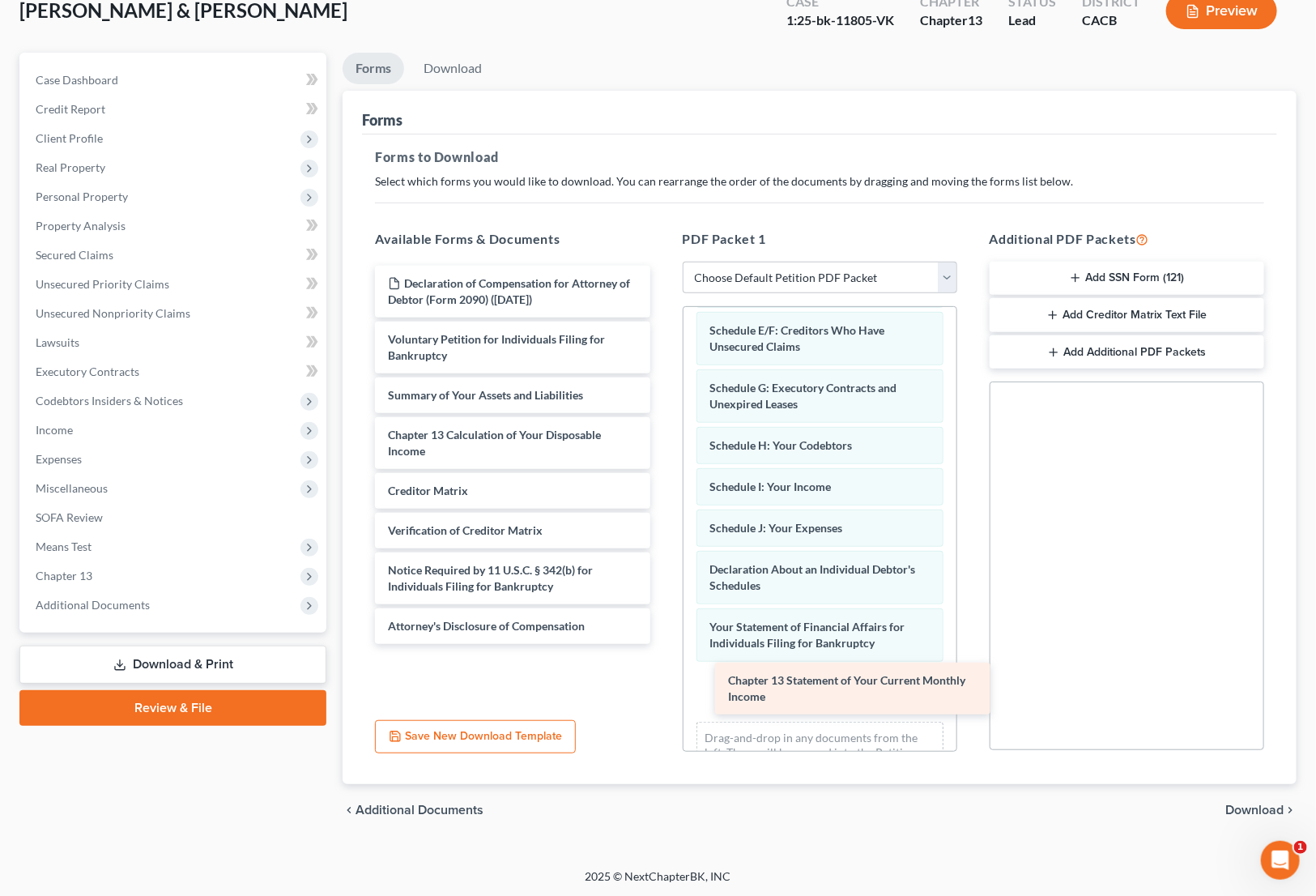
drag, startPoint x: 437, startPoint y: 428, endPoint x: 777, endPoint y: 675, distance: 420.2
click at [663, 644] on div "Chapter 13 Statement of Your Current Monthly Income Declaration of Compensation…" at bounding box center [512, 454] width 300 height 378
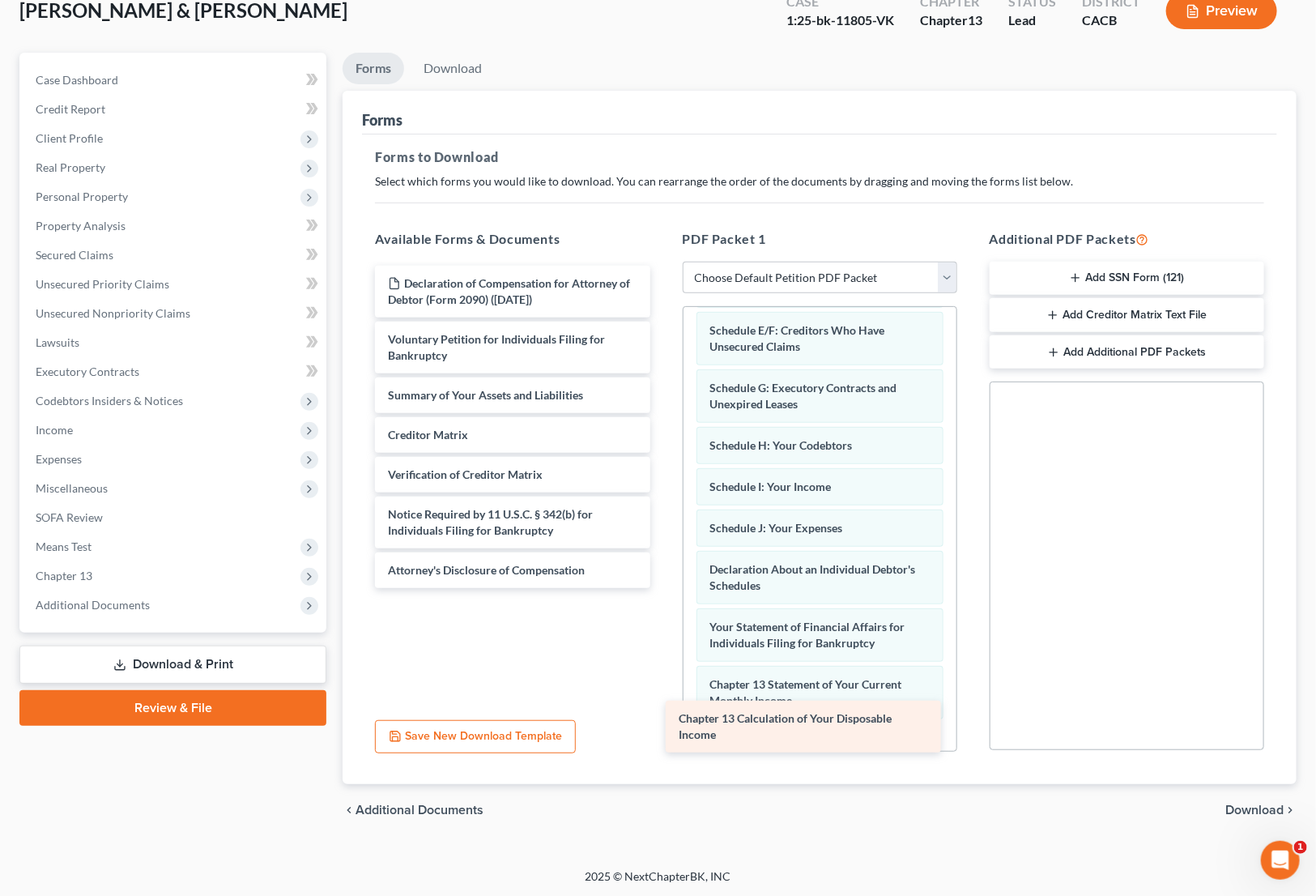
drag, startPoint x: 486, startPoint y: 451, endPoint x: 777, endPoint y: 736, distance: 407.3
click at [663, 588] on div "Chapter 13 Calculation of Your Disposable Income Declaration of Compensation fo…" at bounding box center [512, 427] width 300 height 323
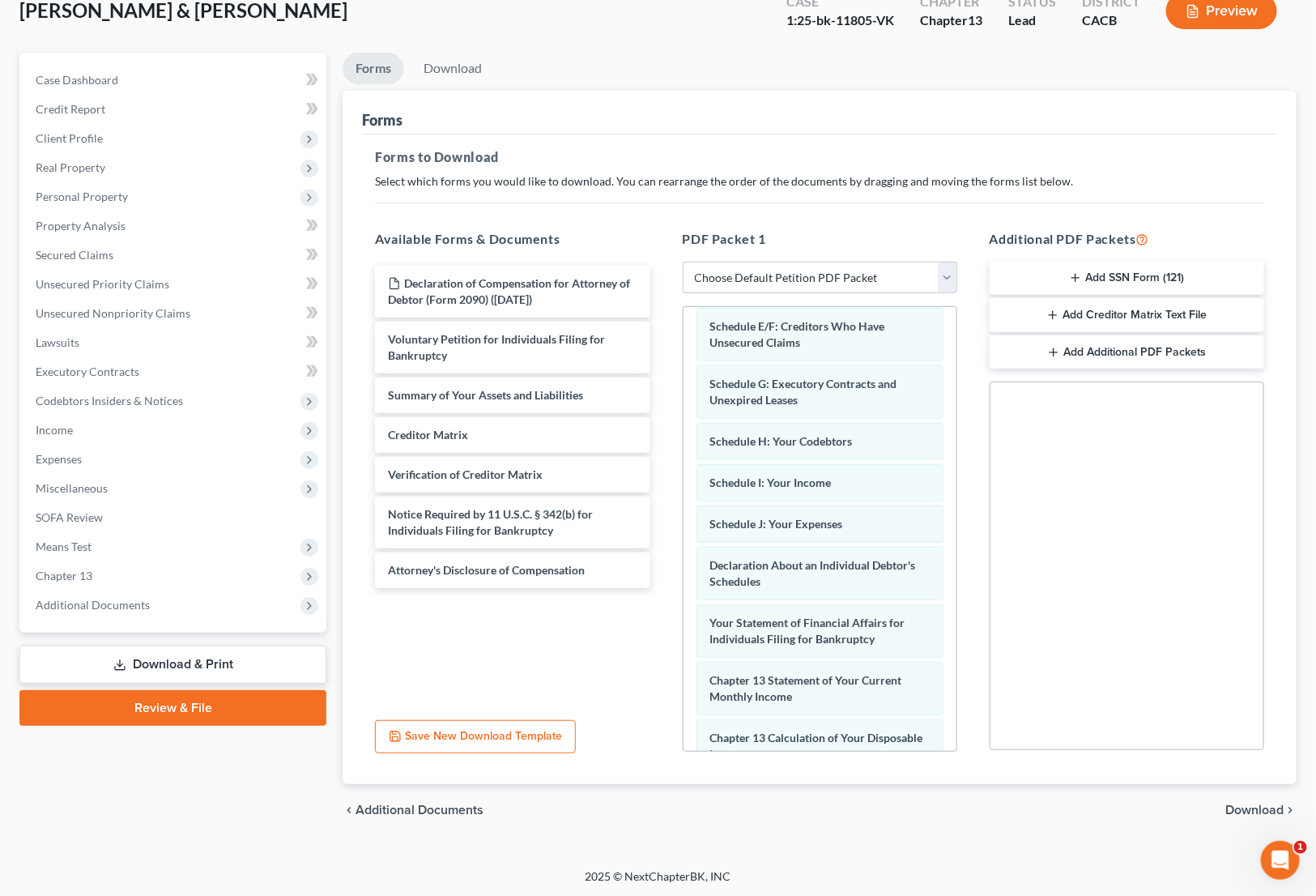
scroll to position [280, 0]
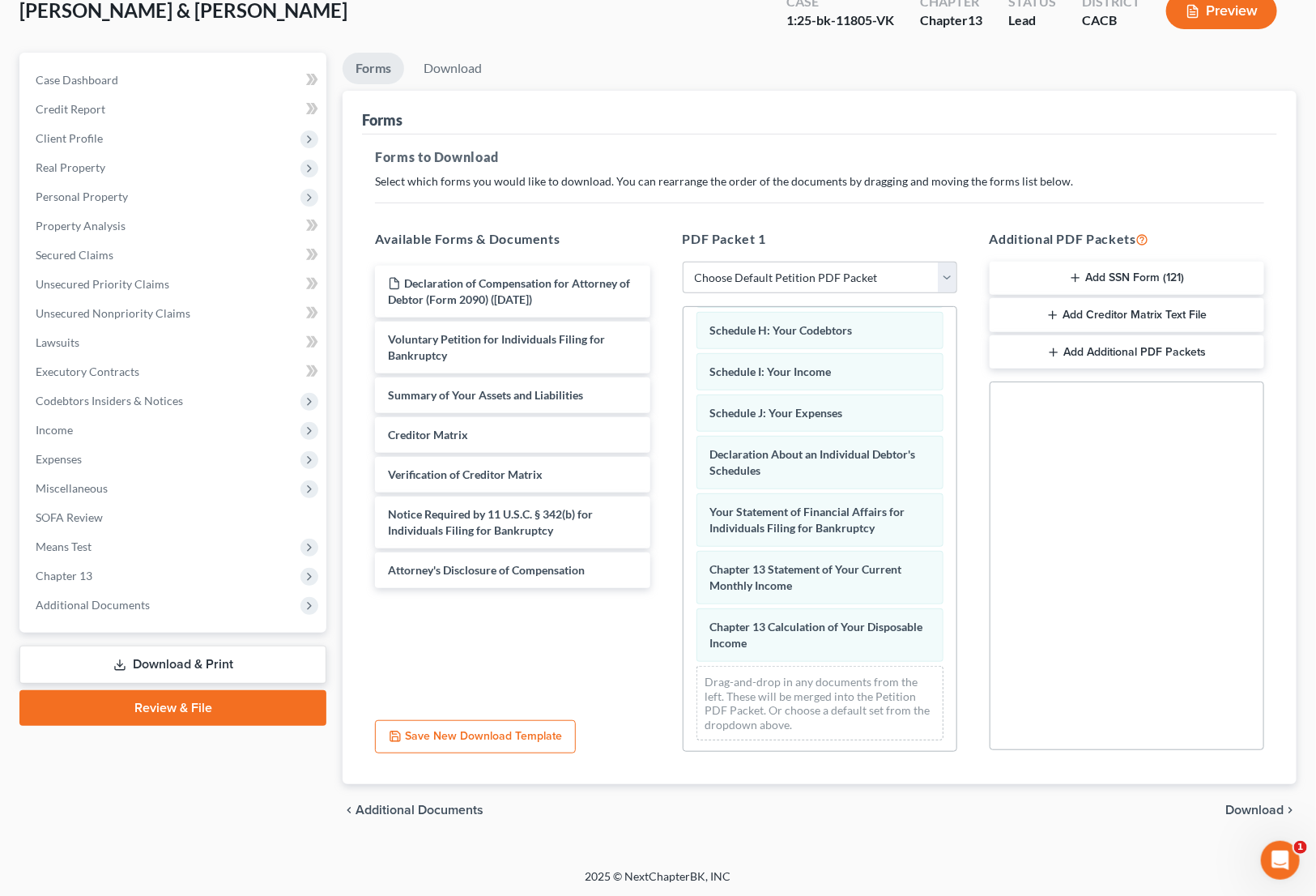
click at [1239, 804] on span "Download" at bounding box center [1255, 810] width 59 height 13
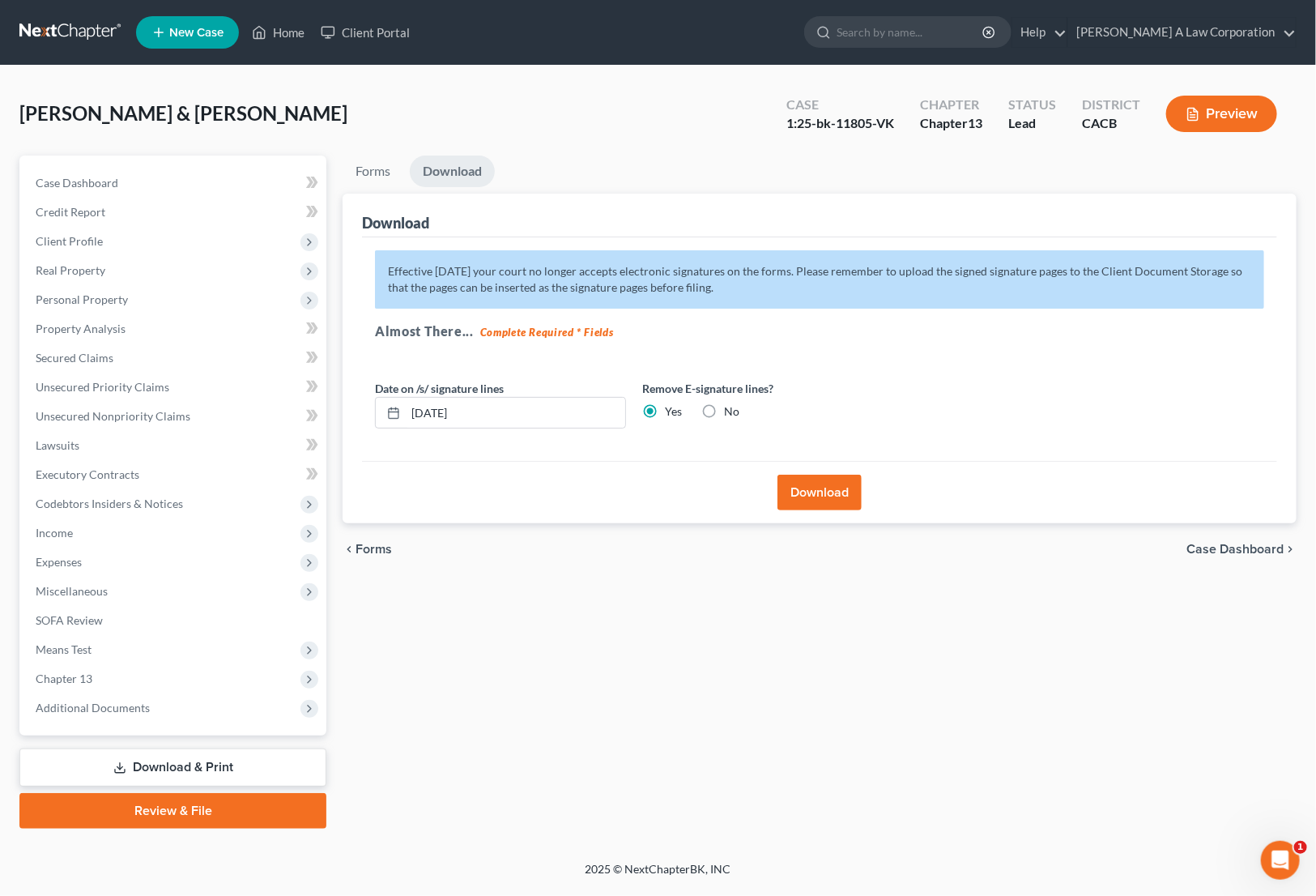
scroll to position [0, 0]
click at [812, 488] on button "Download" at bounding box center [827, 491] width 84 height 35
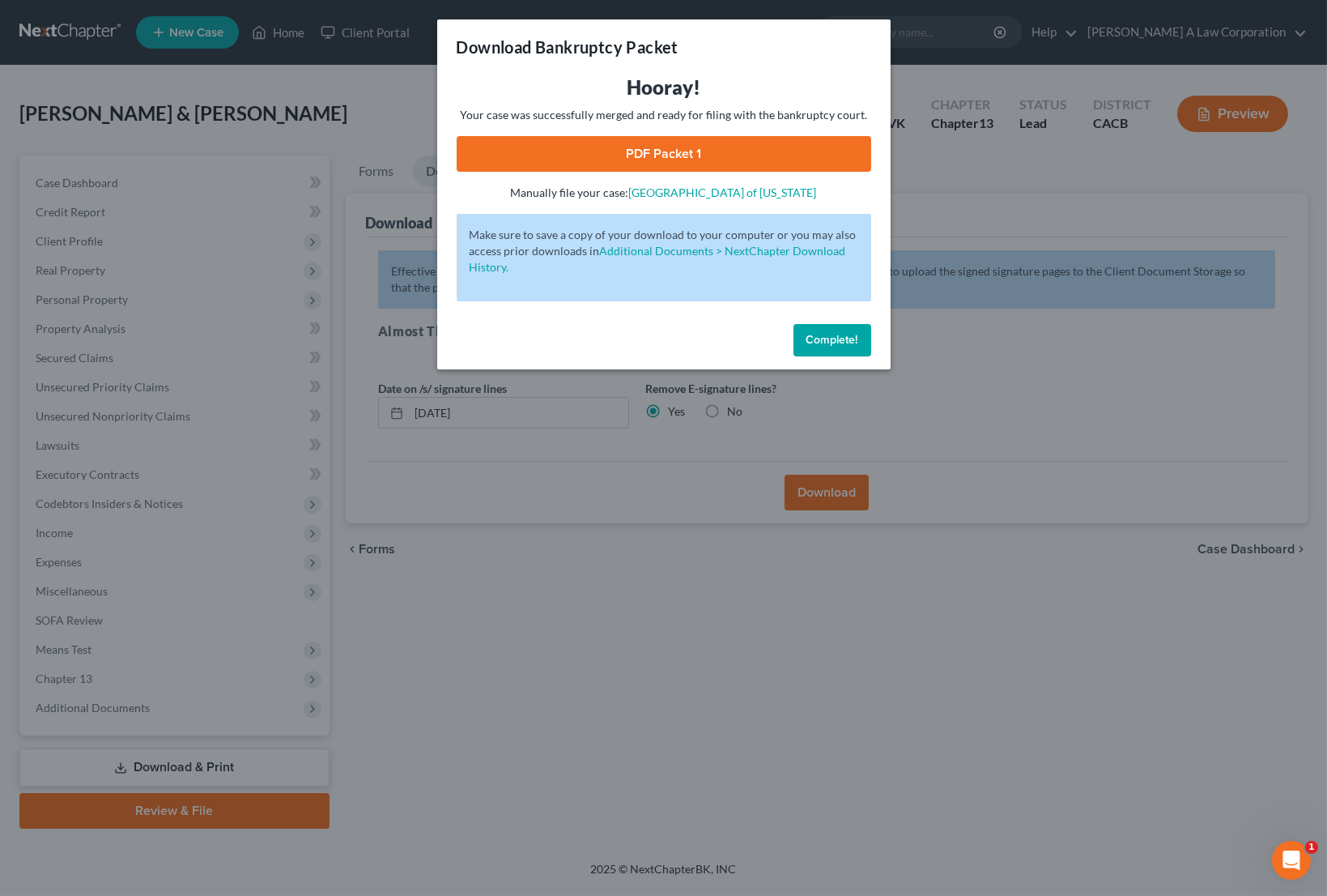
click at [665, 157] on link "PDF Packet 1" at bounding box center [664, 153] width 415 height 35
click at [842, 339] on span "Complete!" at bounding box center [832, 340] width 52 height 14
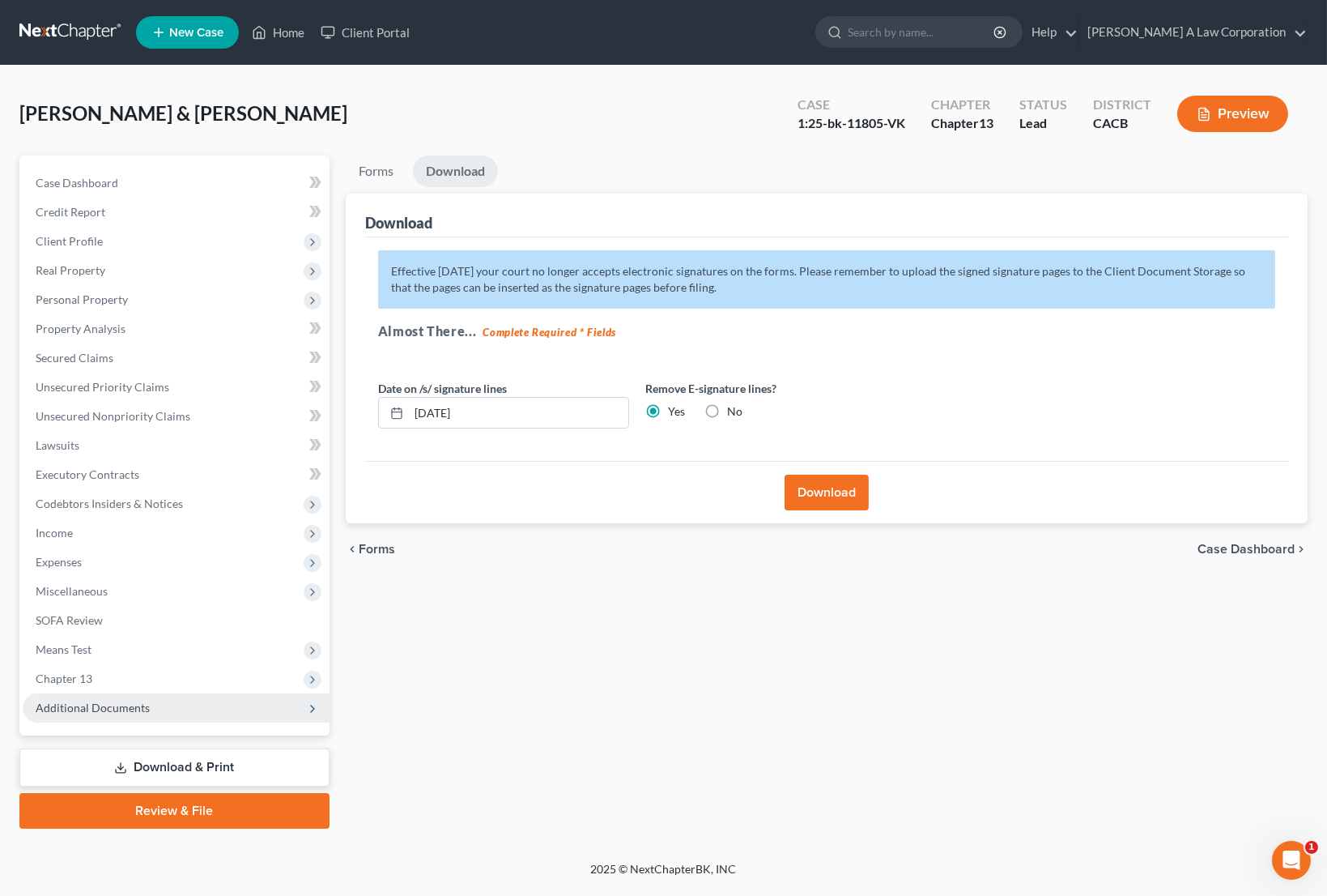
click at [121, 709] on span "Additional Documents" at bounding box center [92, 708] width 114 height 14
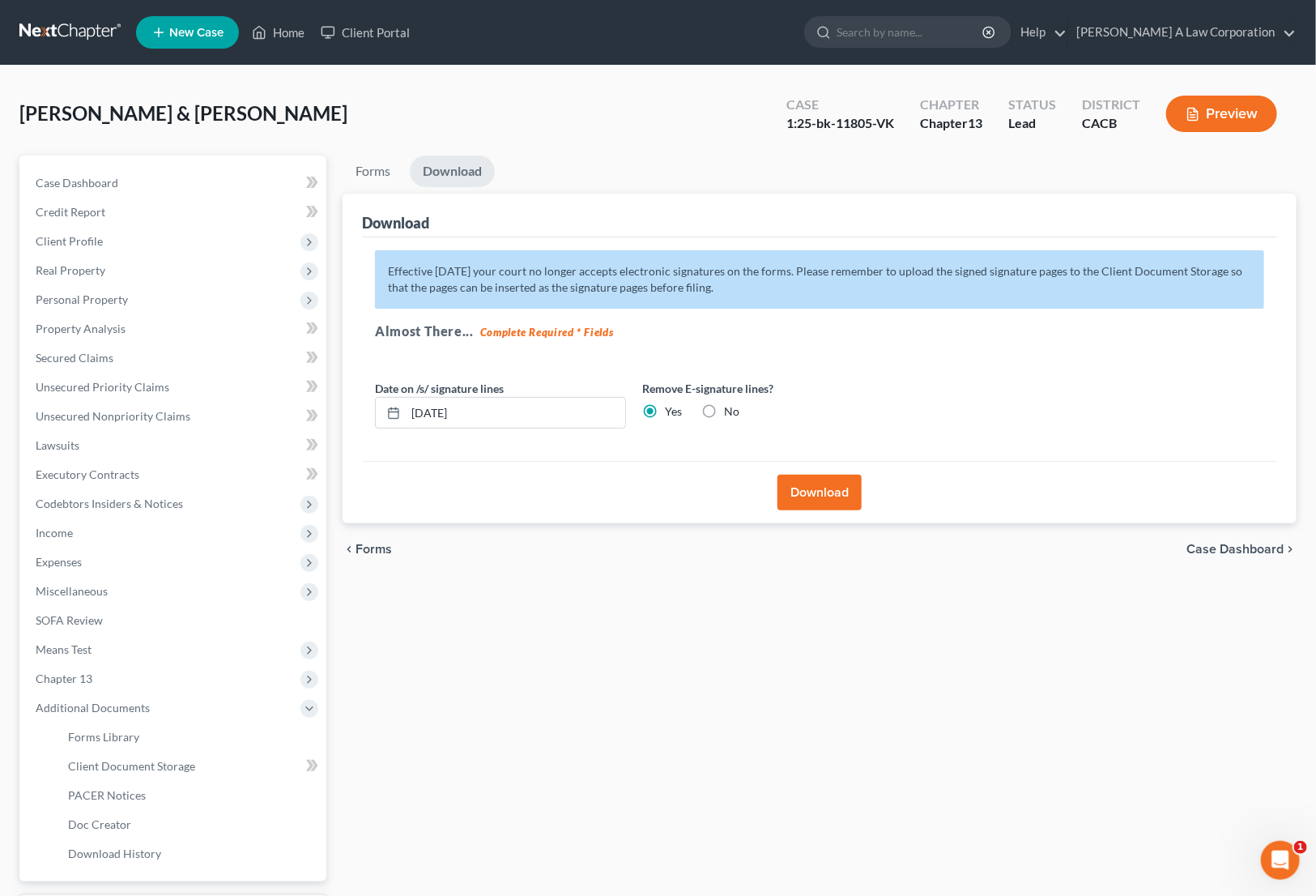
click at [692, 143] on div "[PERSON_NAME] & [PERSON_NAME] Upgraded Case 1:25-bk-11805-VK Chapter Chapter 13…" at bounding box center [658, 120] width 1277 height 71
click at [383, 166] on link "Forms" at bounding box center [373, 171] width 61 height 32
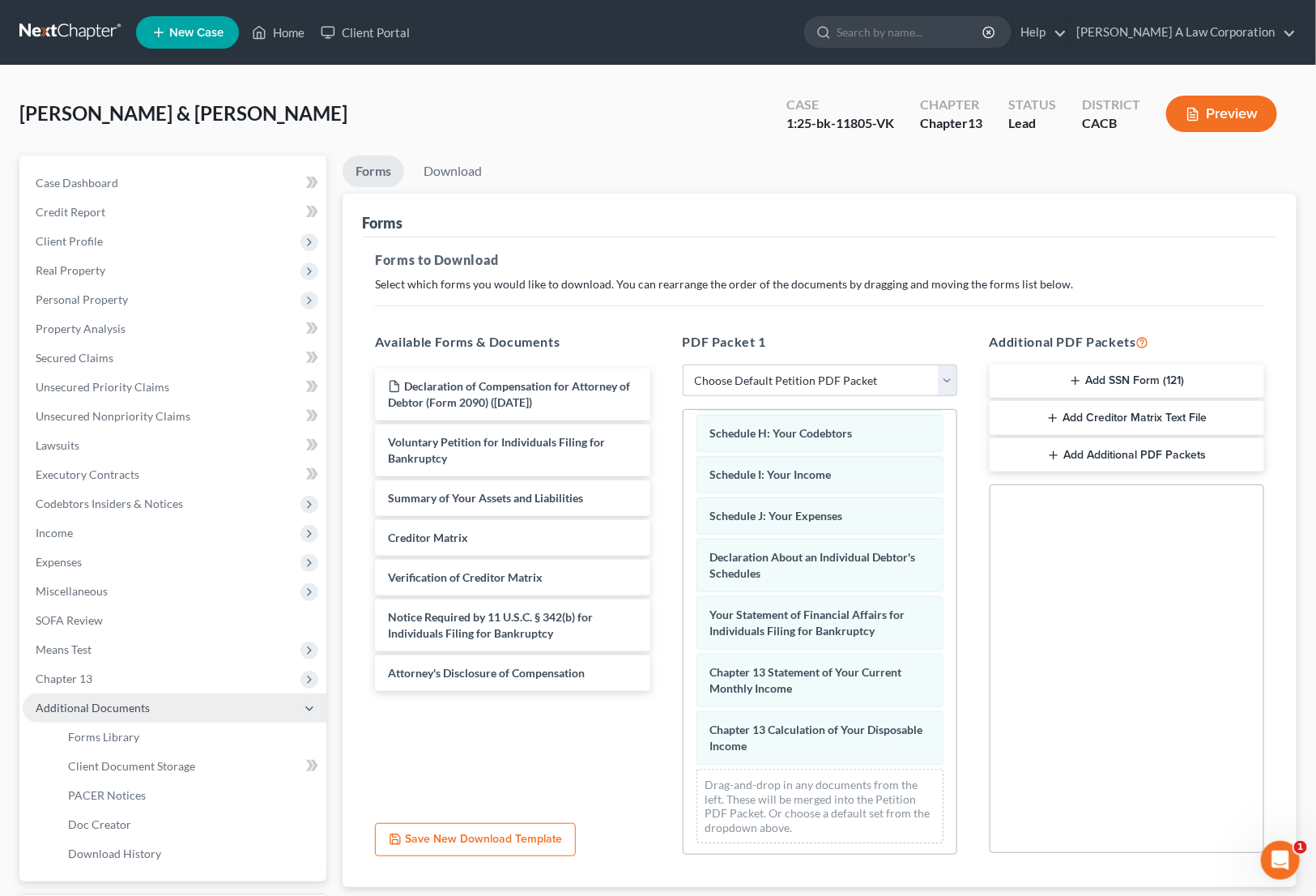
click at [105, 708] on span "Additional Documents" at bounding box center [92, 708] width 114 height 14
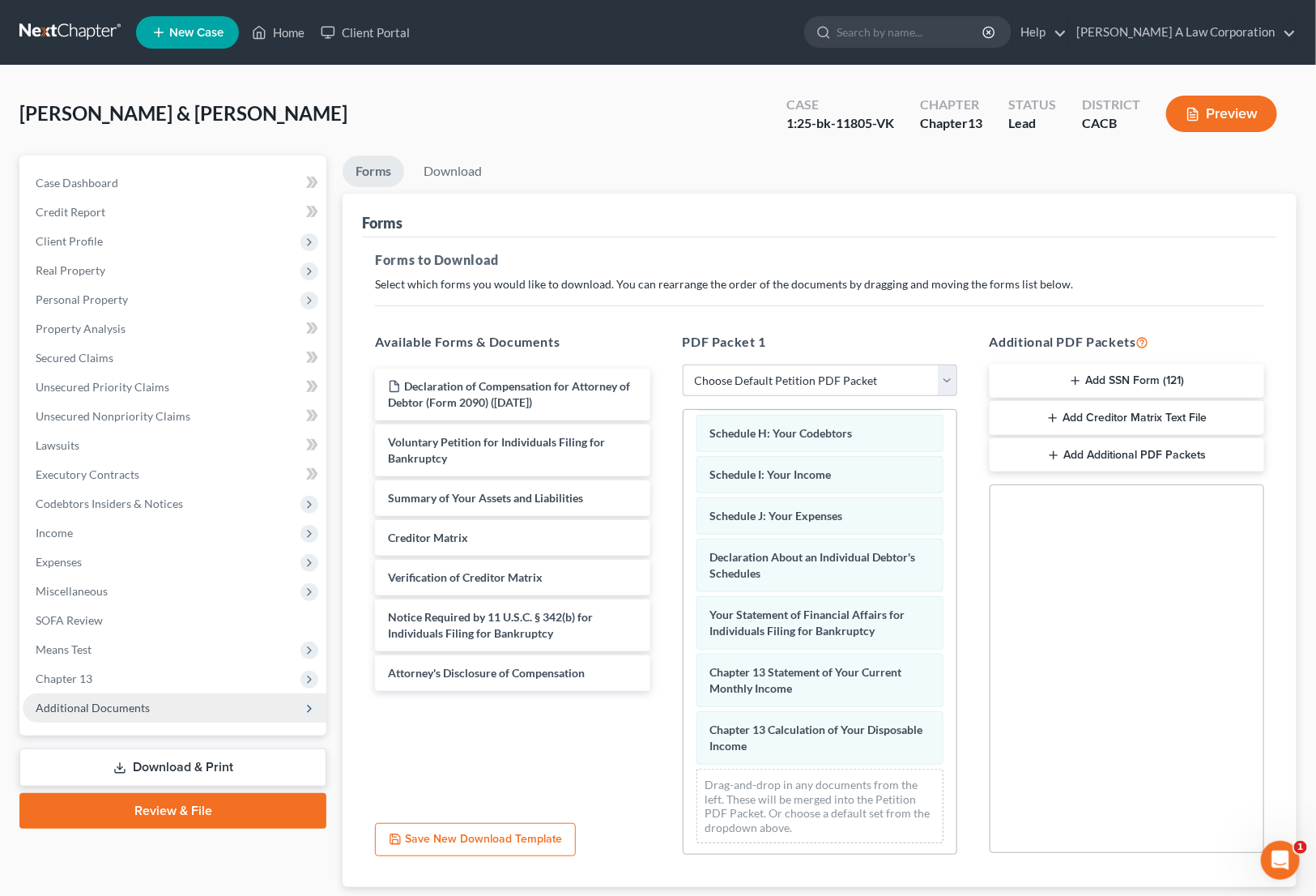
click at [133, 708] on span "Additional Documents" at bounding box center [92, 708] width 114 height 14
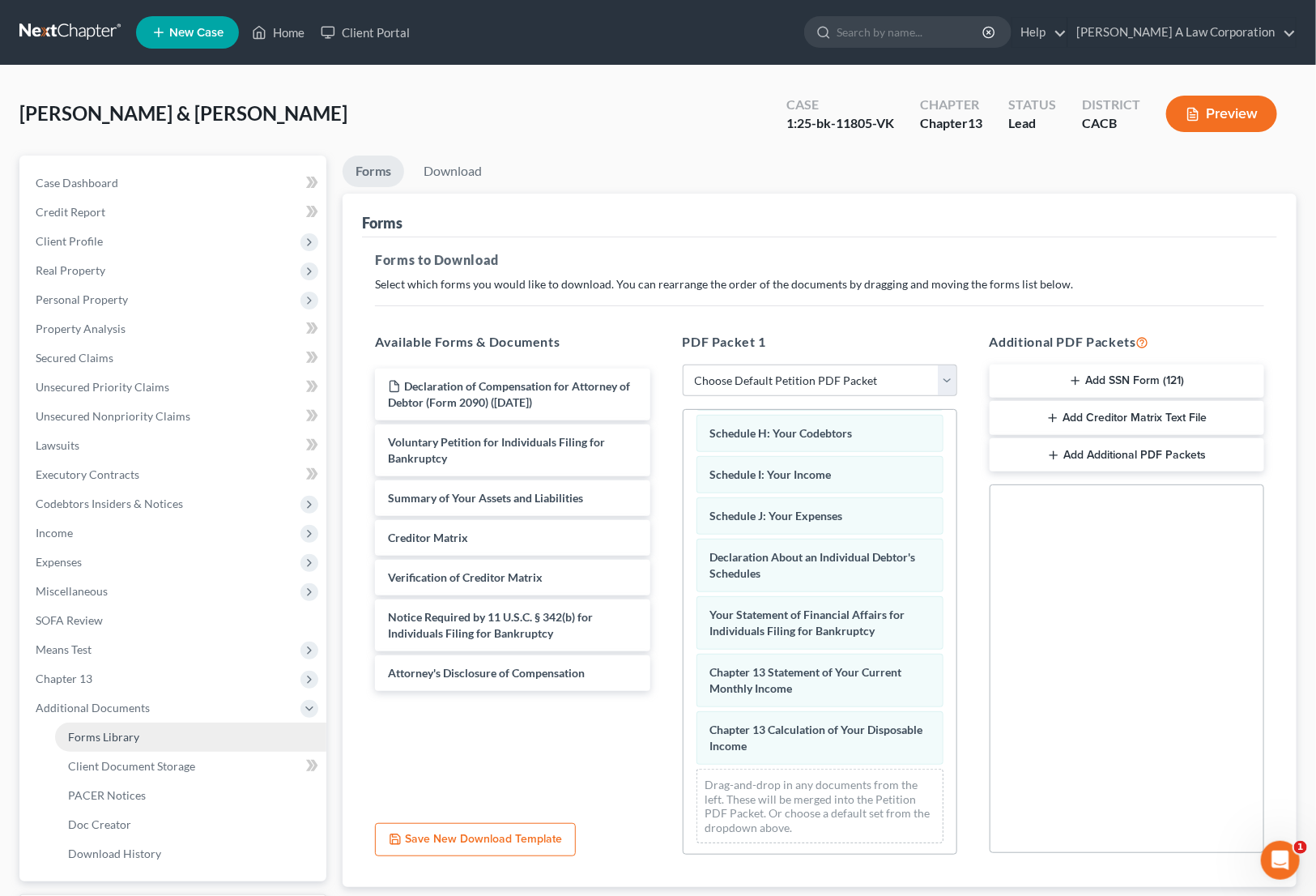
click at [151, 745] on link "Forms Library" at bounding box center [190, 737] width 271 height 29
